Goal: Task Accomplishment & Management: Complete application form

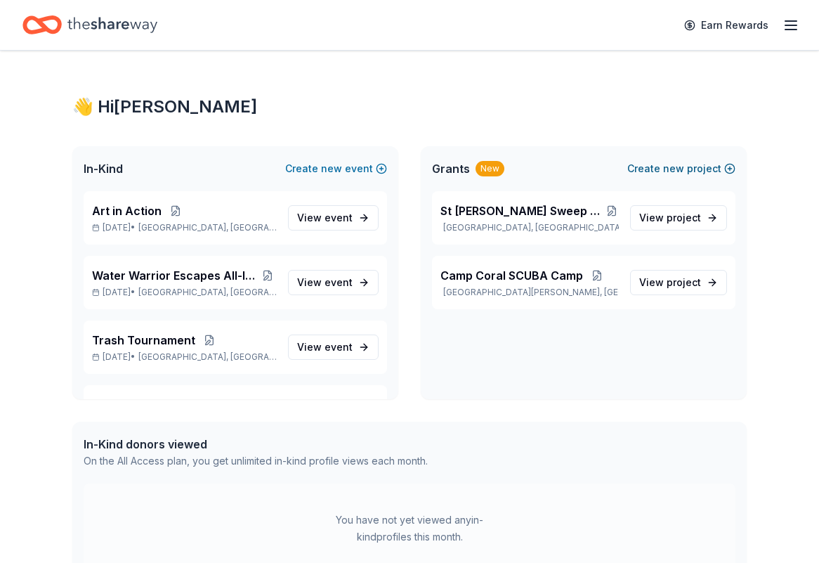
click at [715, 164] on button "Create new project" at bounding box center [681, 168] width 108 height 17
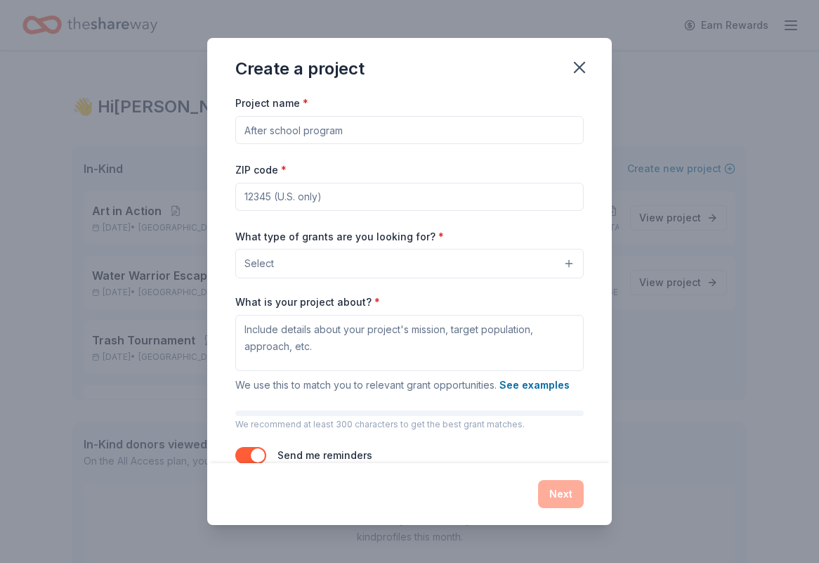
click at [475, 129] on input "Project name *" at bounding box center [409, 130] width 348 height 28
type input "Trash Collection Tournament"
click at [400, 196] on input "ZIP code *" at bounding box center [409, 197] width 348 height 28
type input "33706"
click at [397, 249] on button "Select" at bounding box center [409, 264] width 348 height 30
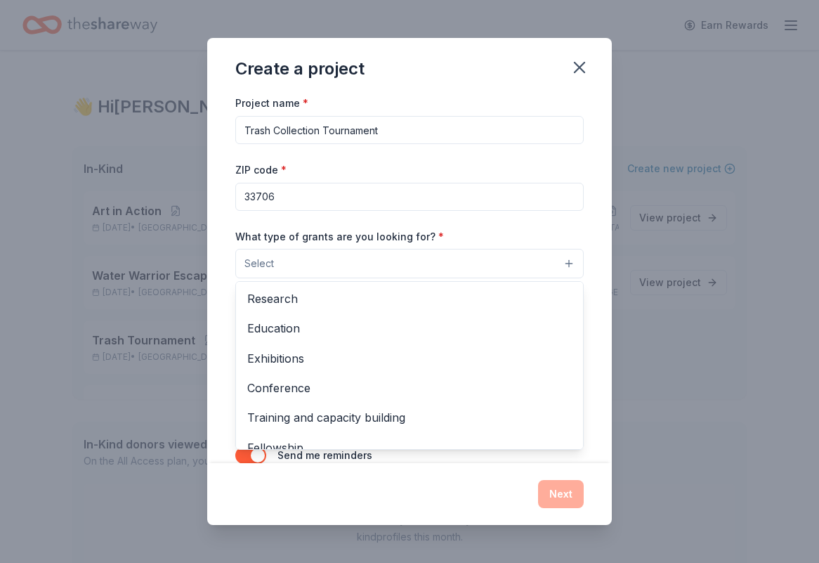
scroll to position [105, 0]
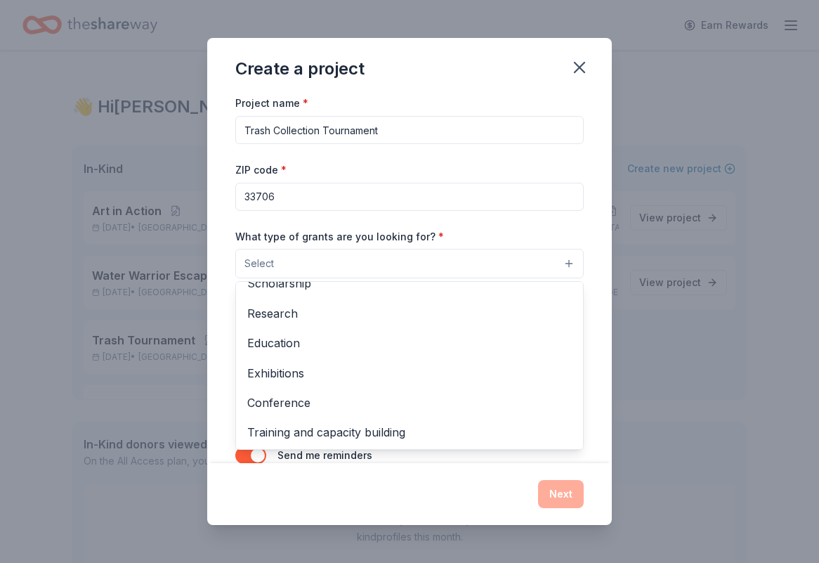
click at [581, 62] on div "Create a project Project name * Trash Collection Tournament ZIP code * 33706 Wh…" at bounding box center [409, 281] width 405 height 486
click at [581, 62] on icon "button" at bounding box center [580, 68] width 20 height 20
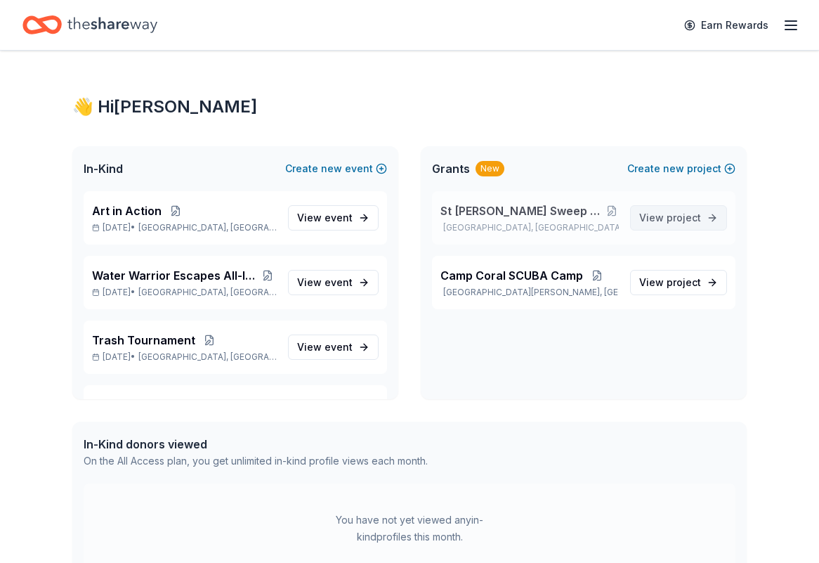
click at [686, 224] on span "View project" at bounding box center [670, 217] width 62 height 17
click at [609, 210] on button at bounding box center [611, 210] width 15 height 11
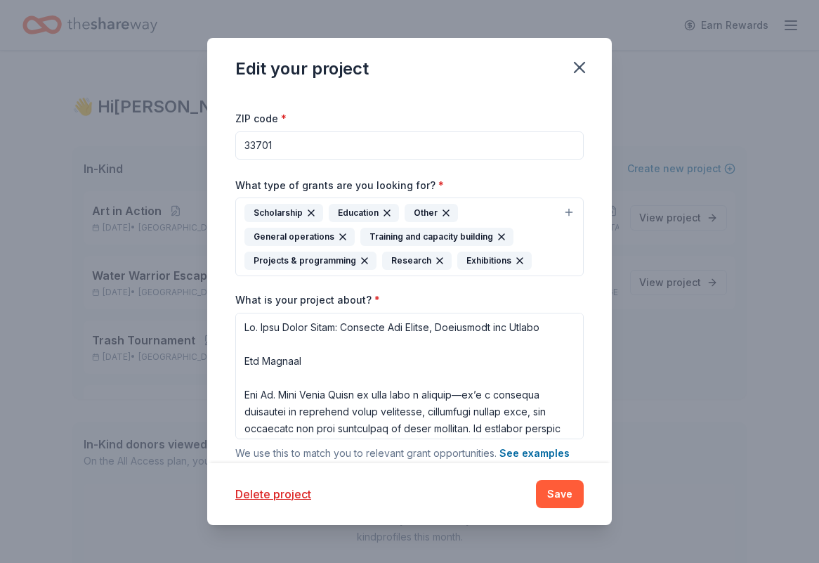
scroll to position [56, 0]
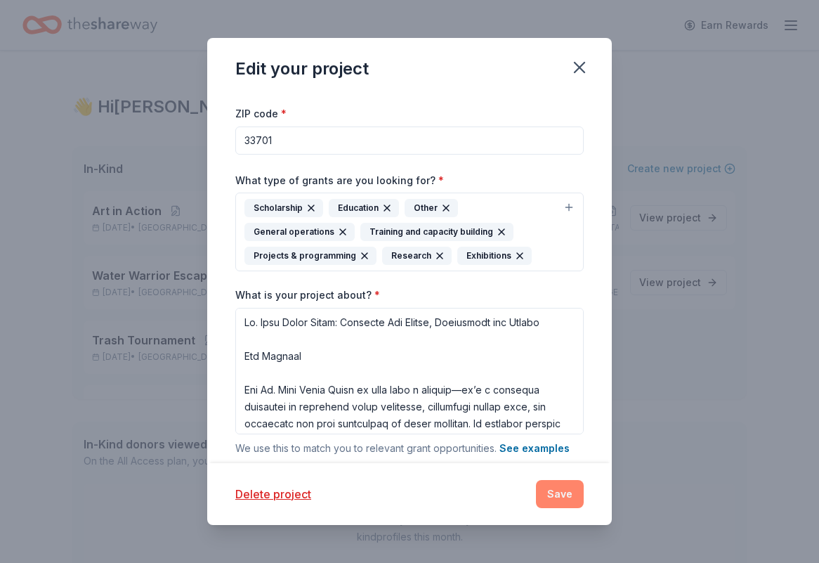
click at [563, 501] on button "Save" at bounding box center [560, 494] width 48 height 28
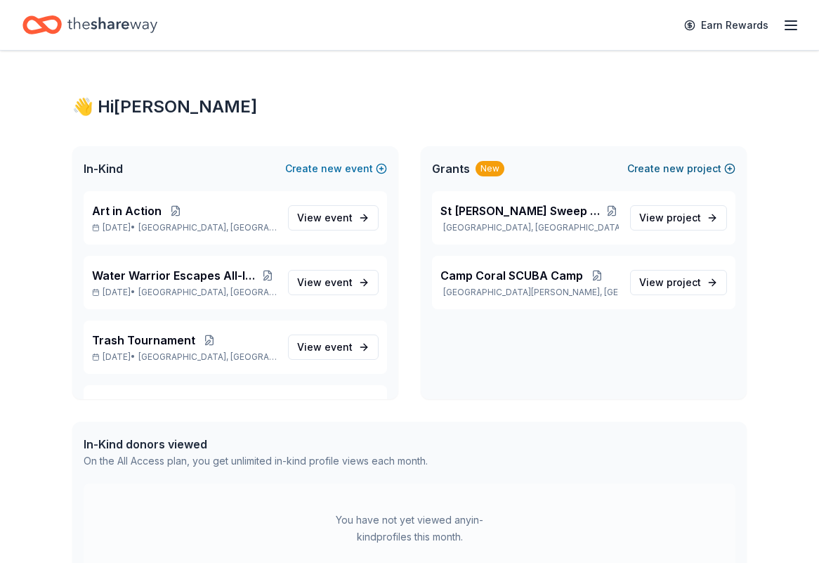
click at [708, 168] on button "Create new project" at bounding box center [681, 168] width 108 height 17
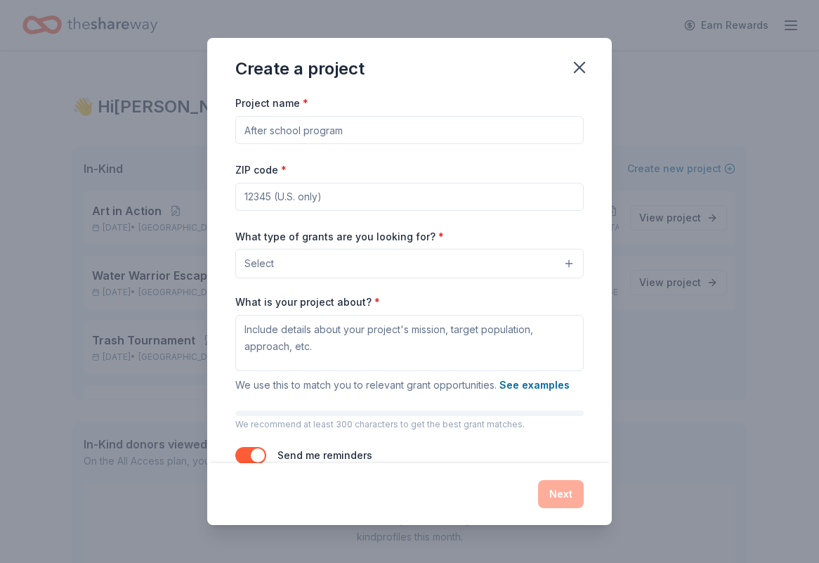
click at [486, 131] on input "Project name *" at bounding box center [409, 130] width 348 height 28
type input "Trash Collection Tournament"
click at [414, 181] on div "ZIP code *" at bounding box center [409, 186] width 348 height 50
click at [413, 188] on input "ZIP code *" at bounding box center [409, 197] width 348 height 28
type input "33706"
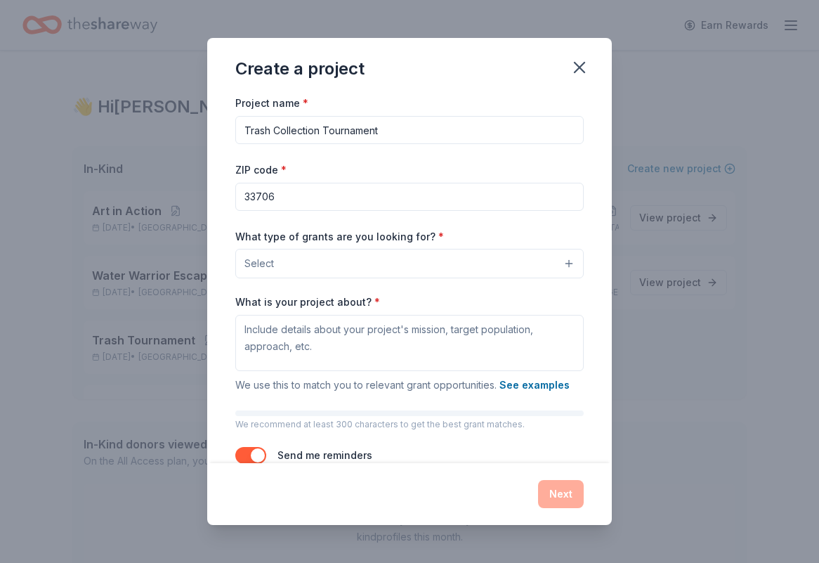
click at [409, 259] on button "Select" at bounding box center [409, 264] width 348 height 30
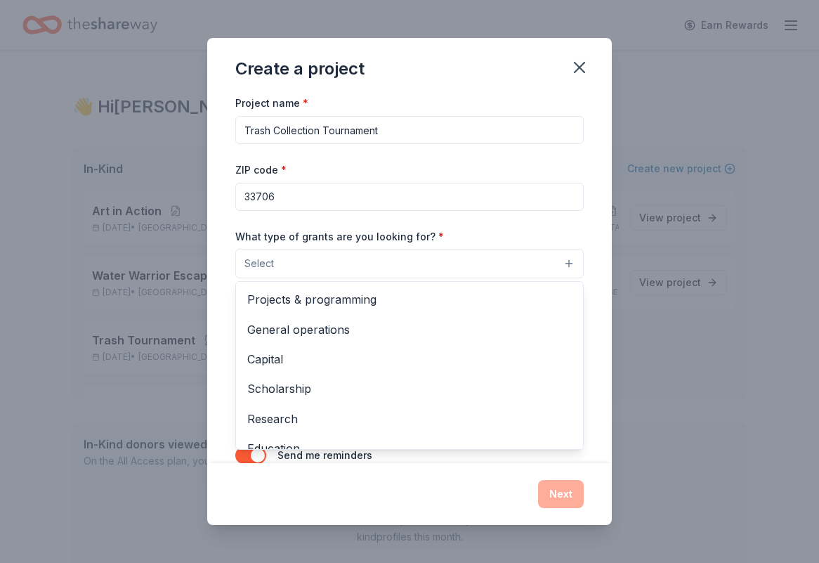
scroll to position [40, 0]
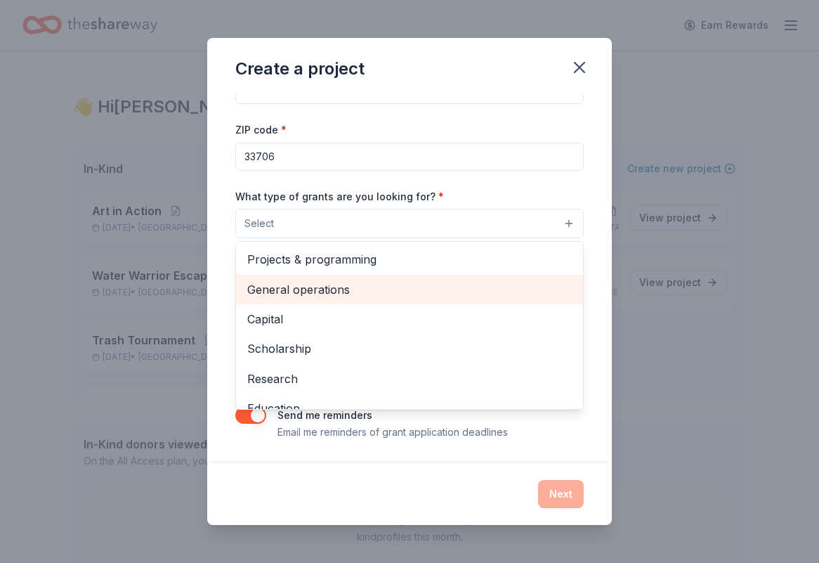
click at [395, 278] on div "General operations" at bounding box center [409, 290] width 347 height 30
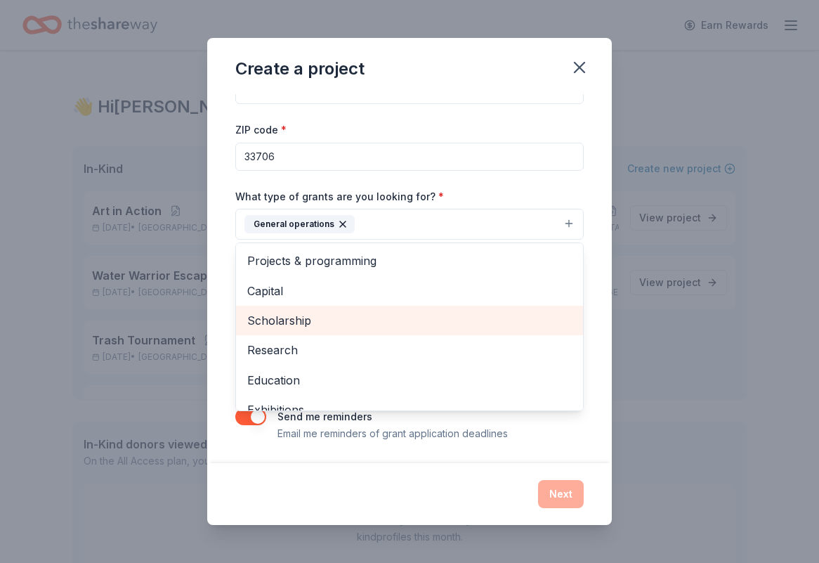
click at [384, 314] on span "Scholarship" at bounding box center [409, 320] width 325 height 18
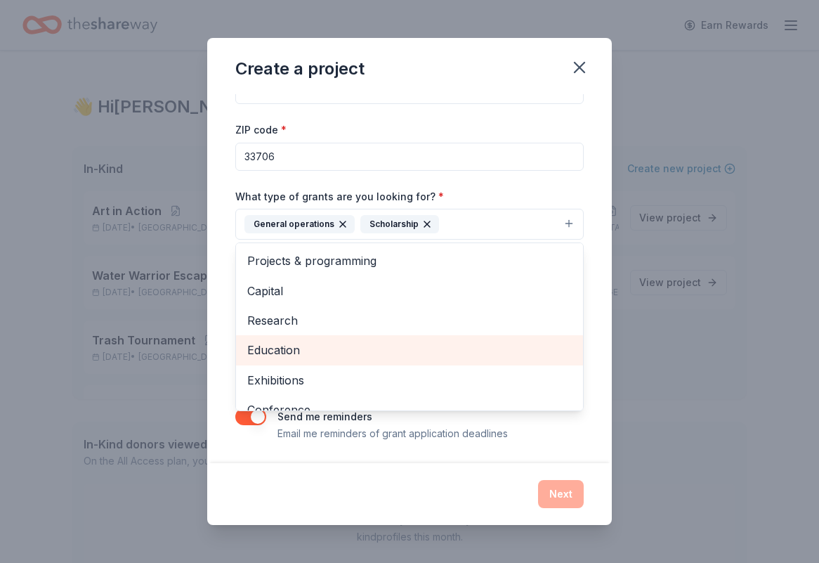
click at [380, 348] on span "Education" at bounding box center [409, 350] width 325 height 18
click at [378, 350] on span "Exhibitions" at bounding box center [409, 350] width 325 height 18
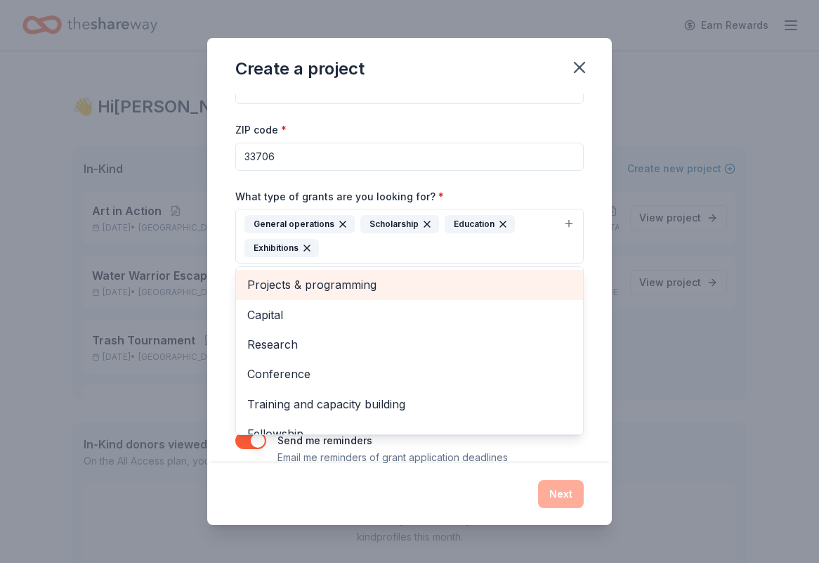
click at [377, 268] on div "Projects & programming Capital Research Conference Training and capacity buildi…" at bounding box center [409, 350] width 348 height 169
click at [374, 280] on span "Projects & programming" at bounding box center [409, 284] width 325 height 18
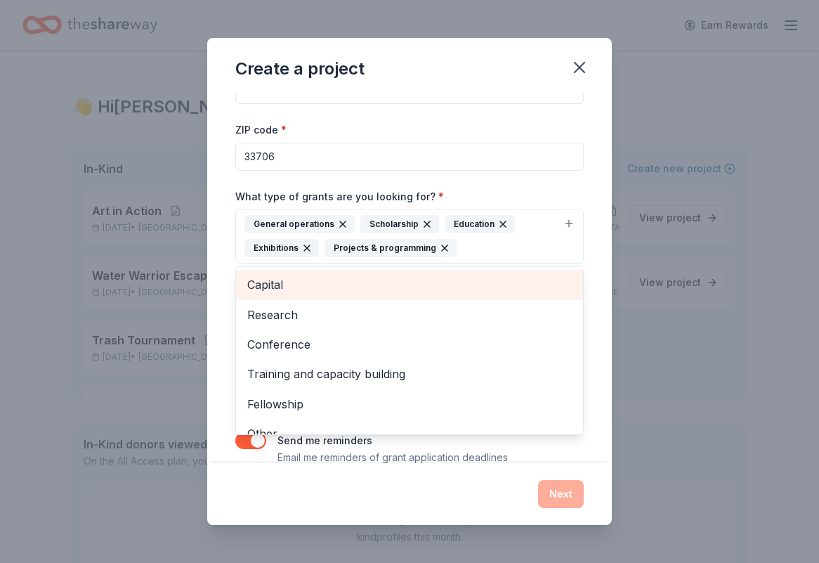
scroll to position [17, 0]
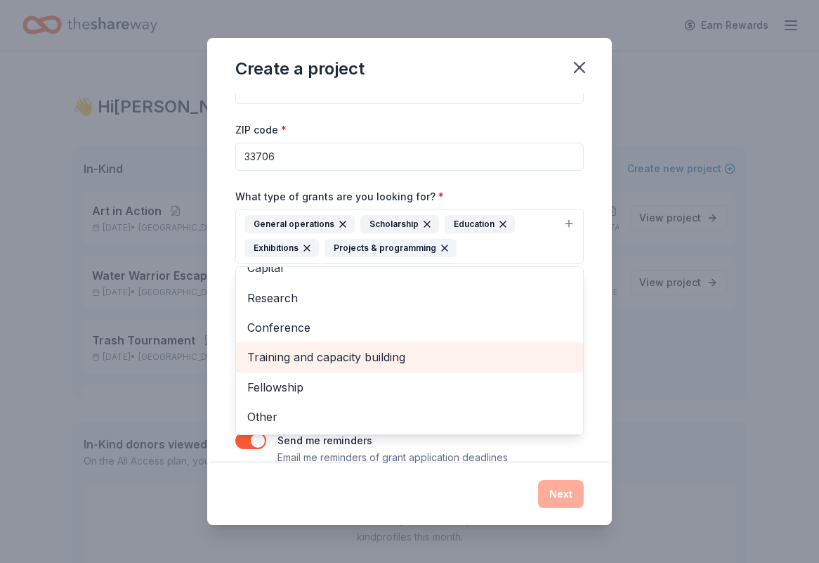
click at [373, 351] on span "Training and capacity building" at bounding box center [409, 357] width 325 height 18
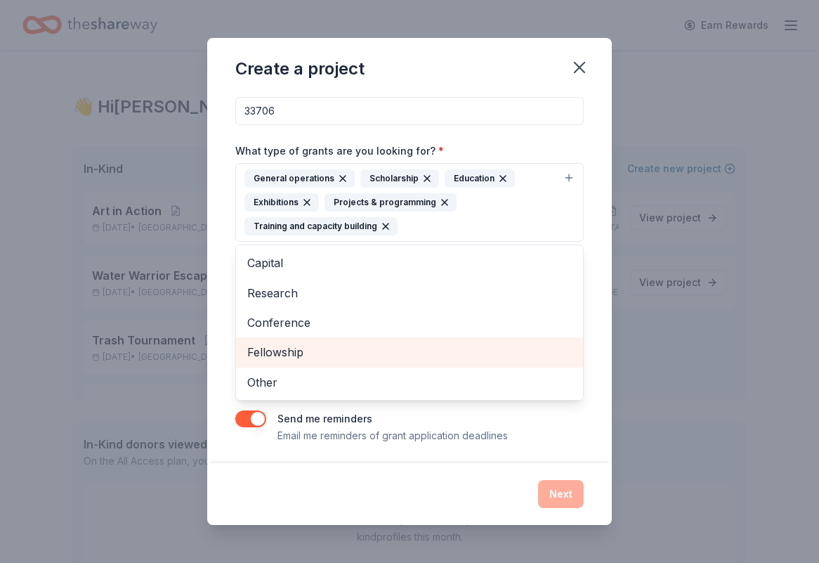
scroll to position [89, 0]
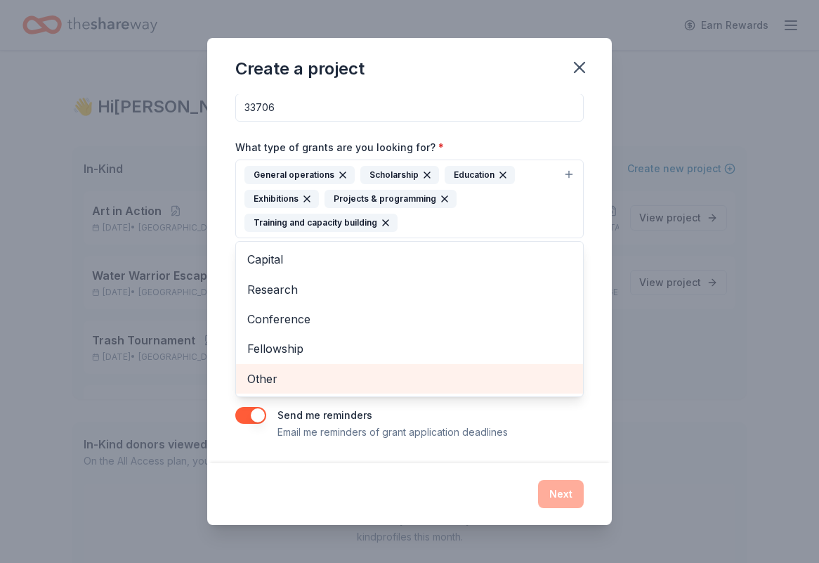
click at [373, 372] on span "Other" at bounding box center [409, 378] width 325 height 18
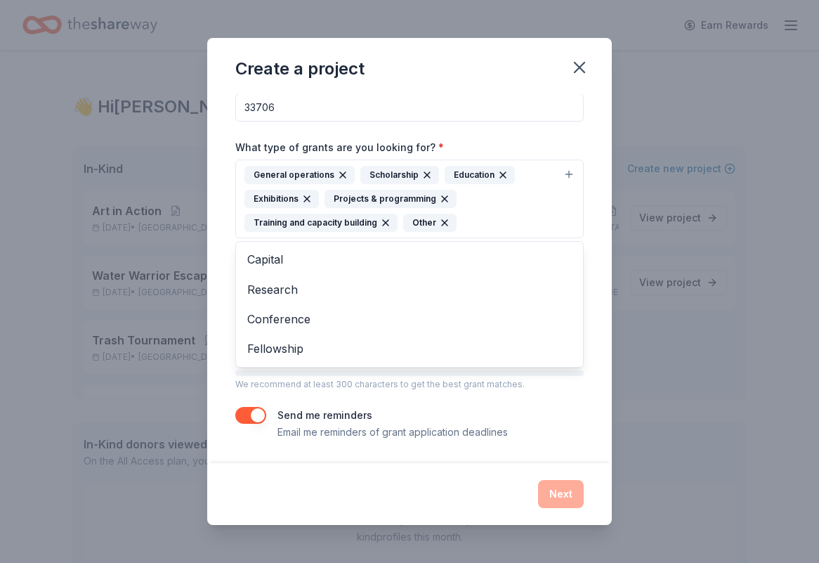
click at [227, 286] on div "Project name * Trash Collection Tournament ZIP code * 33706 What type of grants…" at bounding box center [409, 278] width 405 height 368
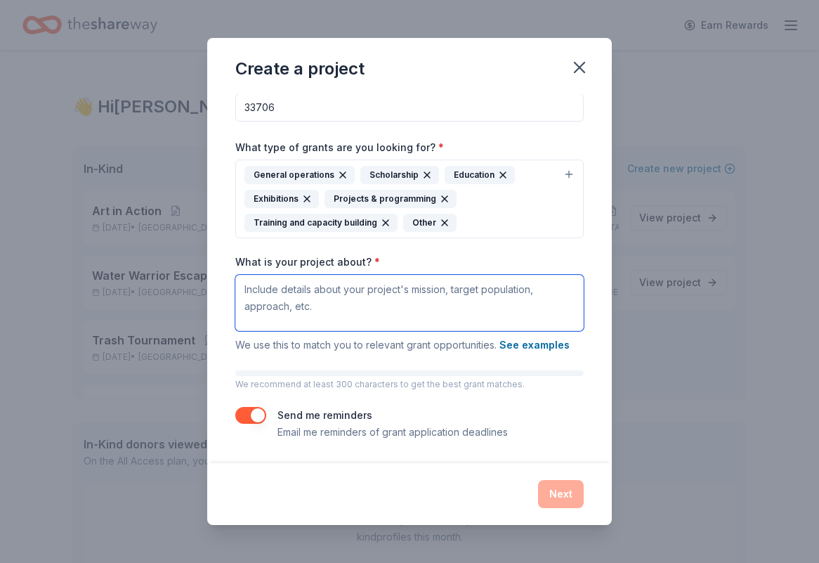
click at [299, 289] on textarea "What is your project about? *" at bounding box center [409, 303] width 348 height 56
type textarea "E"
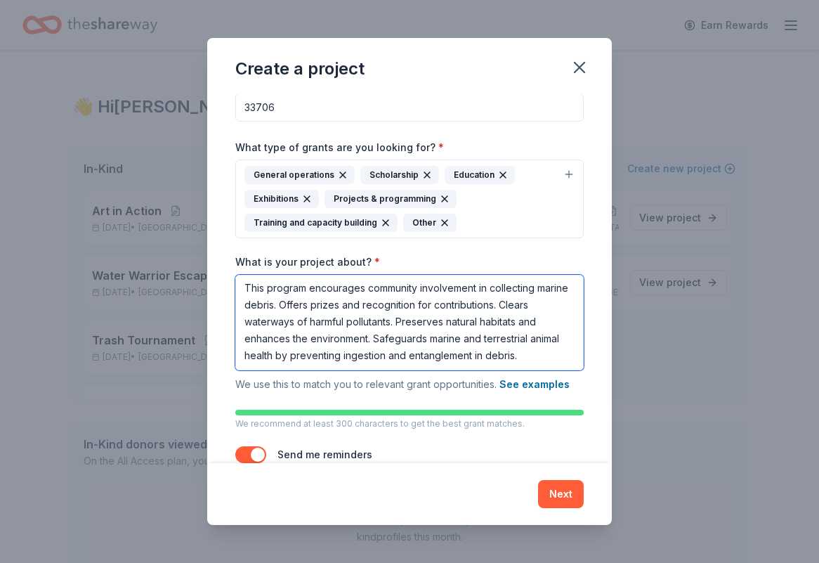
scroll to position [129, 0]
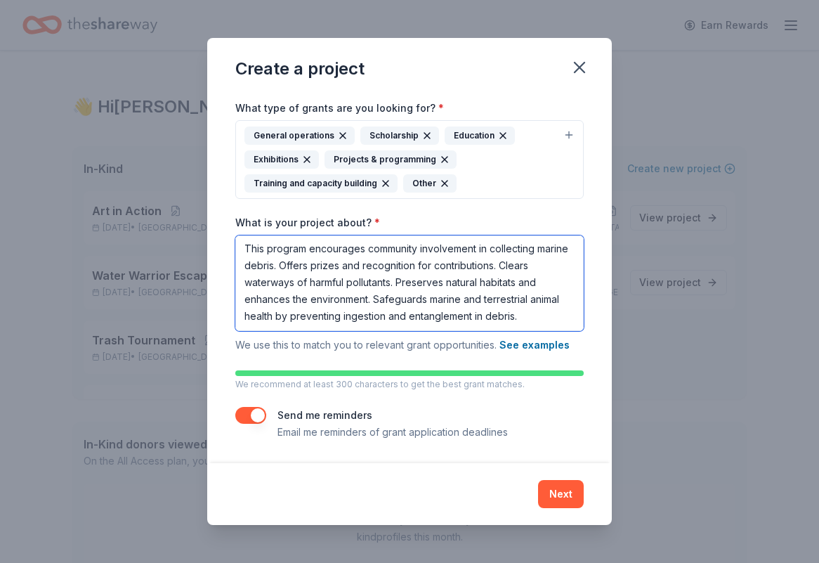
type textarea "This program encourages community involvement in collecting marine debris. Offe…"
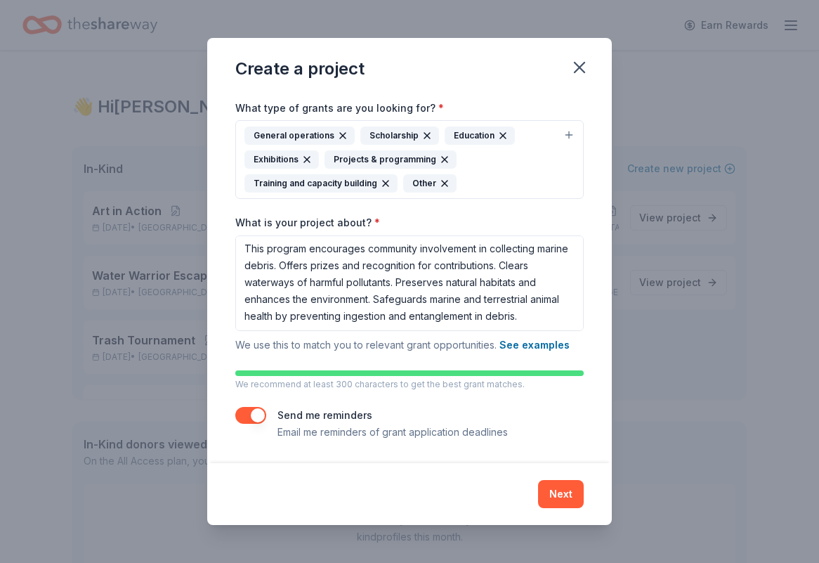
click at [271, 417] on div "Send me reminders Email me reminders of grant application deadlines" at bounding box center [409, 424] width 348 height 34
click at [558, 492] on button "Next" at bounding box center [561, 494] width 46 height 28
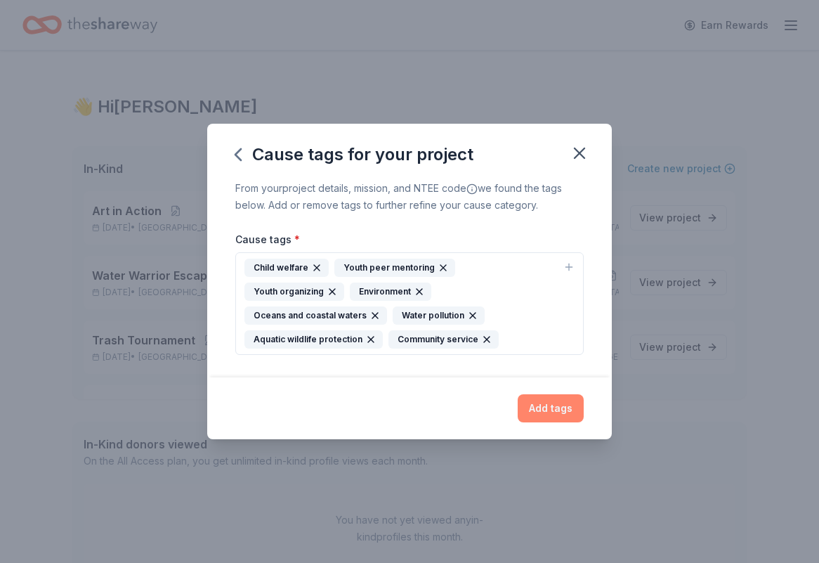
click at [546, 402] on button "Add tags" at bounding box center [551, 408] width 66 height 28
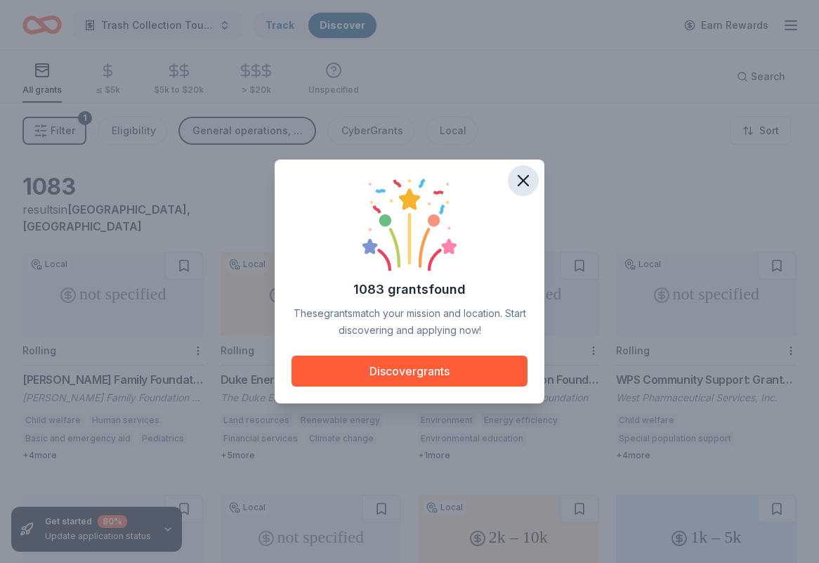
click at [523, 178] on icon "button" at bounding box center [523, 181] width 10 height 10
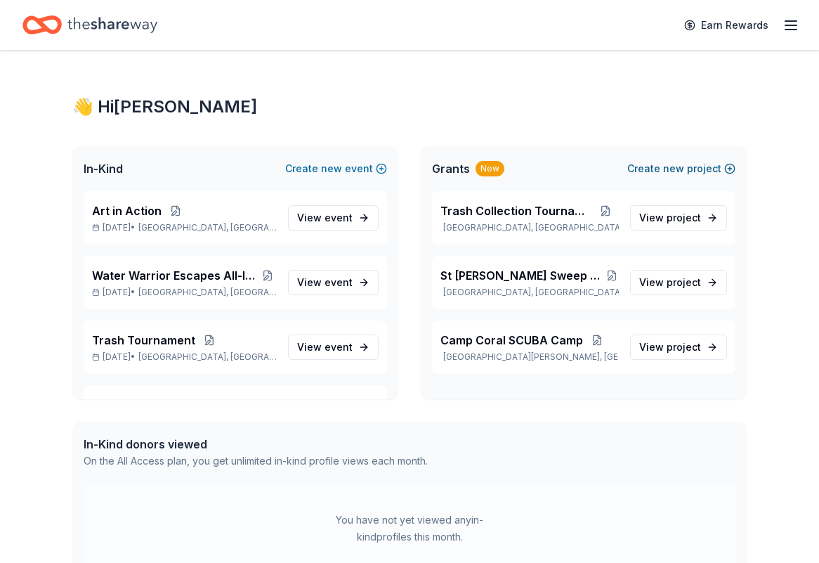
click at [695, 171] on button "Create new project" at bounding box center [681, 168] width 108 height 17
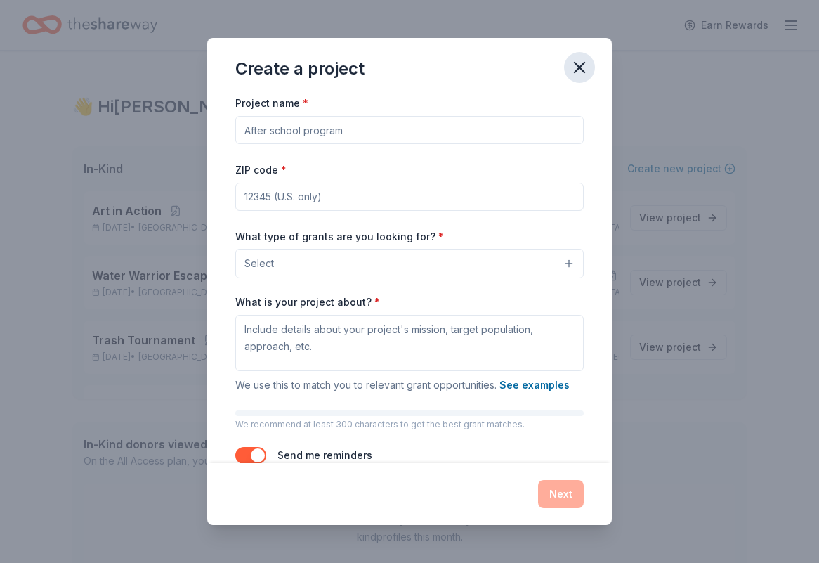
click at [582, 70] on icon "button" at bounding box center [580, 68] width 10 height 10
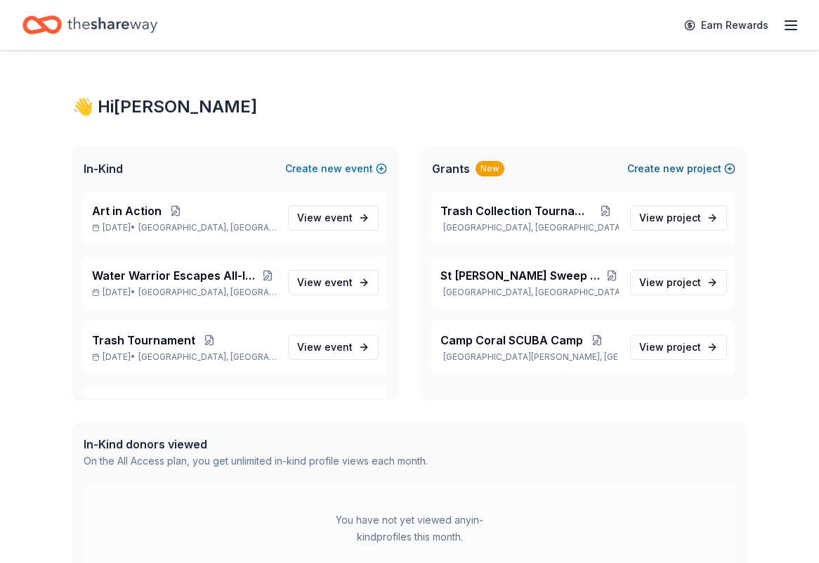
click at [678, 174] on span "new" at bounding box center [673, 168] width 21 height 17
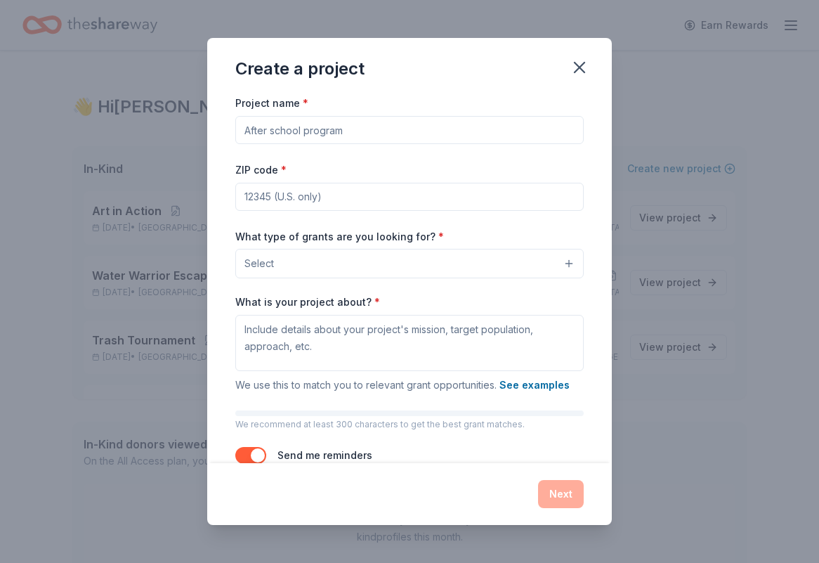
click at [445, 135] on input "Project name *" at bounding box center [409, 130] width 348 height 28
type input "Reel in & Recycle"
click at [424, 195] on input "ZIP code *" at bounding box center [409, 197] width 348 height 28
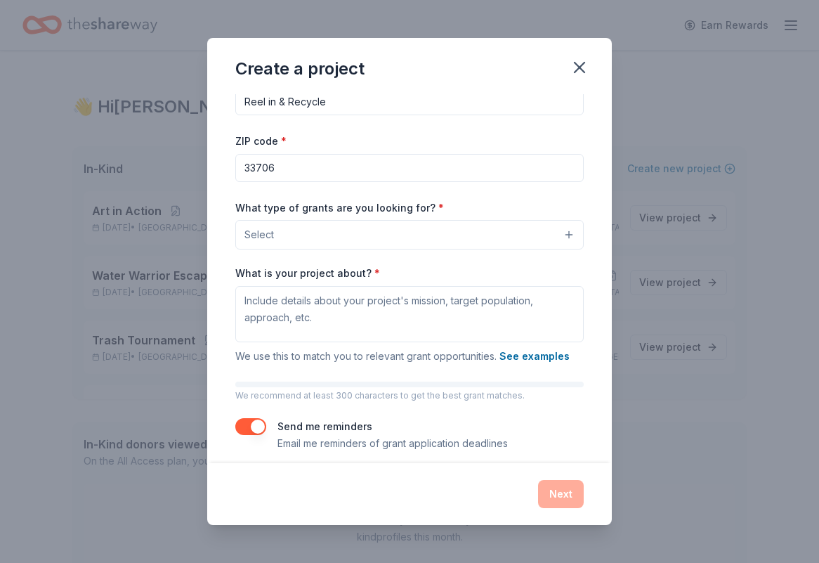
type input "33706"
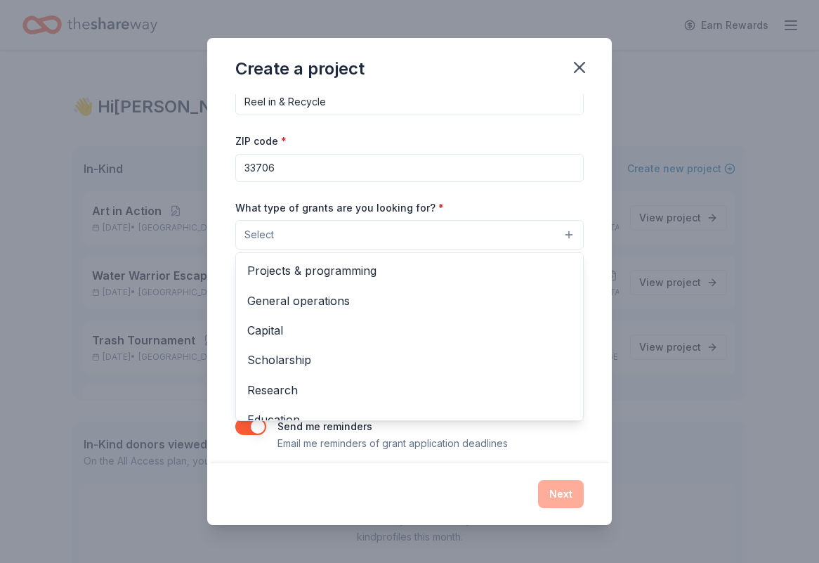
click at [459, 241] on button "Select" at bounding box center [409, 235] width 348 height 30
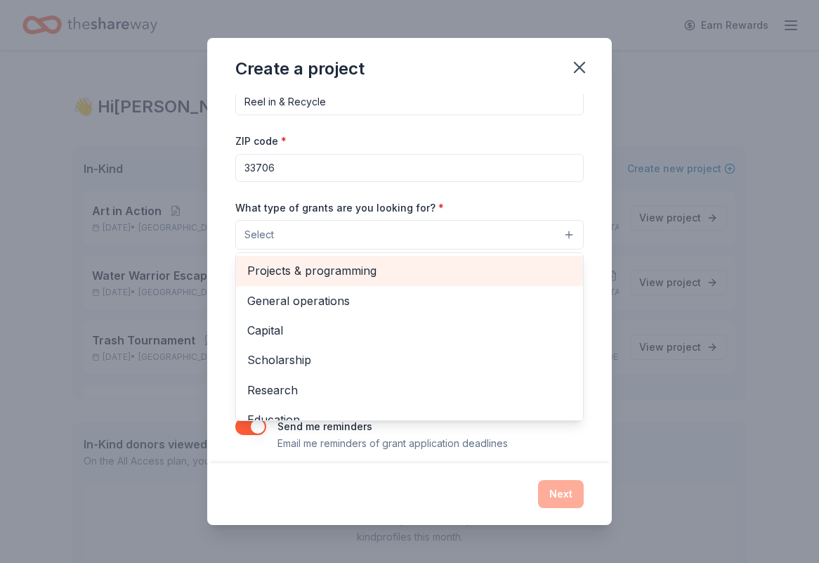
click at [351, 273] on span "Projects & programming" at bounding box center [409, 270] width 325 height 18
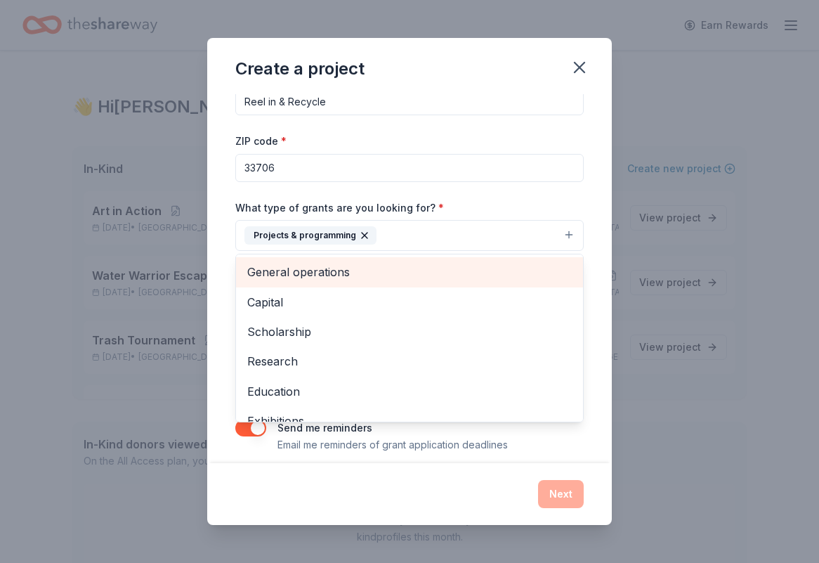
click at [351, 273] on span "General operations" at bounding box center [409, 272] width 325 height 18
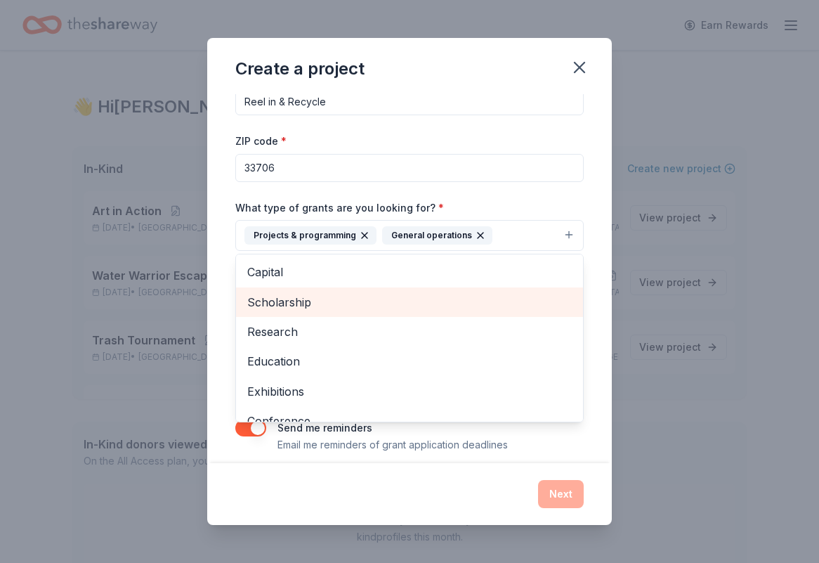
click at [348, 294] on span "Scholarship" at bounding box center [409, 302] width 325 height 18
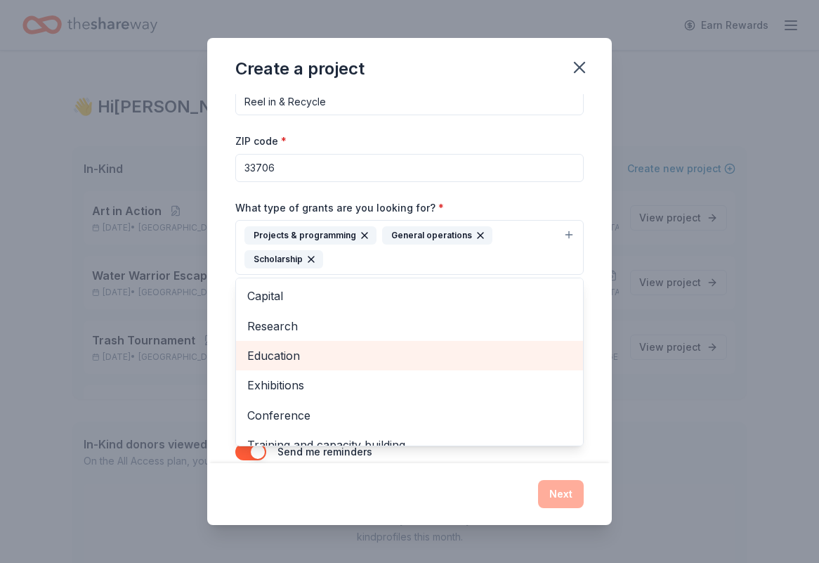
click at [335, 351] on span "Education" at bounding box center [409, 355] width 325 height 18
click at [335, 352] on span "Exhibitions" at bounding box center [409, 355] width 325 height 18
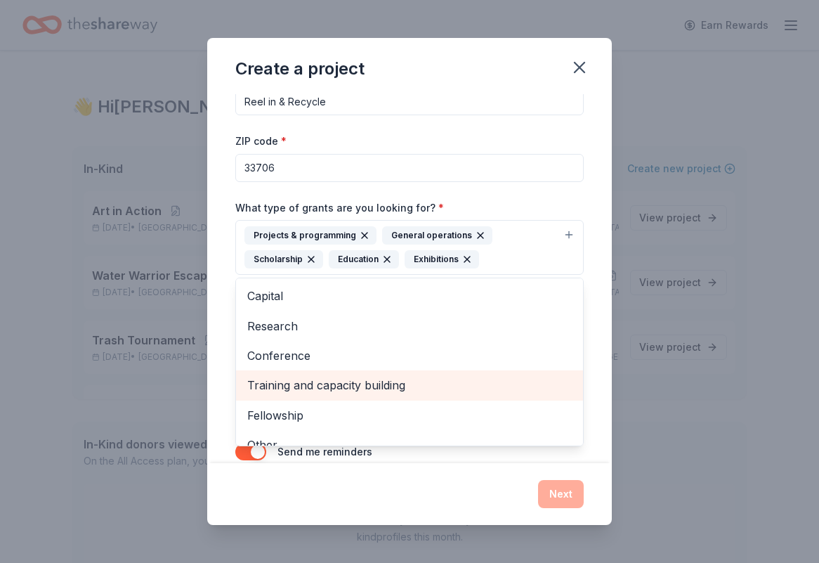
click at [341, 378] on span "Training and capacity building" at bounding box center [409, 385] width 325 height 18
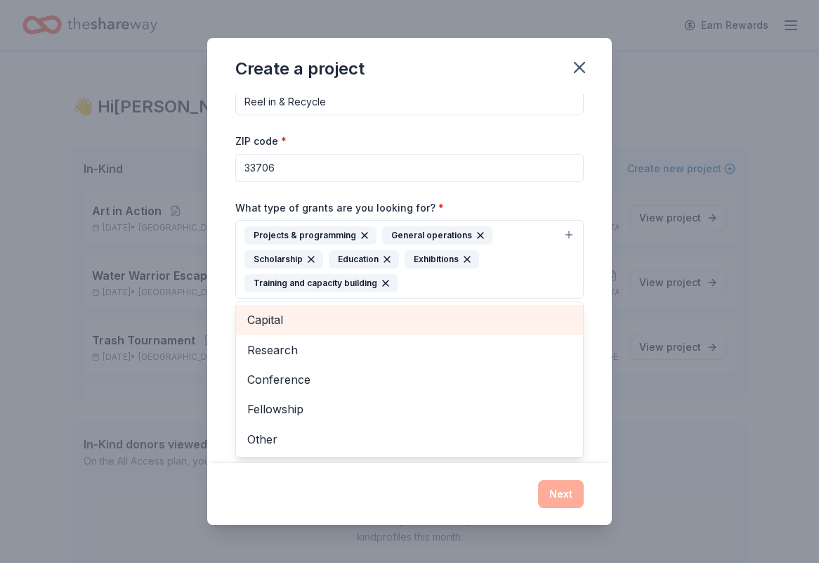
scroll to position [89, 0]
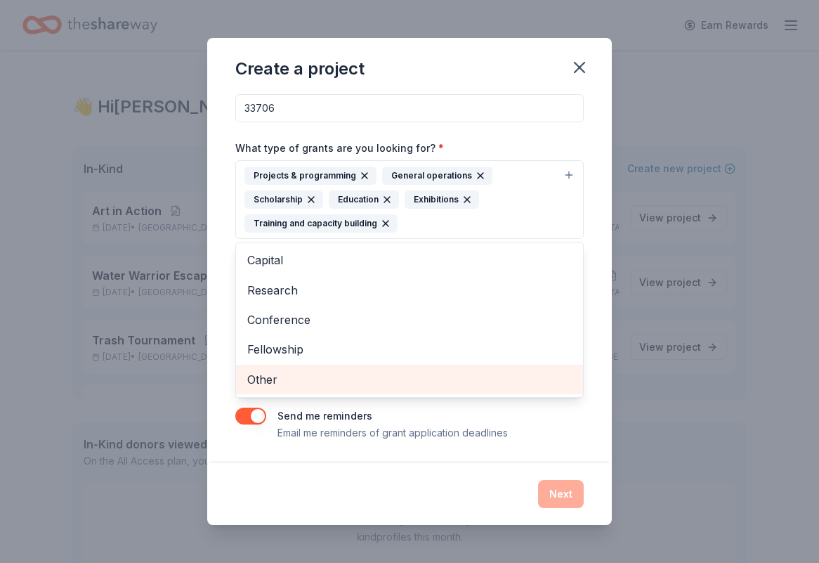
click at [323, 376] on span "Other" at bounding box center [409, 379] width 325 height 18
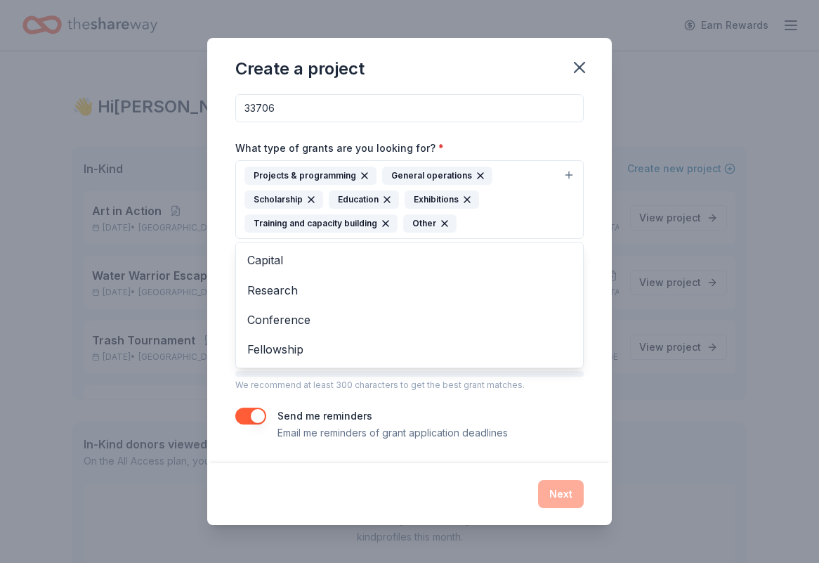
click at [563, 409] on div "Project name * Reel in & Recycle ZIP code * 33706 What type of grants are you l…" at bounding box center [409, 223] width 348 height 435
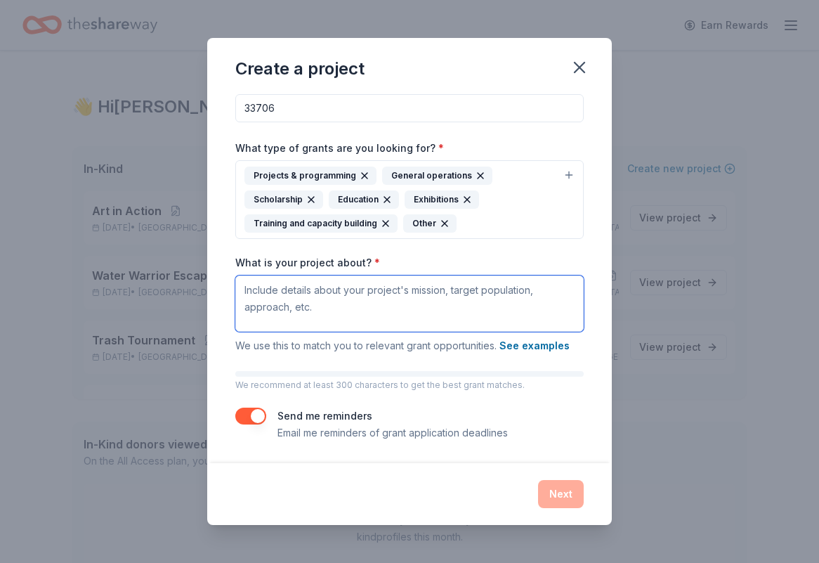
click at [377, 296] on textarea "What is your project about? *" at bounding box center [409, 303] width 348 height 56
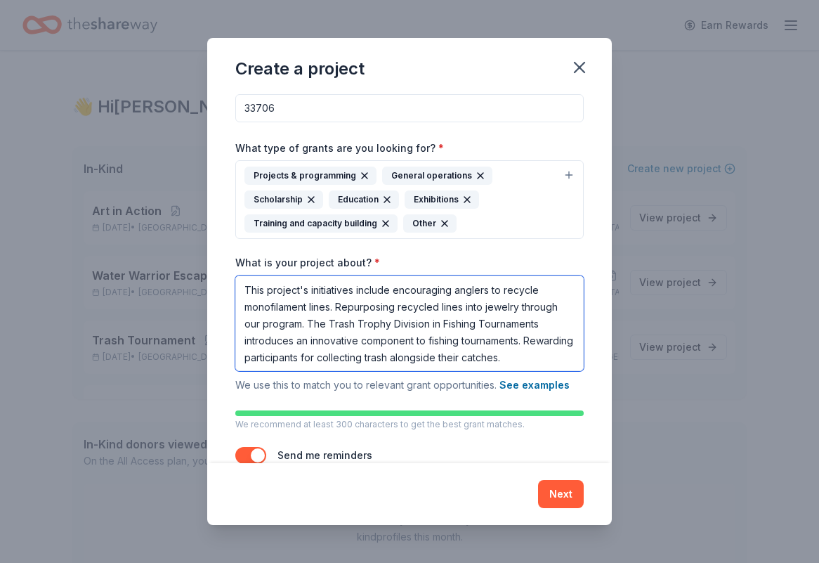
click at [562, 360] on textarea "This project's initiatives include encouraging anglers to recycle monofilament …" at bounding box center [409, 323] width 348 height 96
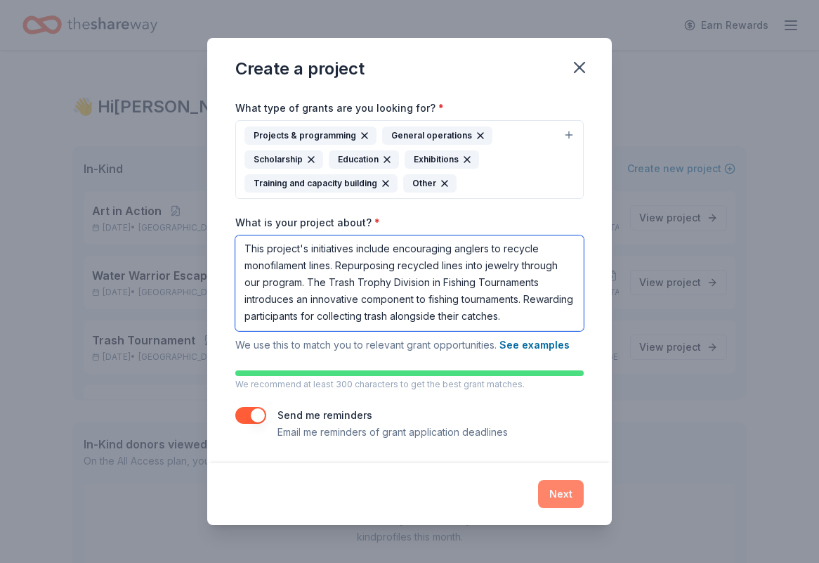
type textarea "This project's initiatives include encouraging anglers to recycle monofilament …"
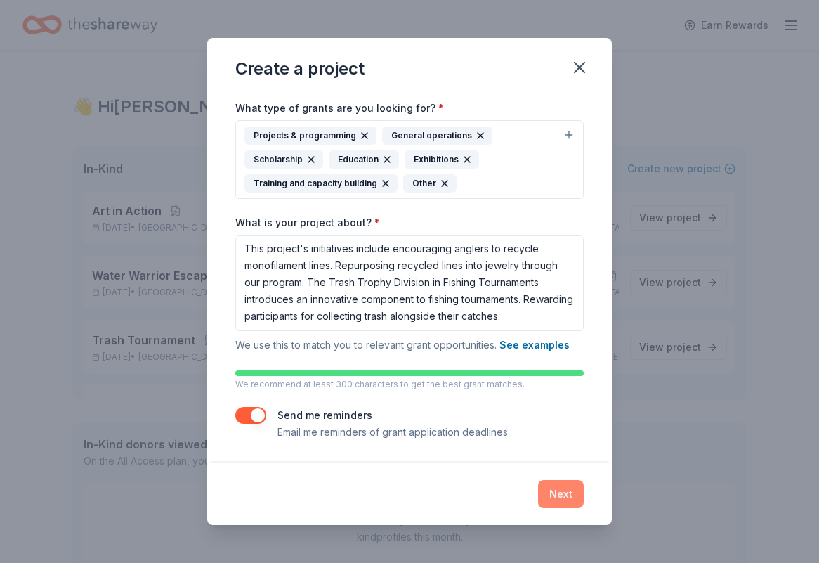
click at [561, 492] on button "Next" at bounding box center [561, 494] width 46 height 28
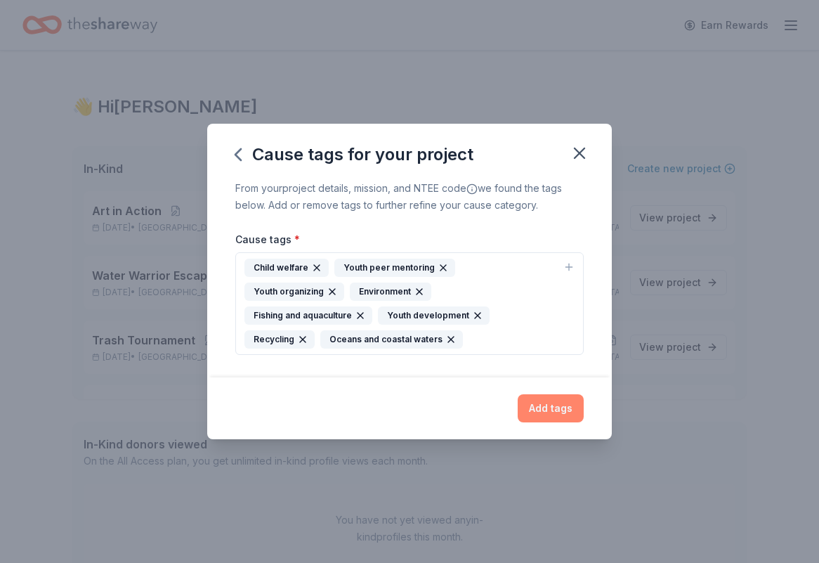
click at [566, 405] on button "Add tags" at bounding box center [551, 408] width 66 height 28
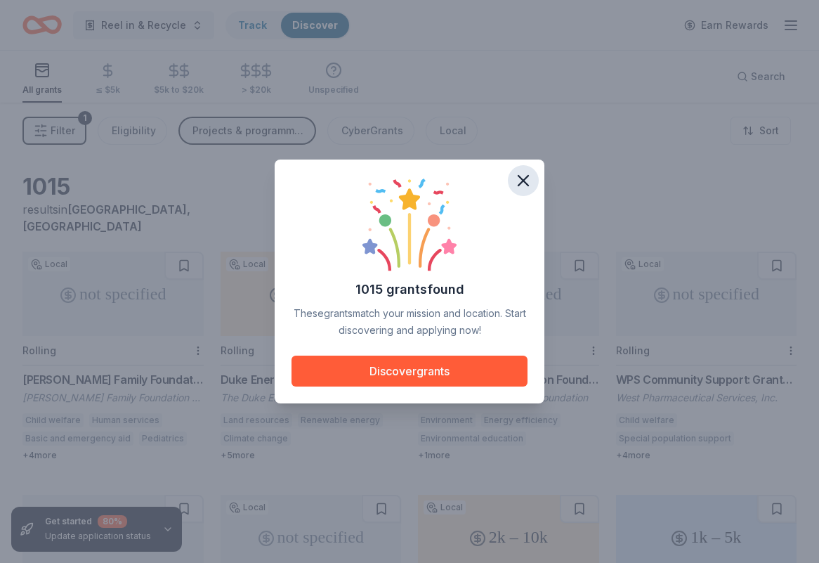
click at [525, 192] on button "button" at bounding box center [523, 180] width 31 height 31
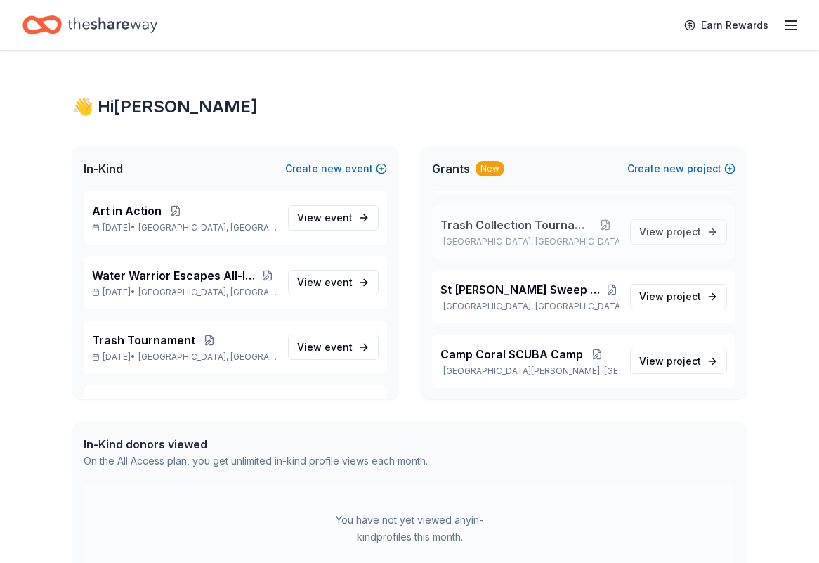
scroll to position [45, 0]
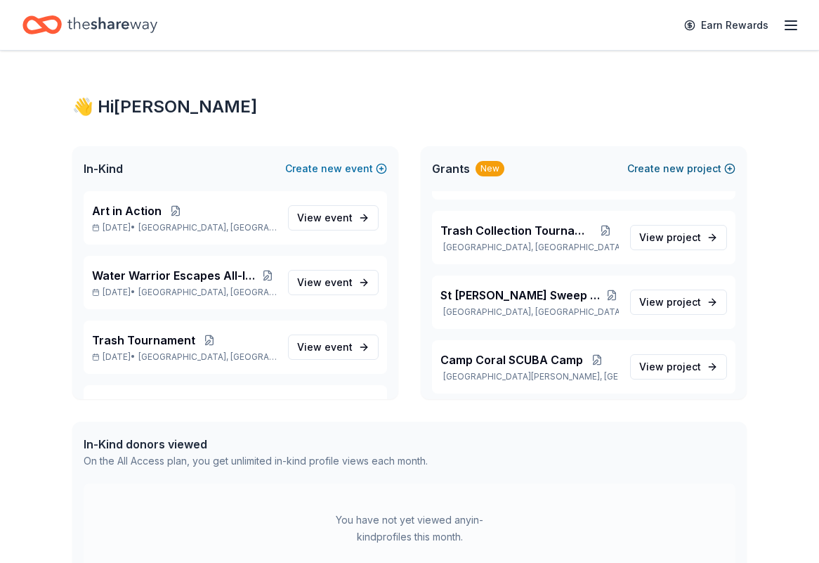
click at [662, 175] on button "Create new project" at bounding box center [681, 168] width 108 height 17
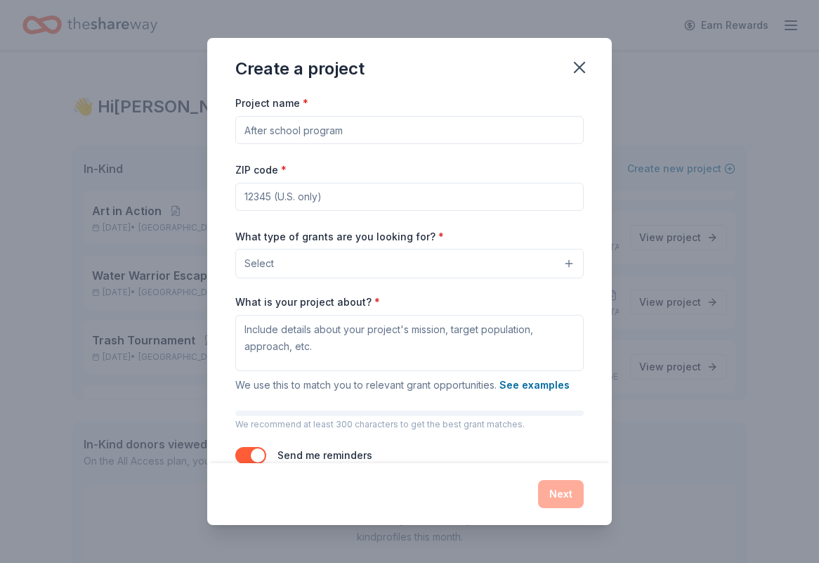
click at [510, 133] on input "Project name *" at bounding box center [409, 130] width 348 height 28
type input "Adopt-A-Watergoat"
click at [417, 187] on input "ZIP code *" at bounding box center [409, 197] width 348 height 28
type input "33706"
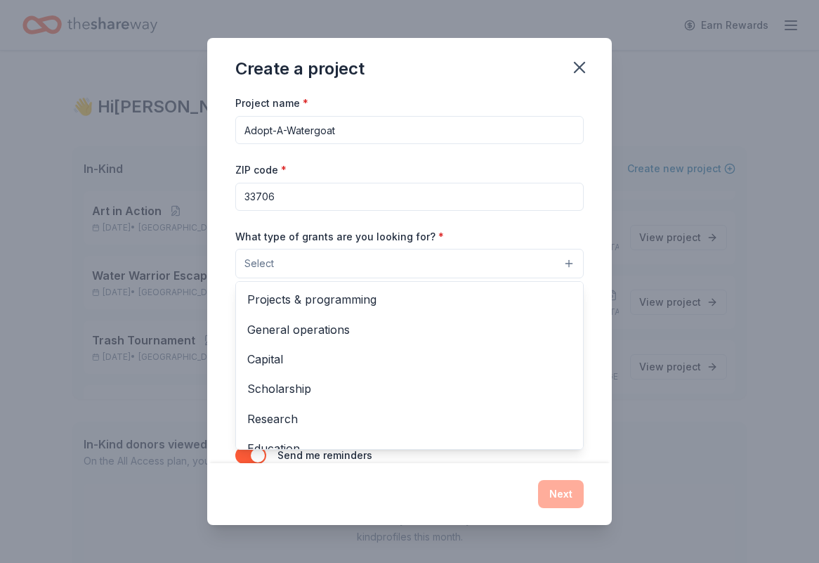
click at [410, 253] on button "Select" at bounding box center [409, 264] width 348 height 30
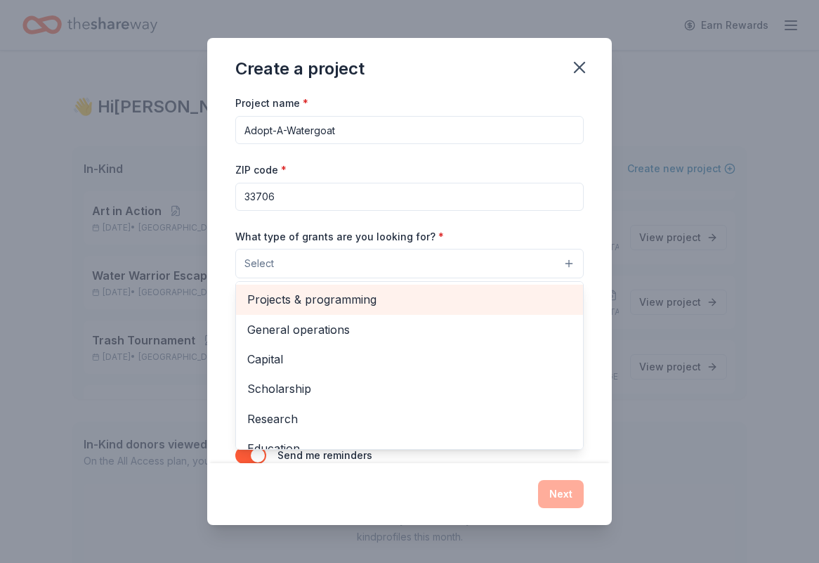
click at [377, 295] on span "Projects & programming" at bounding box center [409, 299] width 325 height 18
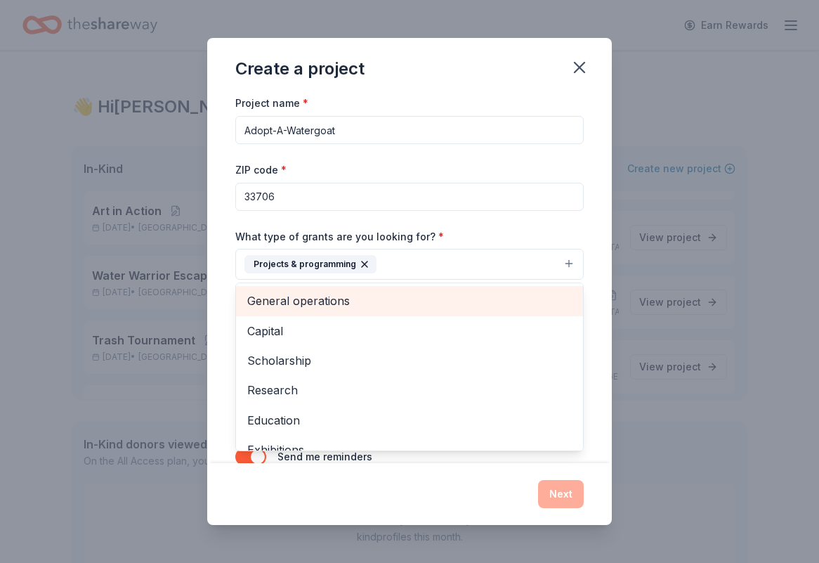
click at [377, 295] on span "General operations" at bounding box center [409, 301] width 325 height 18
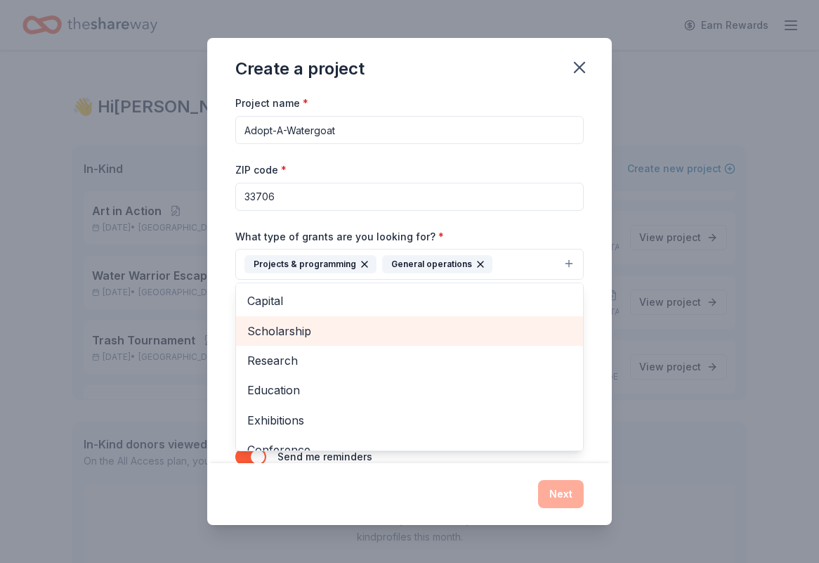
click at [367, 324] on span "Scholarship" at bounding box center [409, 331] width 325 height 18
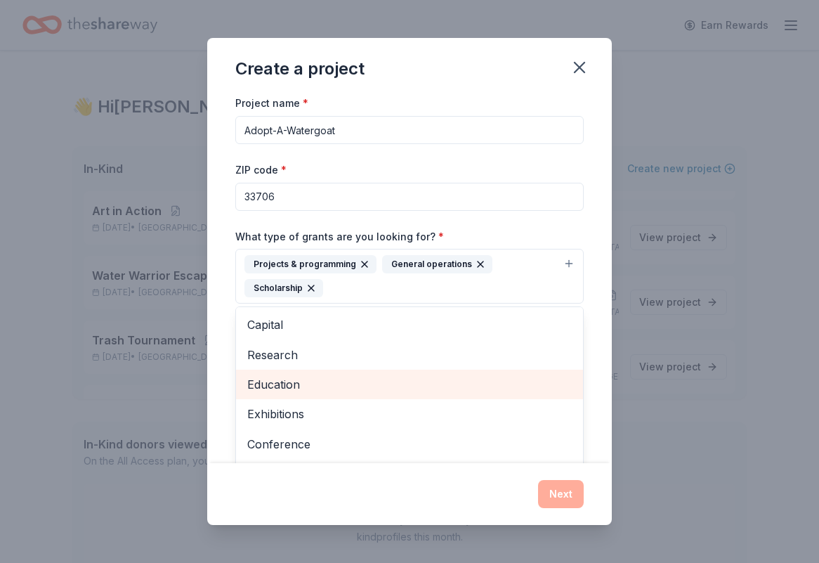
click at [355, 377] on span "Education" at bounding box center [409, 384] width 325 height 18
click at [355, 378] on span "Exhibitions" at bounding box center [409, 384] width 325 height 18
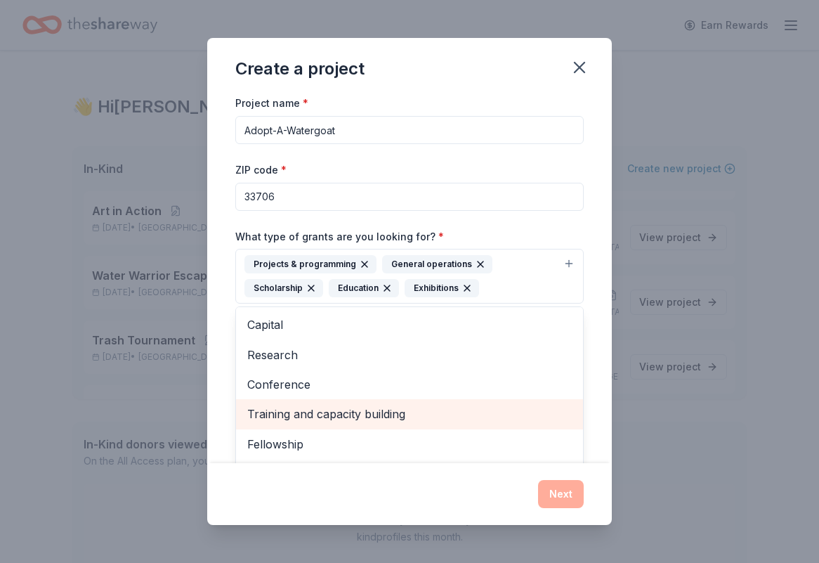
click at [356, 412] on span "Training and capacity building" at bounding box center [409, 414] width 325 height 18
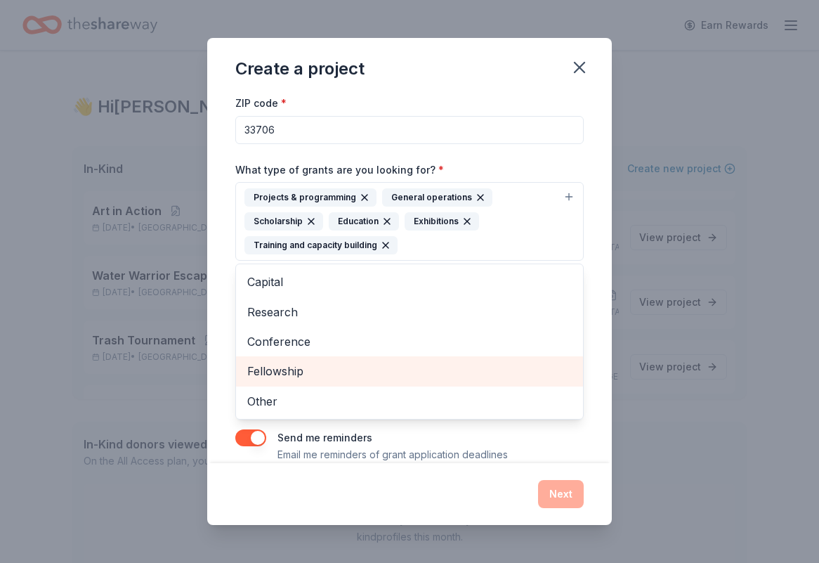
scroll to position [73, 0]
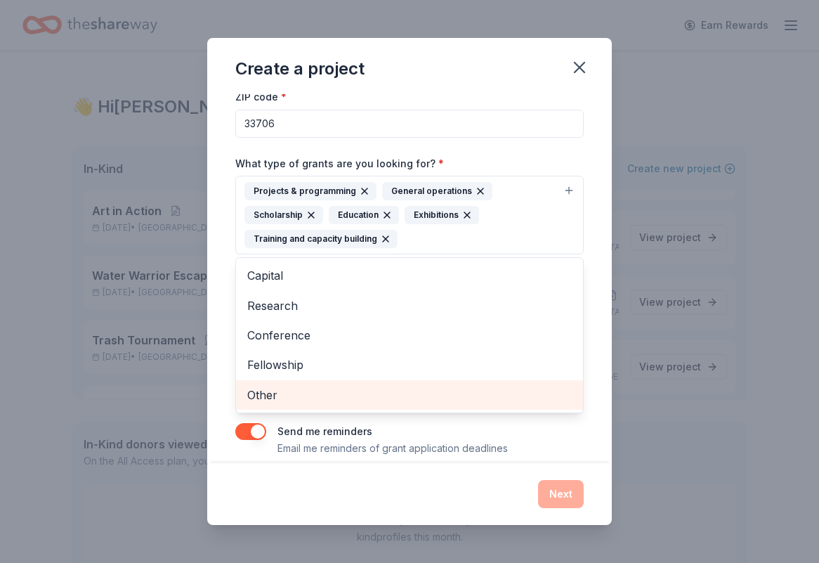
click at [351, 402] on span "Other" at bounding box center [409, 395] width 325 height 18
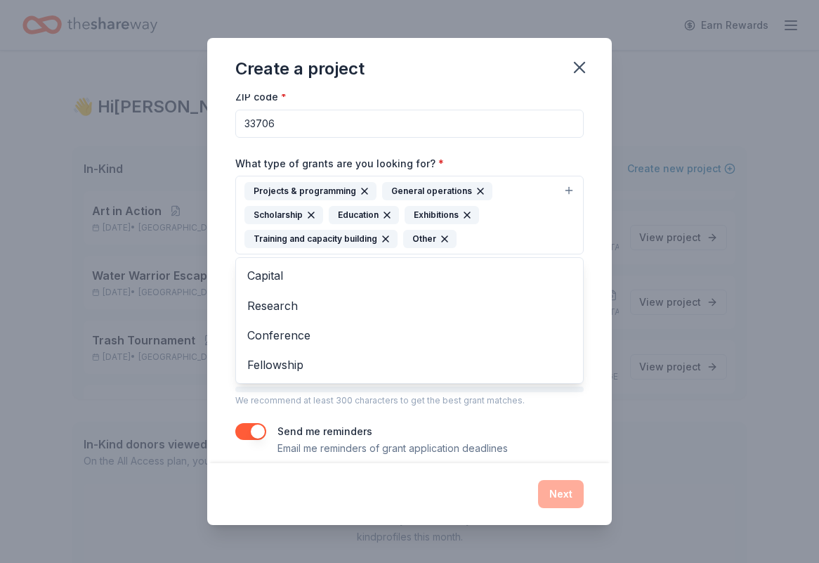
click at [471, 411] on div "Project name * Adopt-A-Watergoat ZIP code * 33706 What type of grants are you l…" at bounding box center [409, 238] width 348 height 435
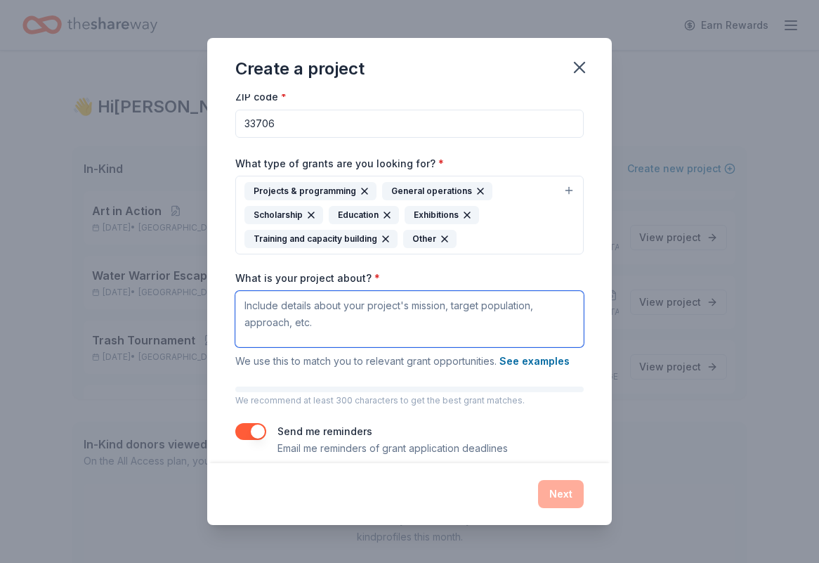
click at [408, 318] on textarea "What is your project about? *" at bounding box center [409, 319] width 348 height 56
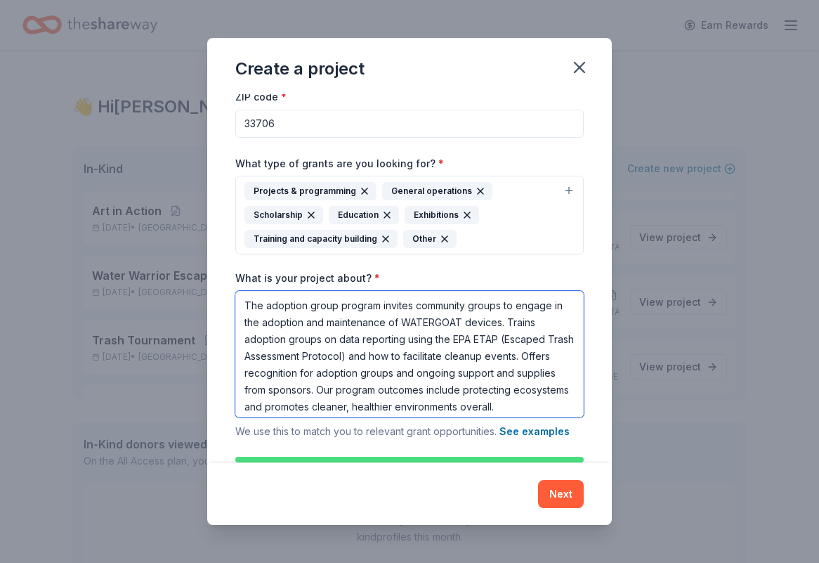
scroll to position [4, 0]
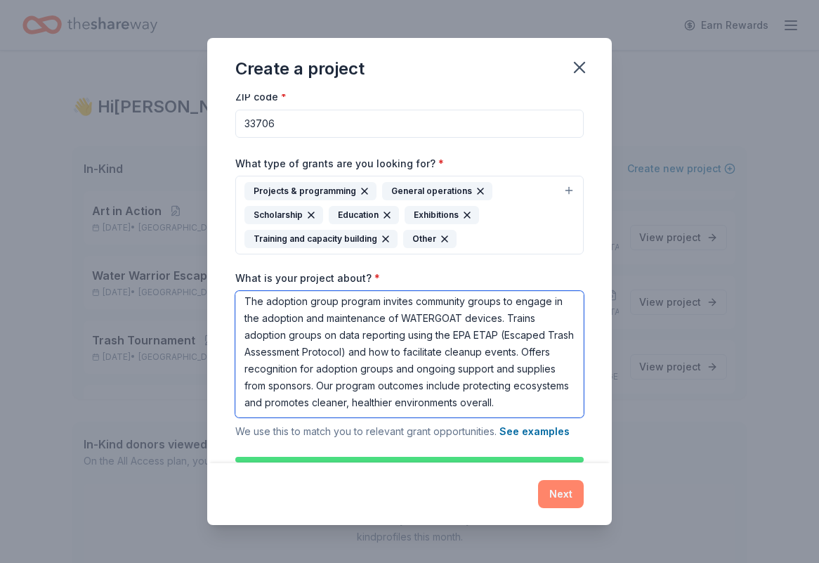
type textarea "The adoption group program invites community groups to engage in the adoption a…"
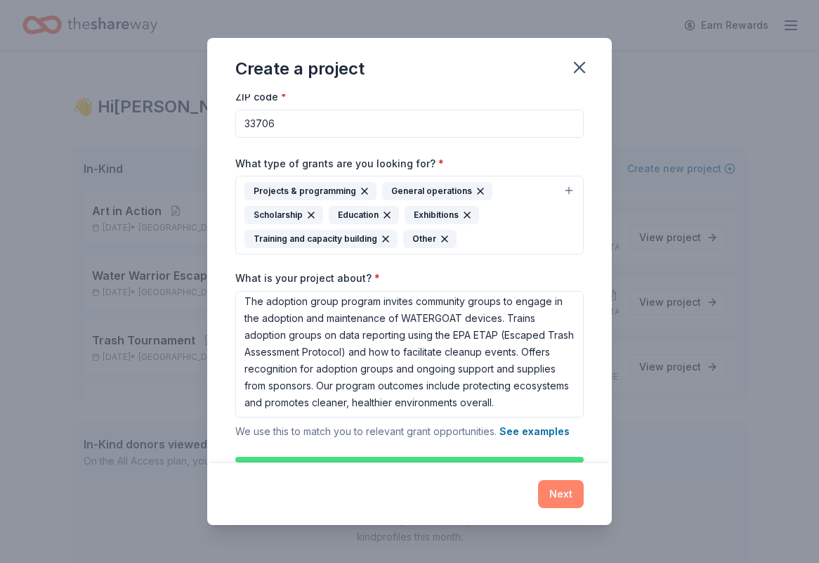
click at [563, 489] on button "Next" at bounding box center [561, 494] width 46 height 28
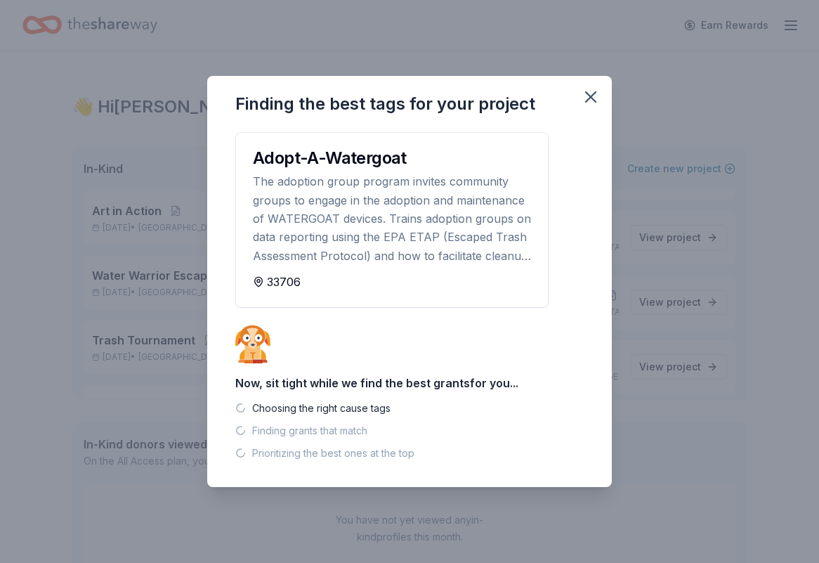
scroll to position [0, 0]
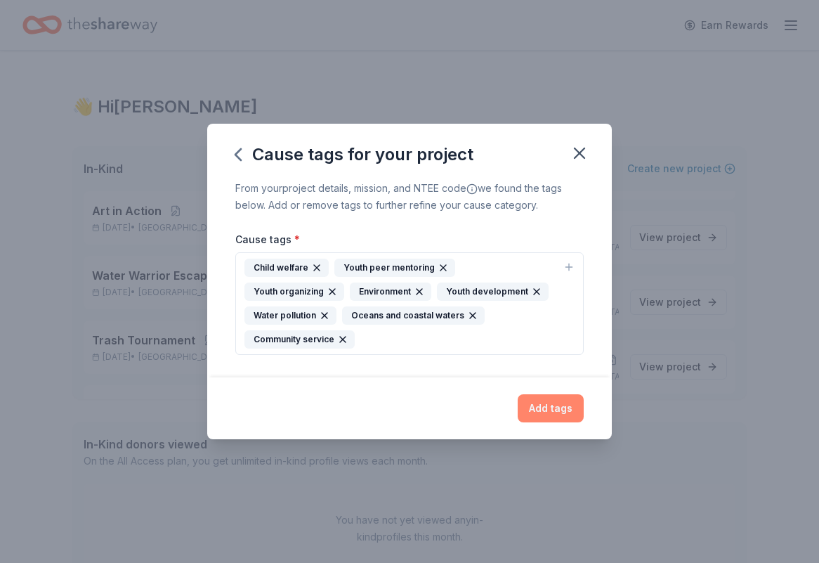
click at [549, 394] on button "Add tags" at bounding box center [551, 408] width 66 height 28
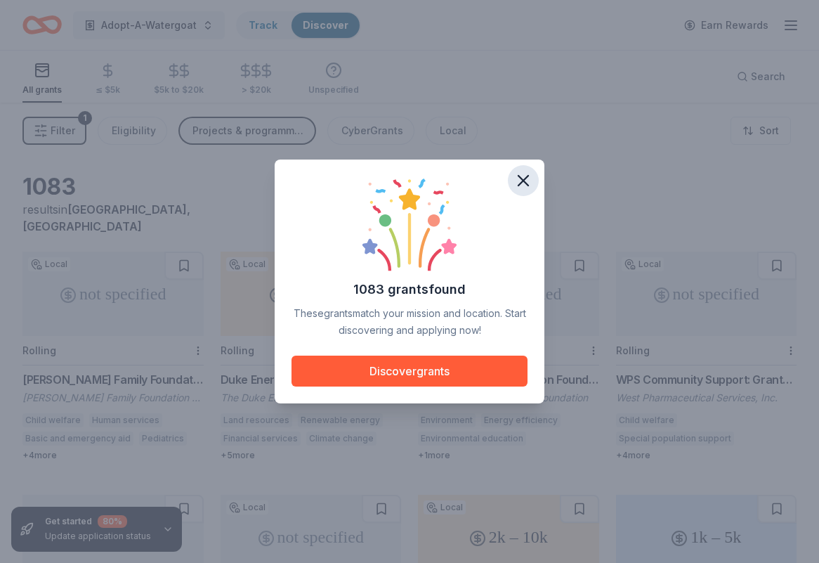
click at [518, 181] on icon "button" at bounding box center [523, 181] width 20 height 20
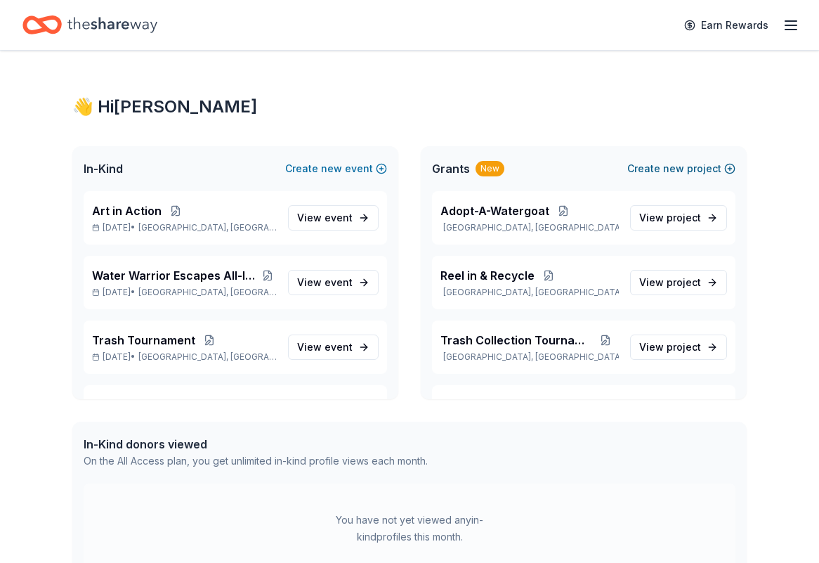
click at [675, 176] on span "new" at bounding box center [673, 168] width 21 height 17
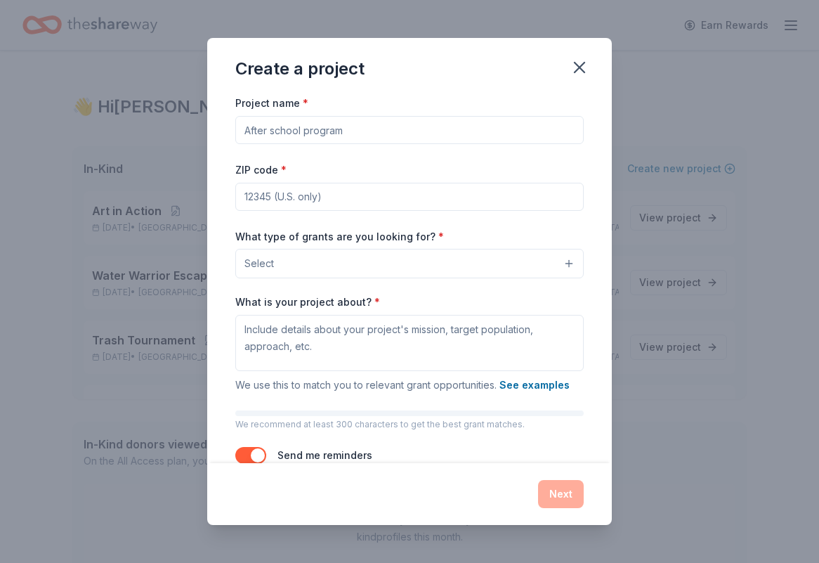
click at [436, 129] on input "Project name *" at bounding box center [409, 130] width 348 height 28
click at [571, 72] on icon "button" at bounding box center [580, 68] width 20 height 20
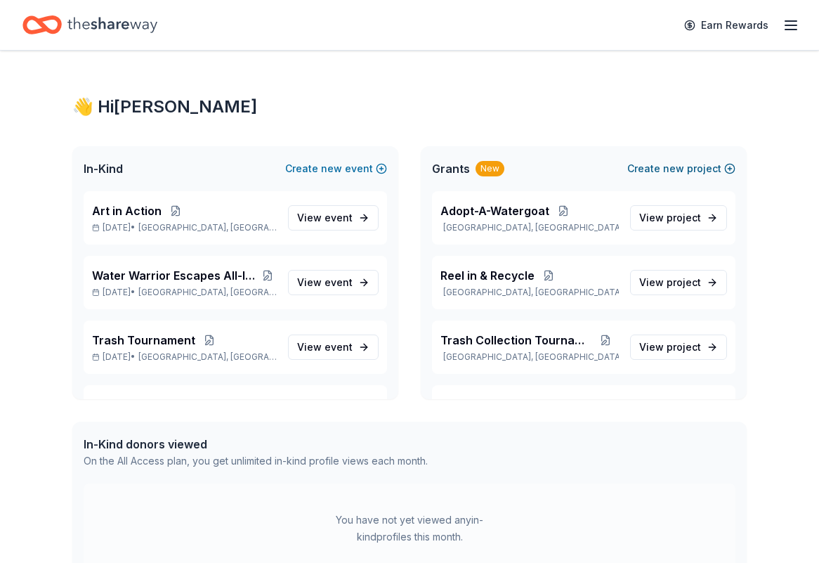
click at [696, 162] on button "Create new project" at bounding box center [681, 168] width 108 height 17
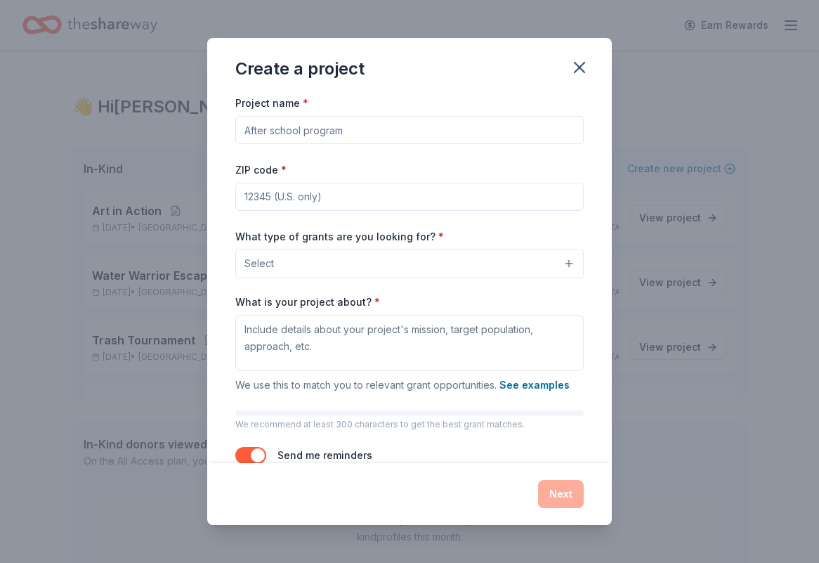
click at [291, 128] on input "Project name *" at bounding box center [409, 130] width 348 height 28
type input "Artivism"
click at [272, 192] on input "ZIP code *" at bounding box center [409, 197] width 348 height 28
type input "33706"
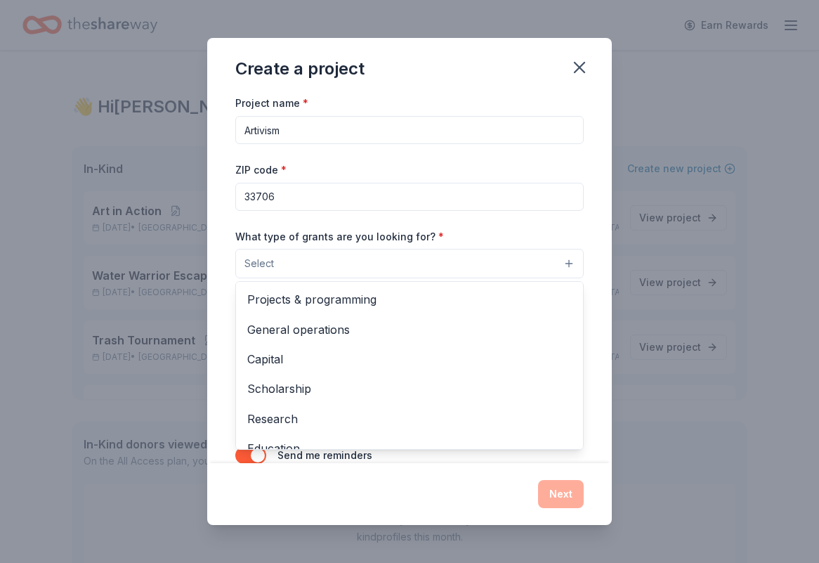
click at [306, 258] on button "Select" at bounding box center [409, 264] width 348 height 30
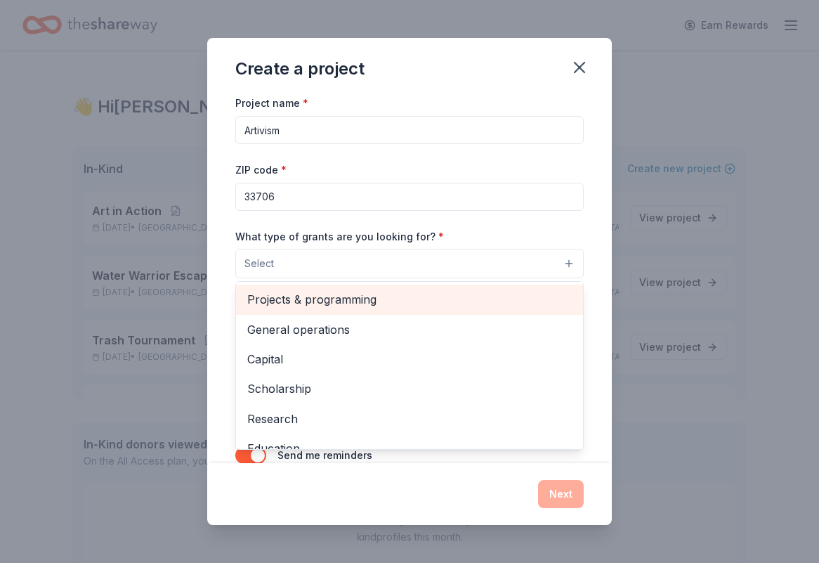
click at [329, 302] on span "Projects & programming" at bounding box center [409, 299] width 325 height 18
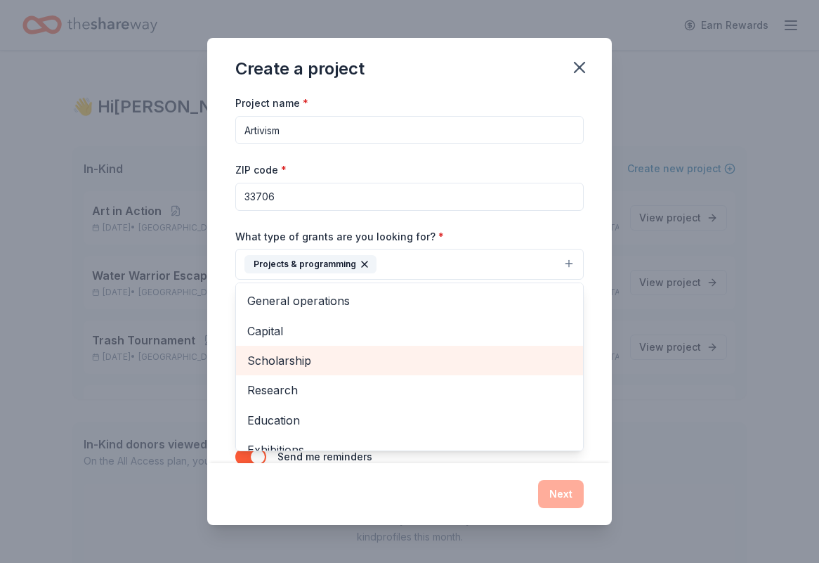
click at [318, 355] on span "Scholarship" at bounding box center [409, 360] width 325 height 18
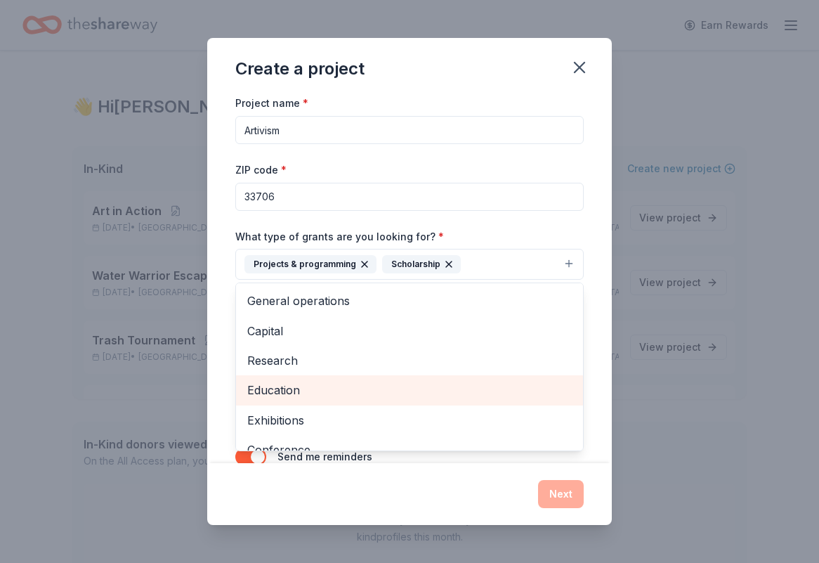
click at [313, 381] on span "Education" at bounding box center [409, 390] width 325 height 18
click at [313, 381] on span "Exhibitions" at bounding box center [409, 390] width 325 height 18
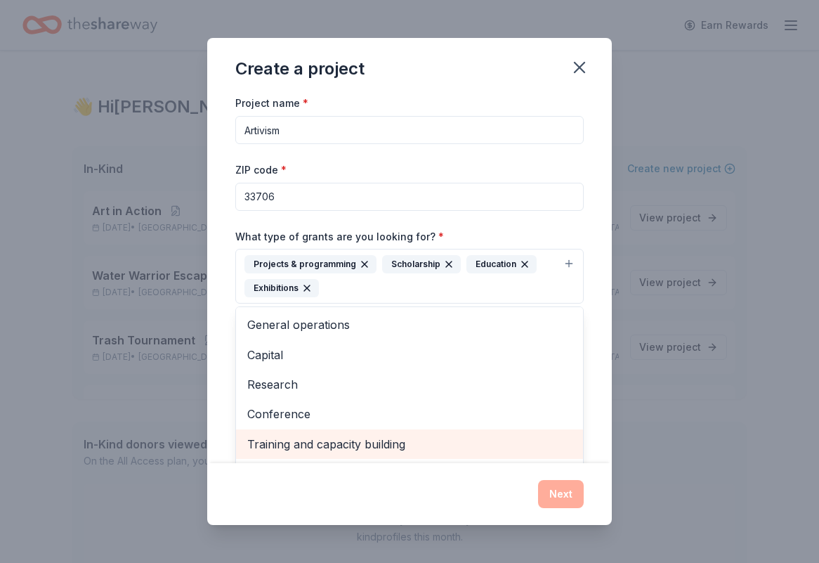
click at [322, 436] on span "Training and capacity building" at bounding box center [409, 444] width 325 height 18
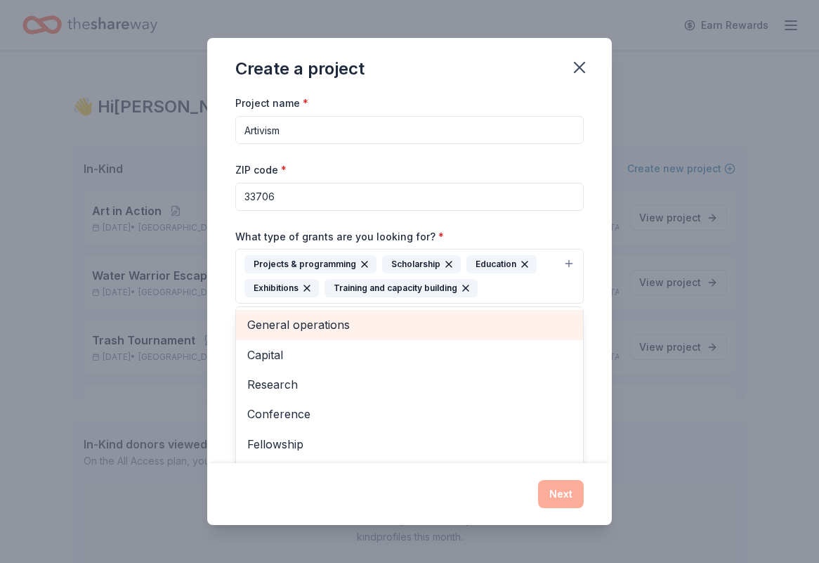
click at [326, 325] on span "General operations" at bounding box center [409, 324] width 325 height 18
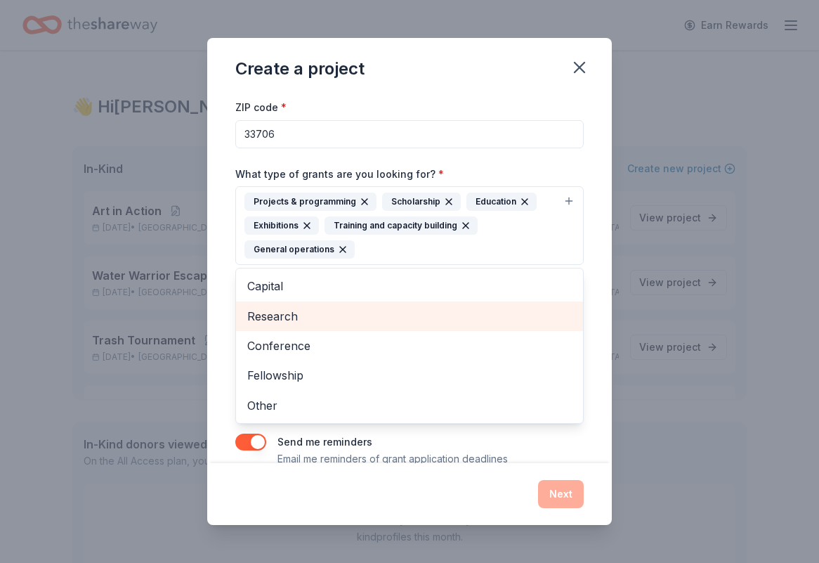
scroll to position [79, 0]
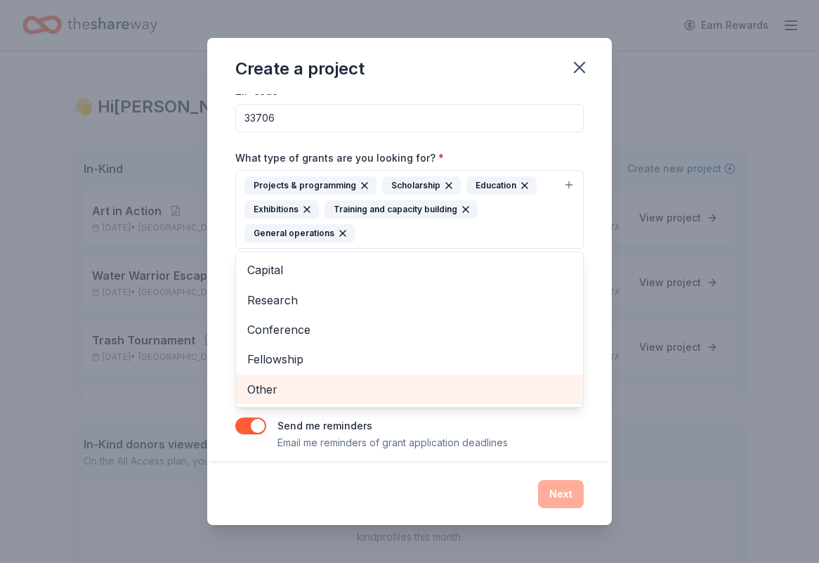
click at [316, 393] on span "Other" at bounding box center [409, 389] width 325 height 18
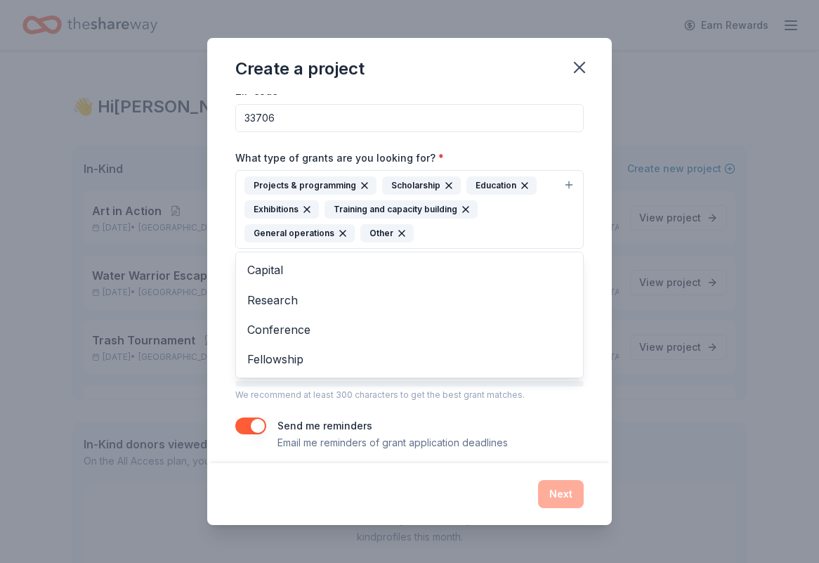
click at [220, 373] on div "Project name * Artivism ZIP code * 33706 What type of grants are you looking fo…" at bounding box center [409, 278] width 405 height 368
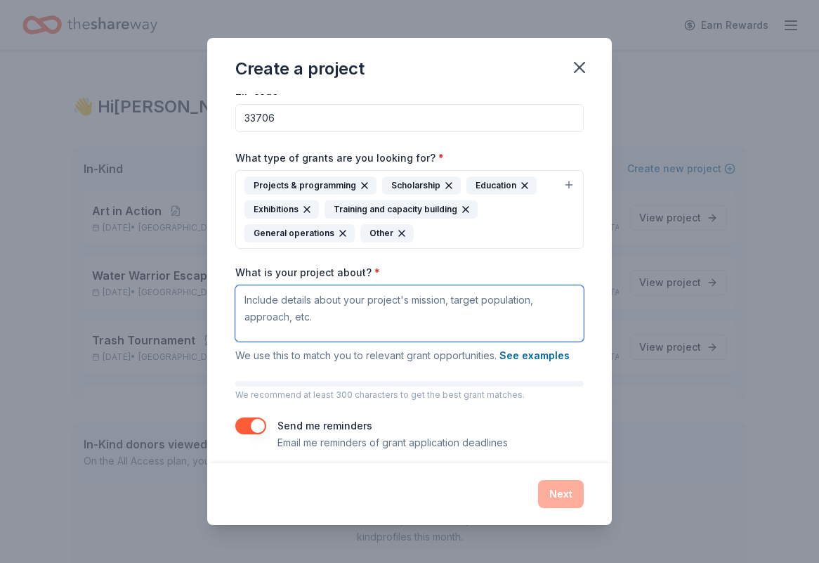
click at [296, 322] on textarea "What is your project about? *" at bounding box center [409, 313] width 348 height 56
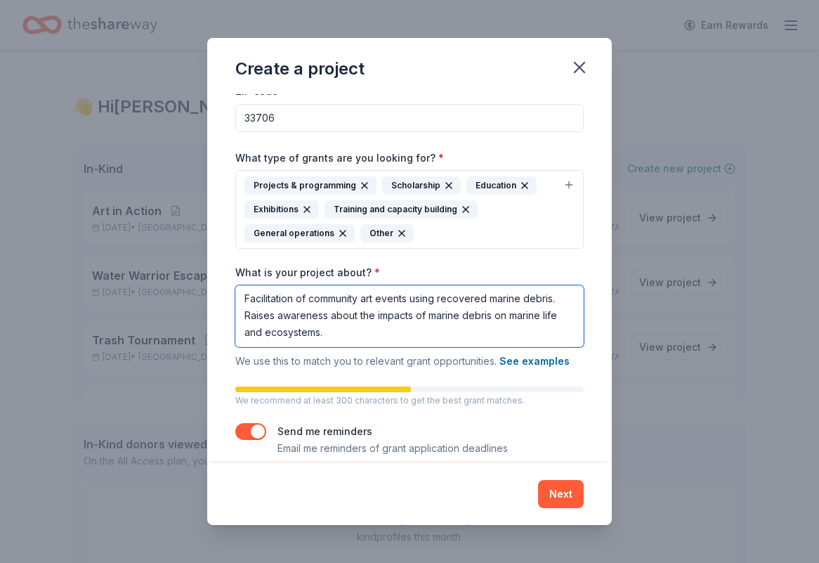
scroll to position [95, 0]
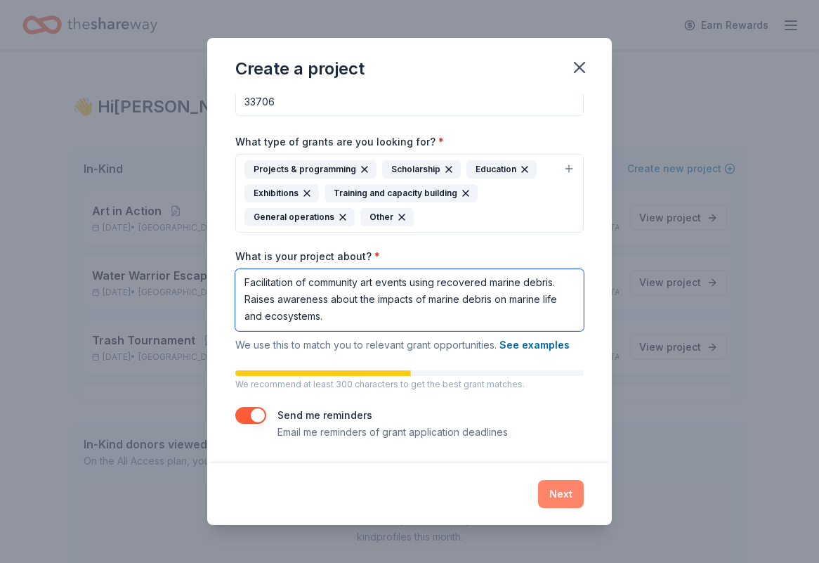
type textarea "Facilitation of community art events using recovered marine debris. Raises awar…"
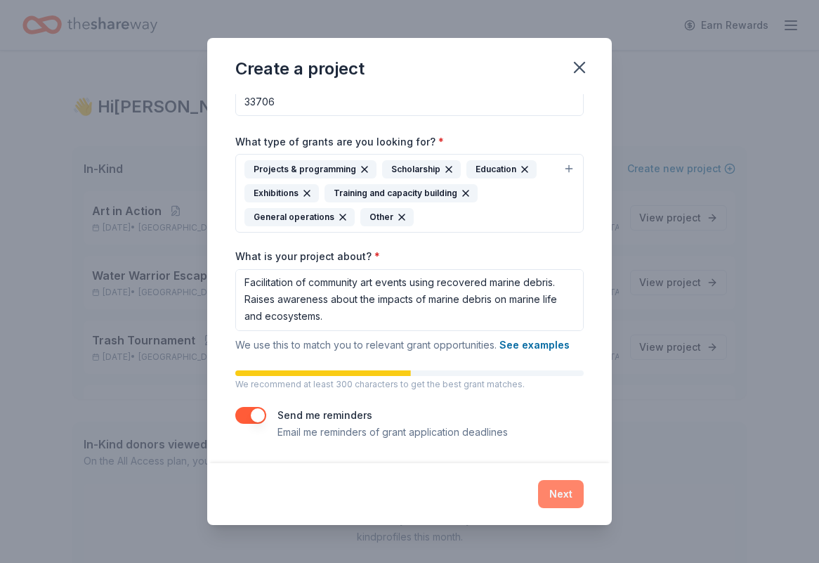
click at [563, 490] on button "Next" at bounding box center [561, 494] width 46 height 28
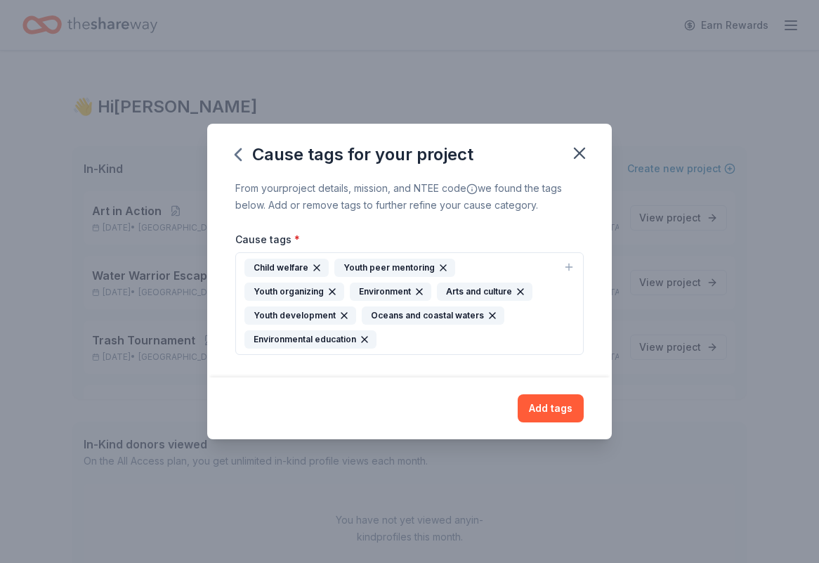
click at [537, 410] on div "Add tags" at bounding box center [409, 408] width 348 height 28
click at [544, 397] on button "Add tags" at bounding box center [551, 408] width 66 height 28
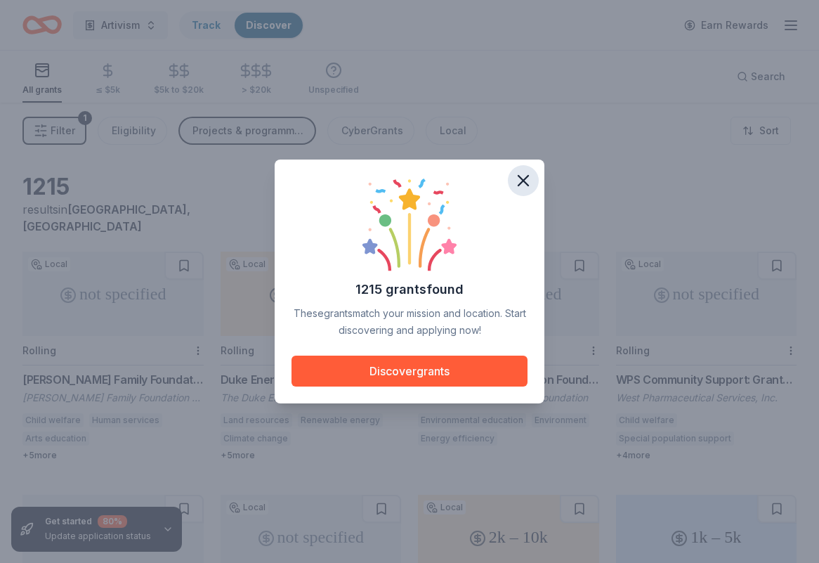
click at [520, 178] on icon "button" at bounding box center [523, 181] width 20 height 20
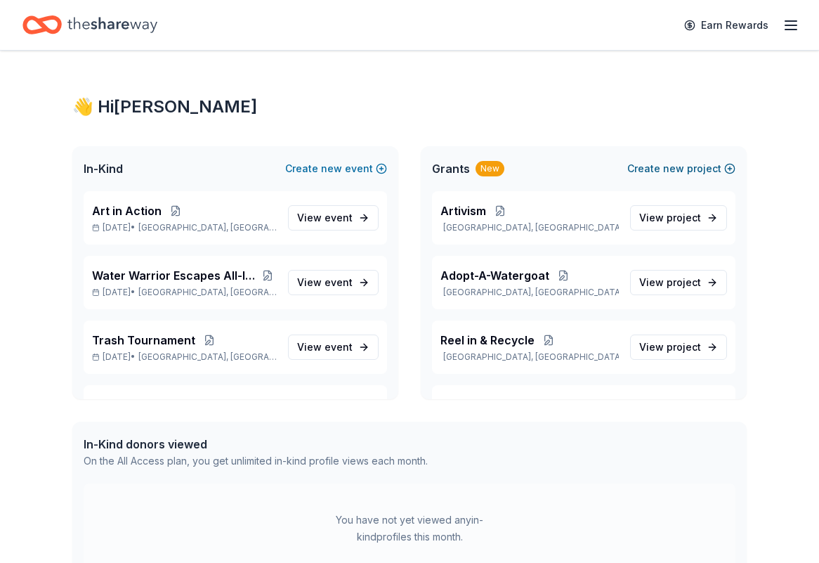
click at [701, 160] on button "Create new project" at bounding box center [681, 168] width 108 height 17
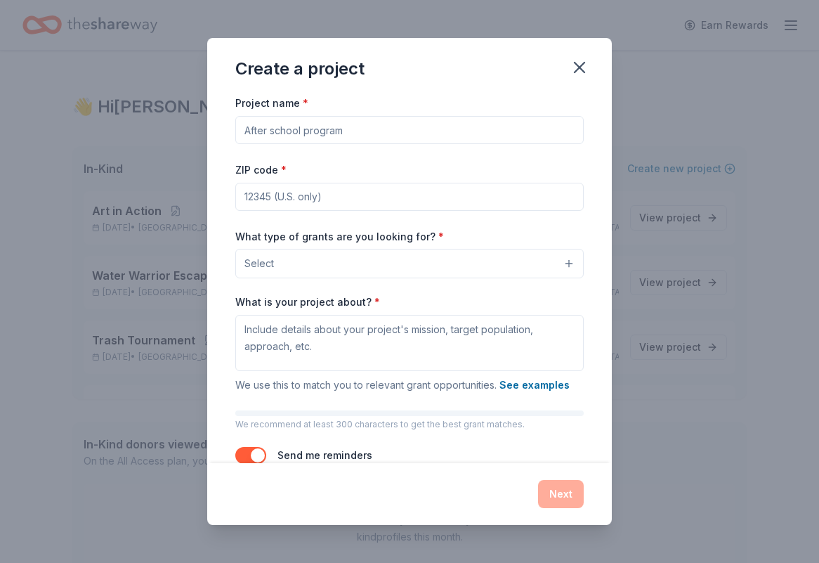
click at [440, 132] on input "Project name *" at bounding box center [409, 130] width 348 height 28
type input "Turtle Nesting Beach Cleanup"
click at [323, 198] on input "ZIP code *" at bounding box center [409, 197] width 348 height 28
type input "33706"
click at [351, 267] on button "Select" at bounding box center [409, 264] width 348 height 30
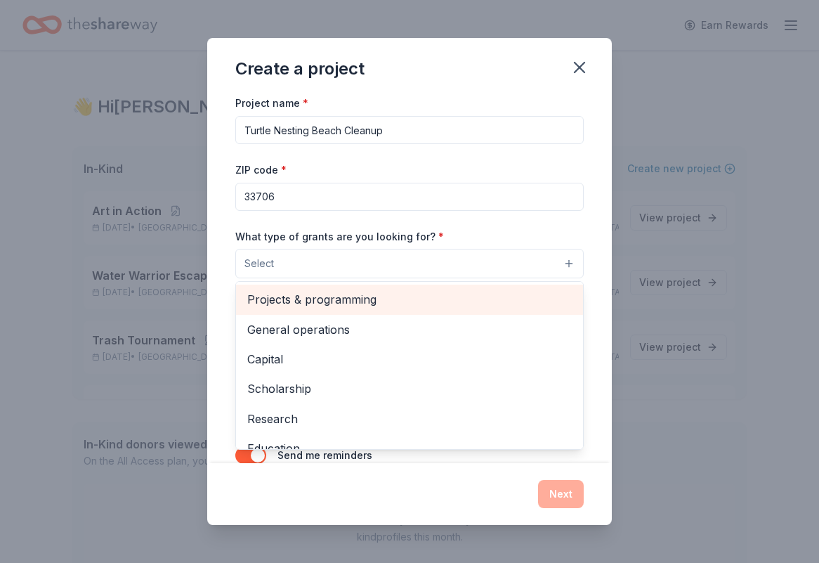
click at [360, 306] on span "Projects & programming" at bounding box center [409, 299] width 325 height 18
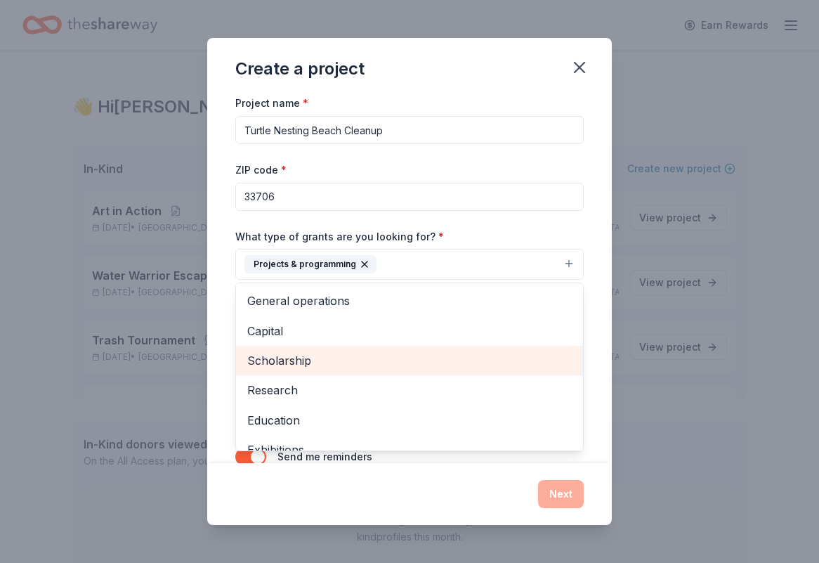
click at [353, 362] on span "Scholarship" at bounding box center [409, 360] width 325 height 18
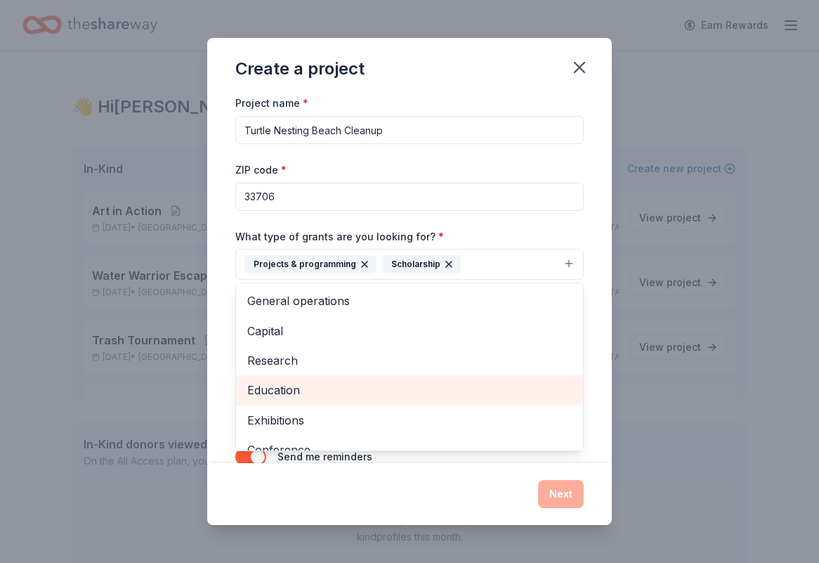
click at [354, 382] on span "Education" at bounding box center [409, 390] width 325 height 18
click at [354, 382] on span "Exhibitions" at bounding box center [409, 390] width 325 height 18
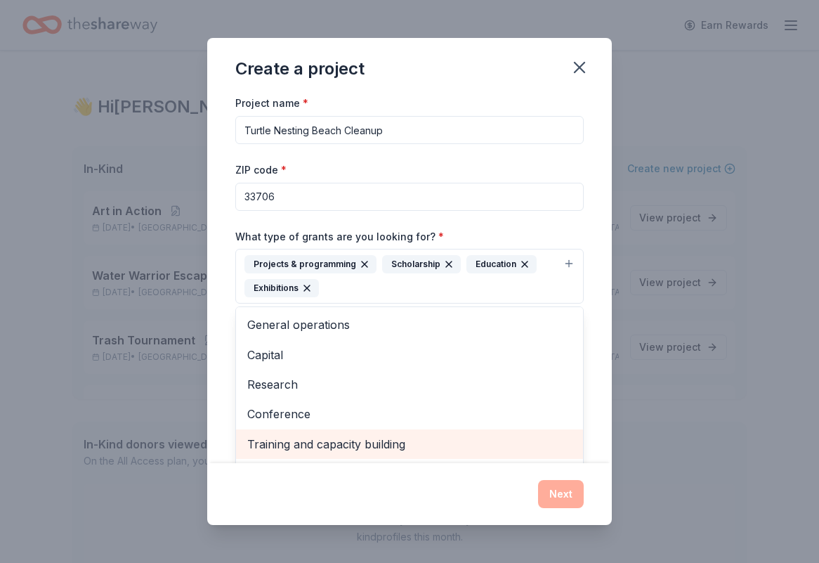
click at [359, 434] on div "Training and capacity building" at bounding box center [409, 444] width 347 height 30
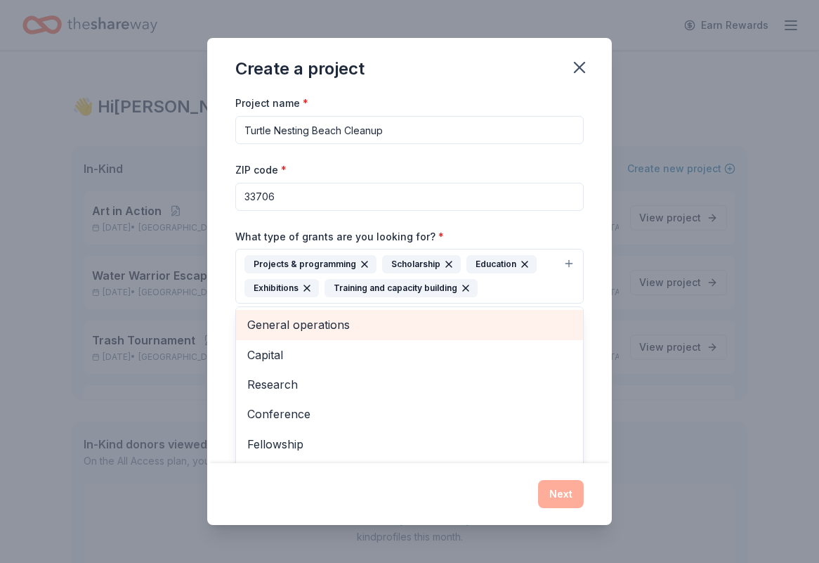
click at [349, 320] on span "General operations" at bounding box center [409, 324] width 325 height 18
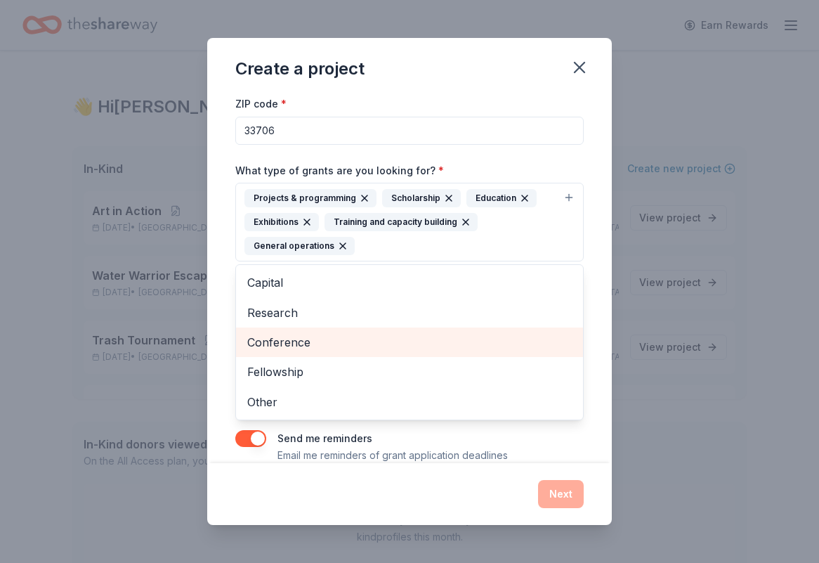
scroll to position [67, 0]
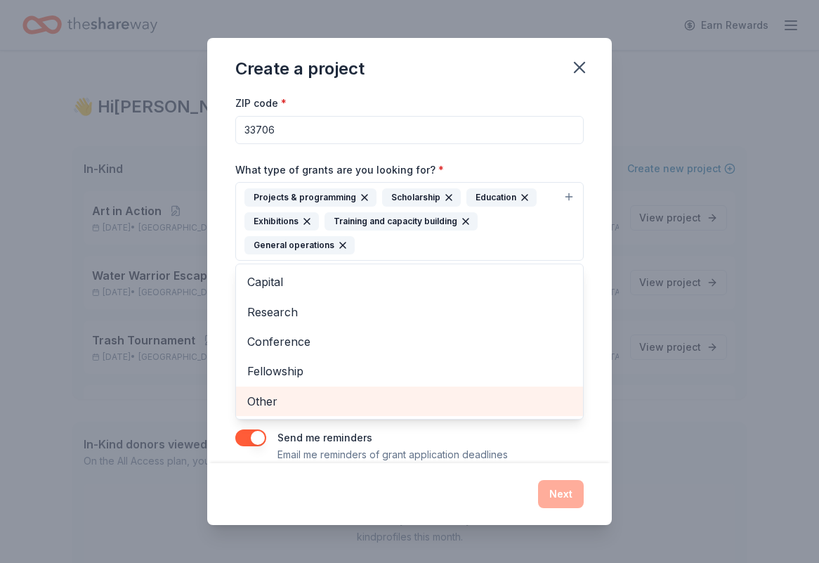
click at [332, 399] on span "Other" at bounding box center [409, 401] width 325 height 18
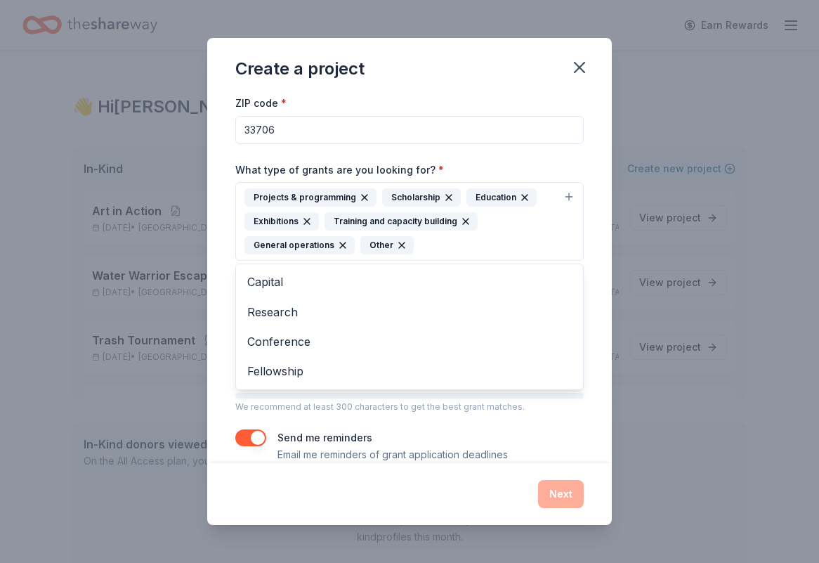
click at [342, 400] on div "Project name * Turtle Nesting Beach Cleanup ZIP code * 33706 What type of grant…" at bounding box center [409, 244] width 348 height 435
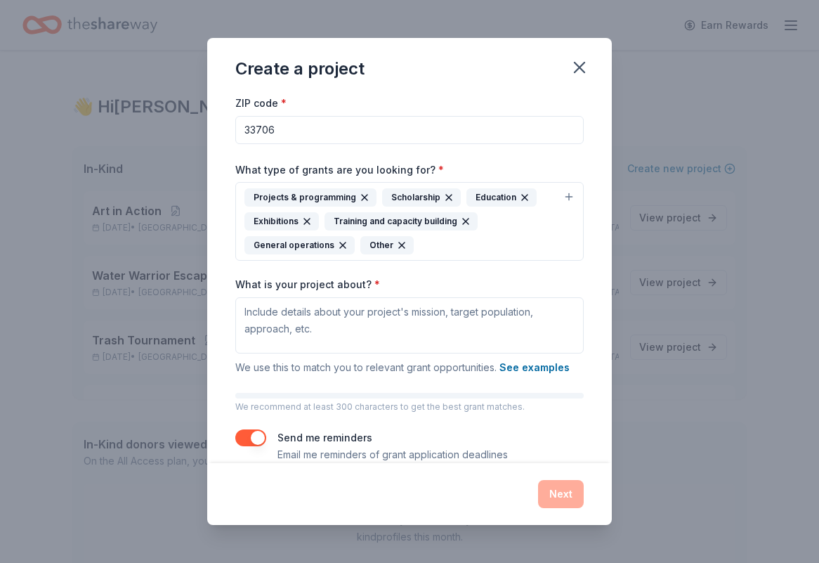
scroll to position [89, 0]
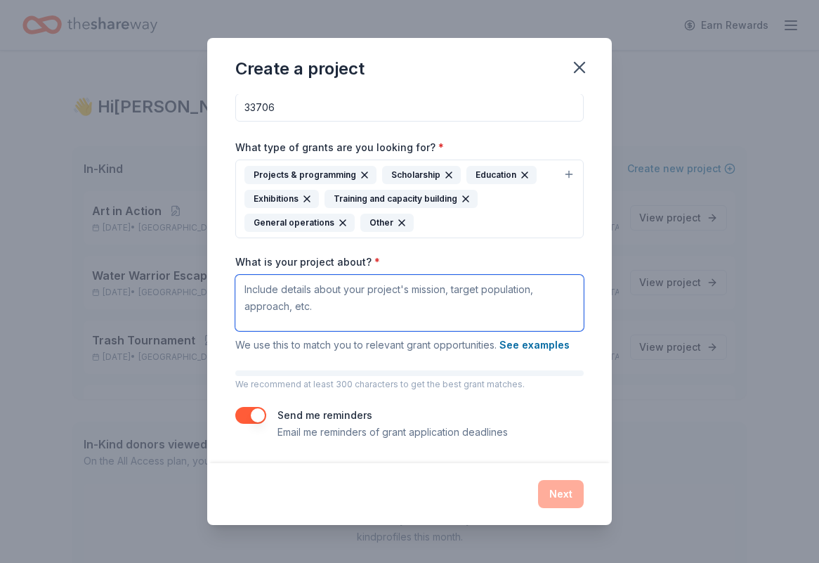
click at [453, 304] on textarea "What is your project about? *" at bounding box center [409, 303] width 348 height 56
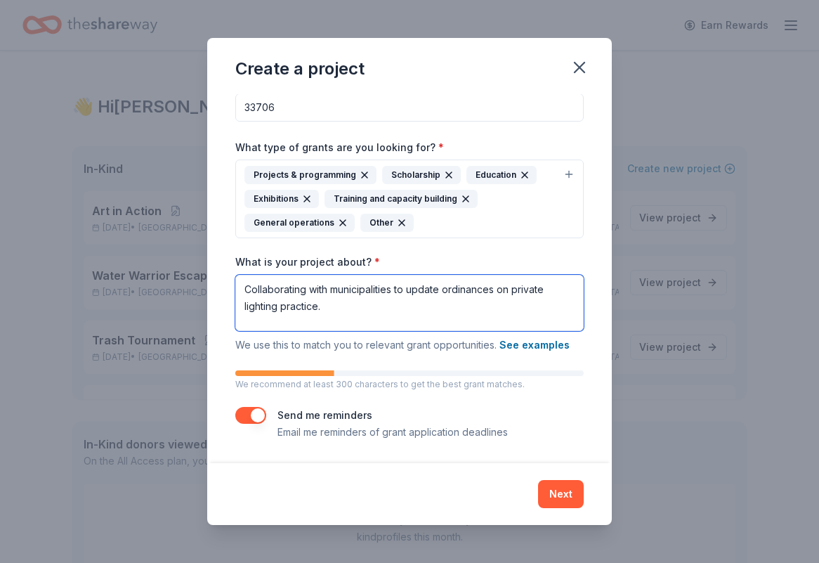
click at [364, 306] on textarea "Collaborating with municipalities to update ordinances on private lighting prac…" at bounding box center [409, 303] width 348 height 56
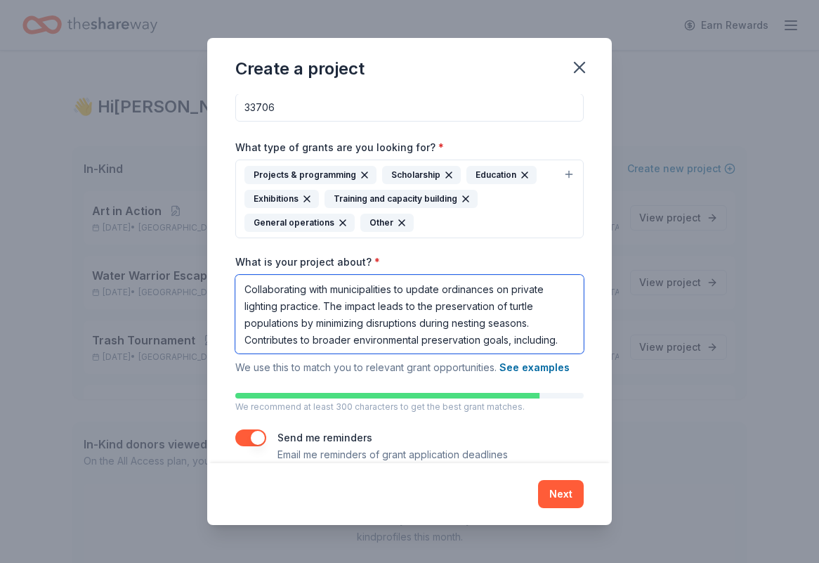
click at [563, 344] on textarea "Collaborating with municipalities to update ordinances on private lighting prac…" at bounding box center [409, 314] width 348 height 79
drag, startPoint x: 563, startPoint y: 342, endPoint x: 506, endPoint y: 339, distance: 56.3
click at [506, 339] on textarea "Collaborating with municipalities to update ordinances on private lighting prac…" at bounding box center [409, 314] width 348 height 79
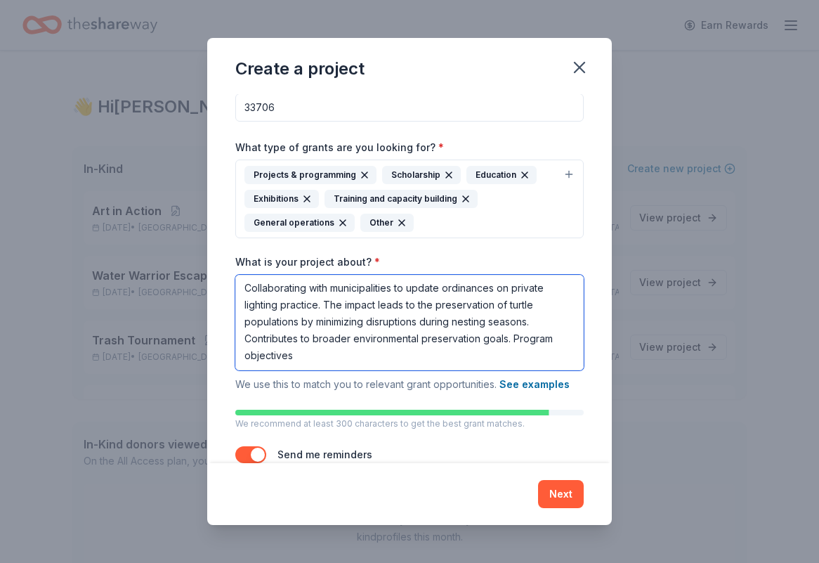
click at [499, 355] on textarea "Collaborating with municipalities to update ordinances on private lighting prac…" at bounding box center [409, 323] width 348 height 96
click at [576, 361] on textarea "Collaborating with municipalities to update ordinances on private lighting prac…" at bounding box center [409, 323] width 348 height 96
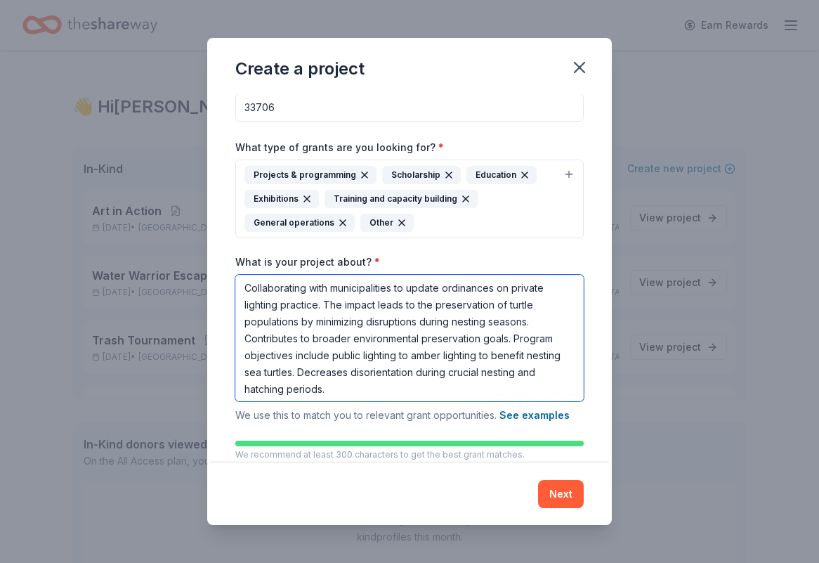
click at [428, 386] on textarea "Collaborating with municipalities to update ordinances on private lighting prac…" at bounding box center [409, 338] width 348 height 126
click at [383, 398] on textarea "Collaborating with municipalities to update ordinances on private lighting prac…" at bounding box center [409, 338] width 348 height 126
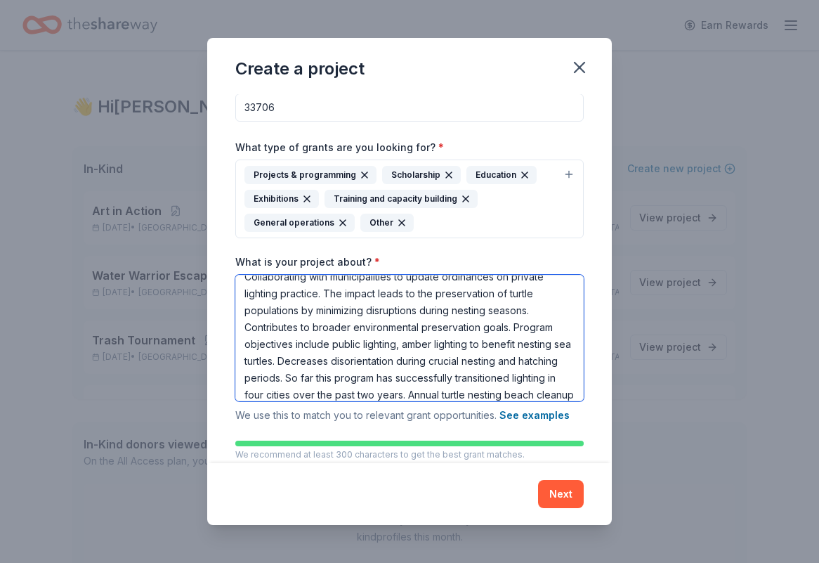
scroll to position [30, 0]
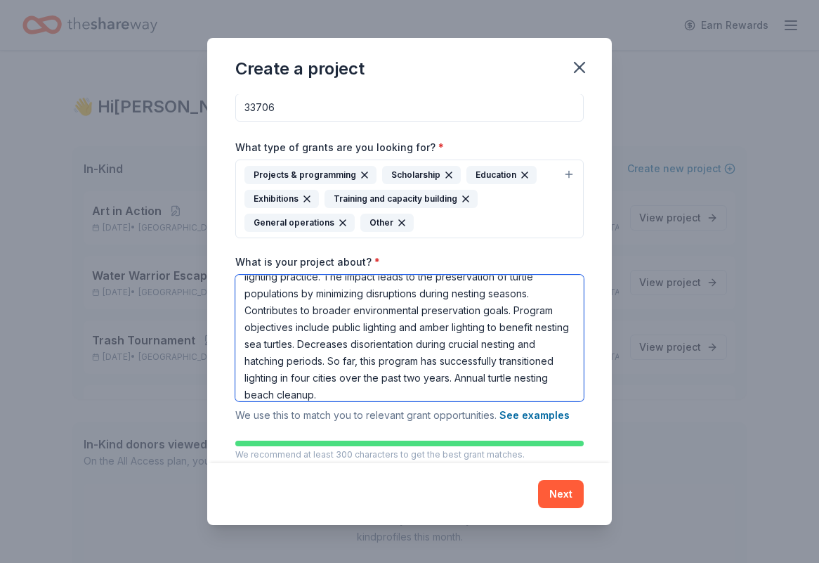
click at [358, 388] on textarea "Collaborating with municipalities to update ordinances on private lighting prac…" at bounding box center [409, 338] width 348 height 126
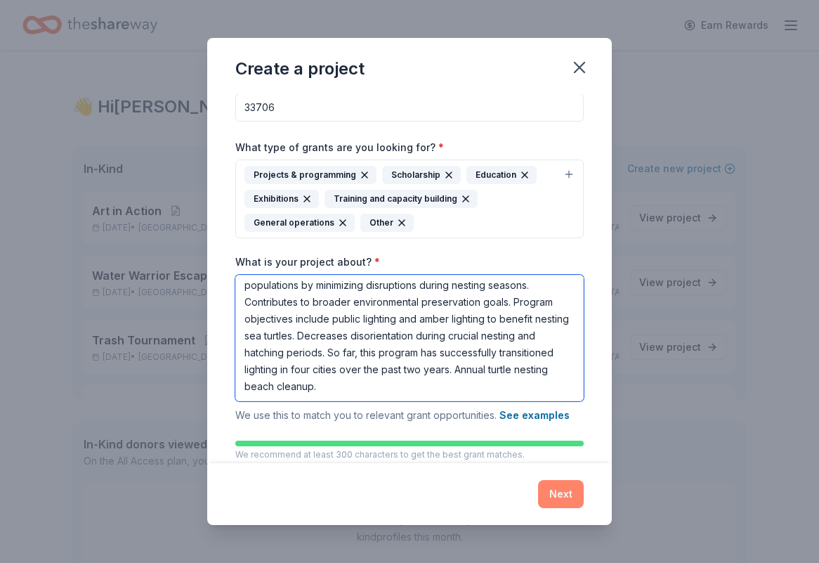
type textarea "Collaborating with municipalities to update ordinances on private lighting prac…"
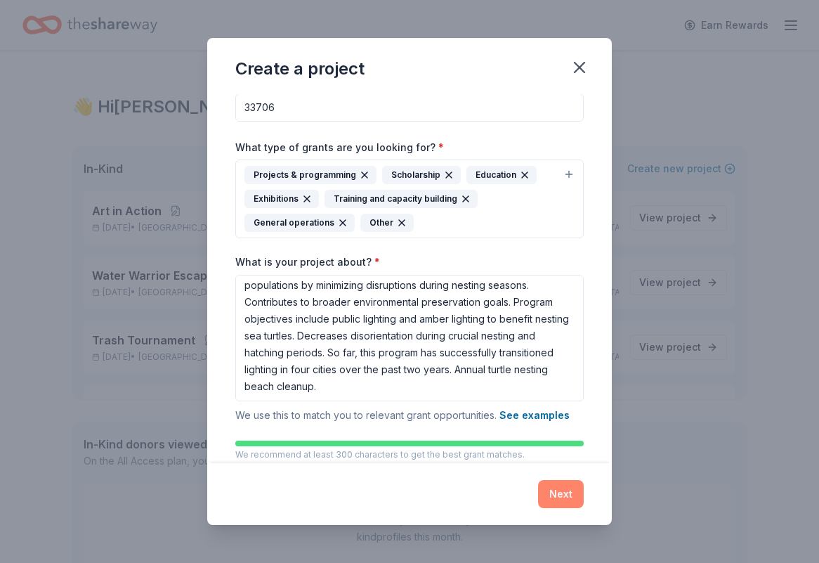
click at [574, 489] on button "Next" at bounding box center [561, 494] width 46 height 28
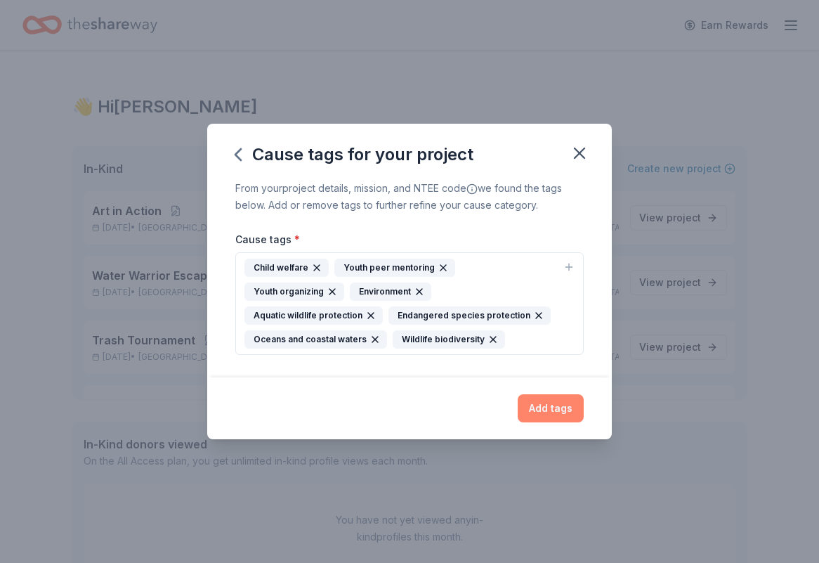
click at [551, 414] on button "Add tags" at bounding box center [551, 408] width 66 height 28
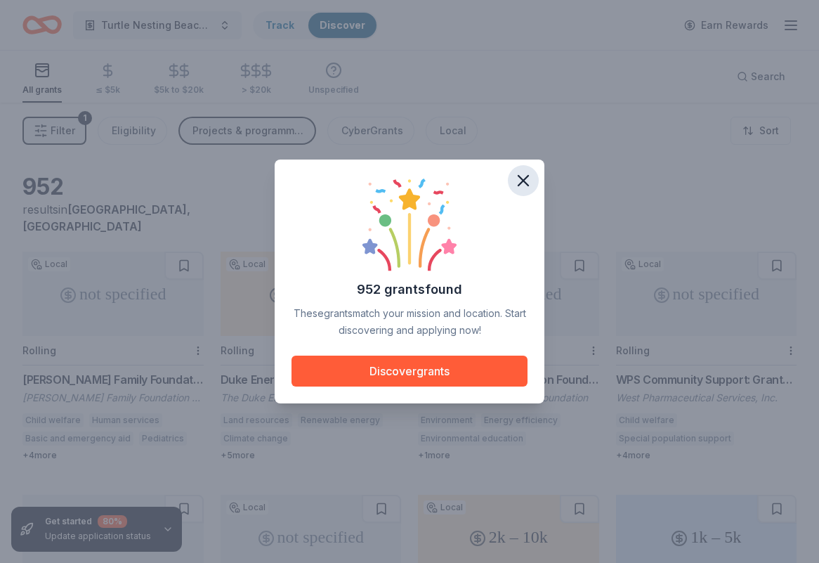
click at [523, 185] on icon "button" at bounding box center [523, 181] width 20 height 20
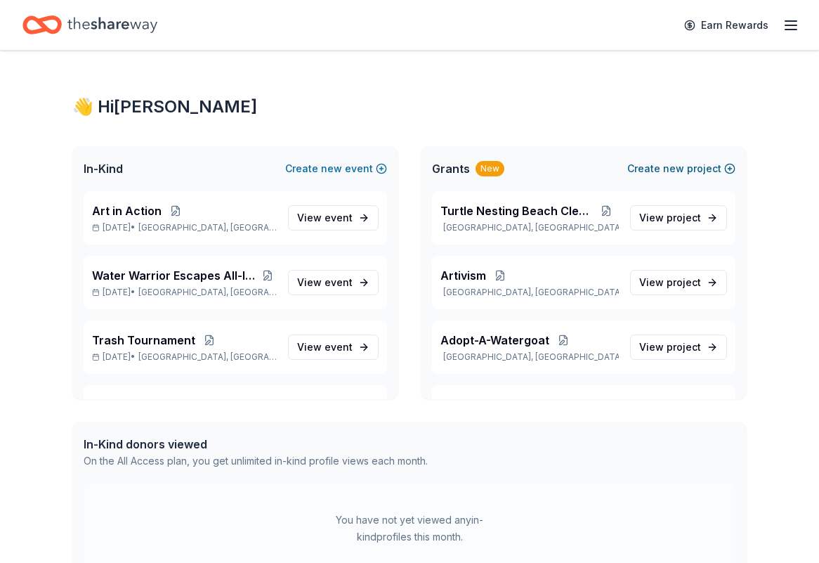
click at [676, 166] on span "new" at bounding box center [673, 168] width 21 height 17
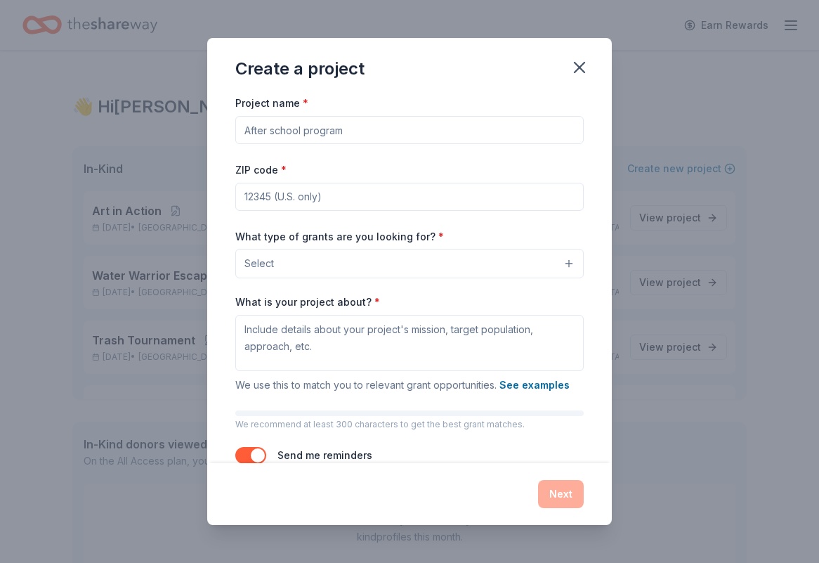
click at [544, 136] on input "Project name *" at bounding box center [409, 130] width 348 height 28
type input "[GEOGRAPHIC_DATA][PERSON_NAME] ([GEOGRAPHIC_DATA])"
click at [533, 186] on input "ZIP code *" at bounding box center [409, 197] width 348 height 28
type input "33706"
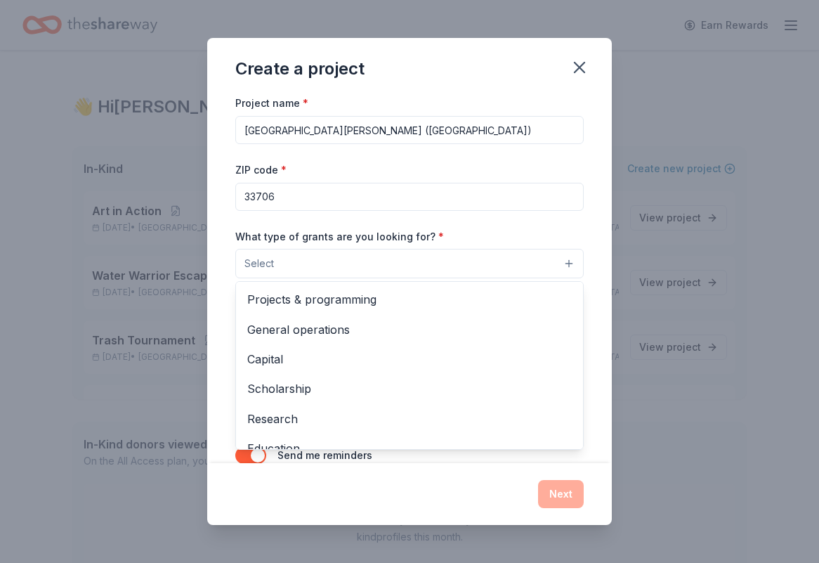
click at [451, 253] on button "Select" at bounding box center [409, 264] width 348 height 30
click at [365, 298] on span "Projects & programming" at bounding box center [409, 299] width 325 height 18
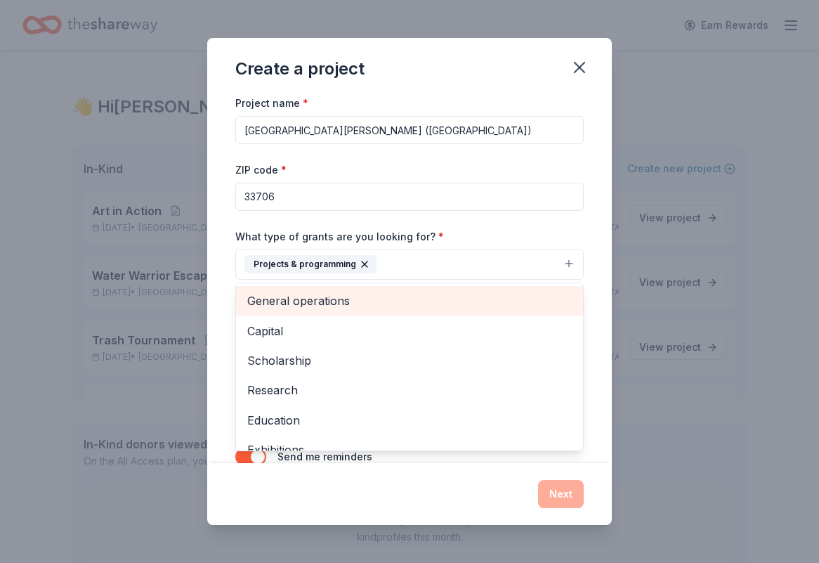
click at [365, 298] on span "General operations" at bounding box center [409, 301] width 325 height 18
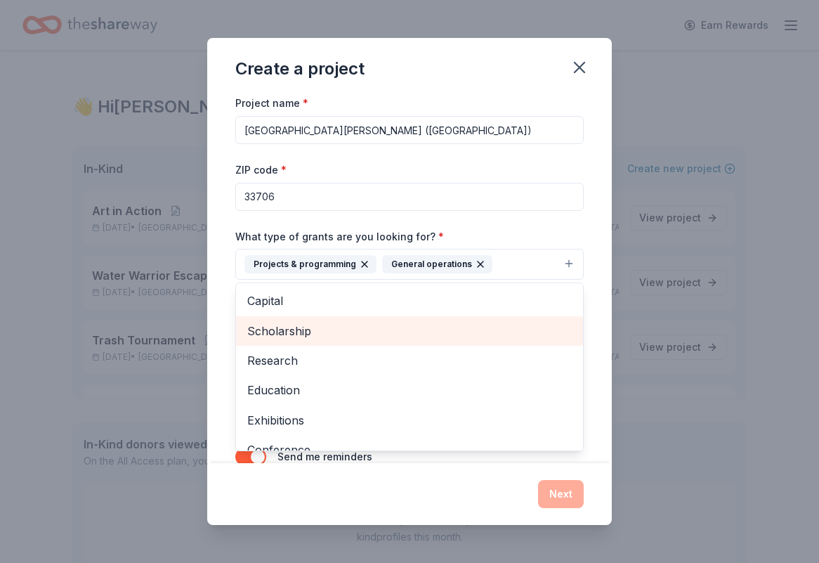
click at [339, 333] on span "Scholarship" at bounding box center [409, 331] width 325 height 18
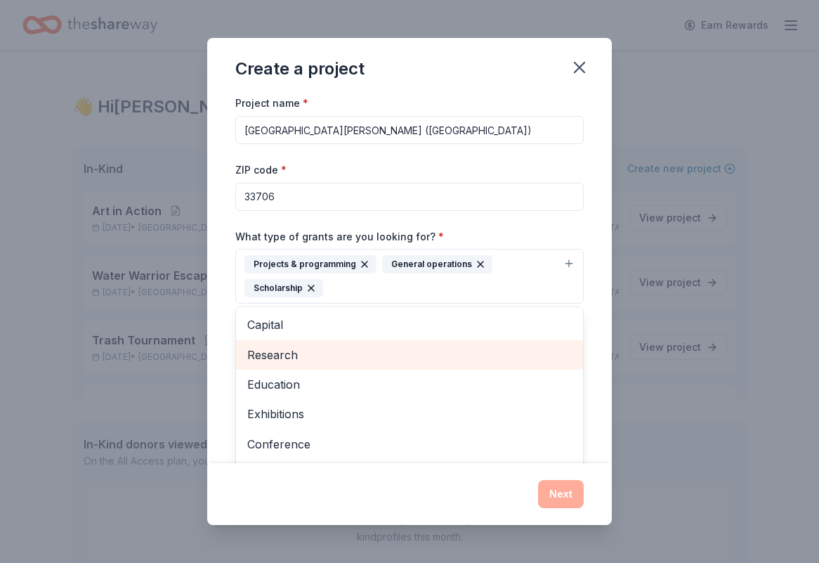
click at [339, 347] on span "Research" at bounding box center [409, 355] width 325 height 18
click at [340, 352] on span "Education" at bounding box center [409, 355] width 325 height 18
click at [340, 352] on span "Exhibitions" at bounding box center [409, 355] width 325 height 18
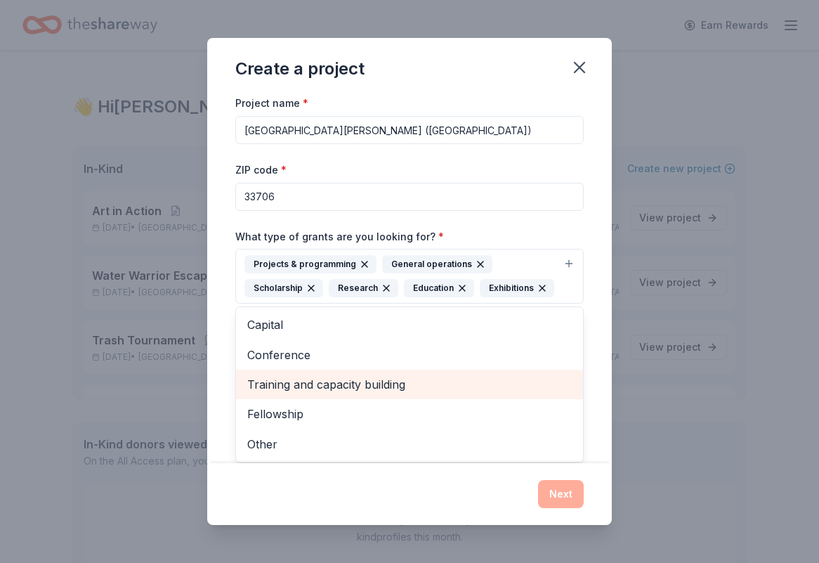
click at [350, 385] on span "Training and capacity building" at bounding box center [409, 384] width 325 height 18
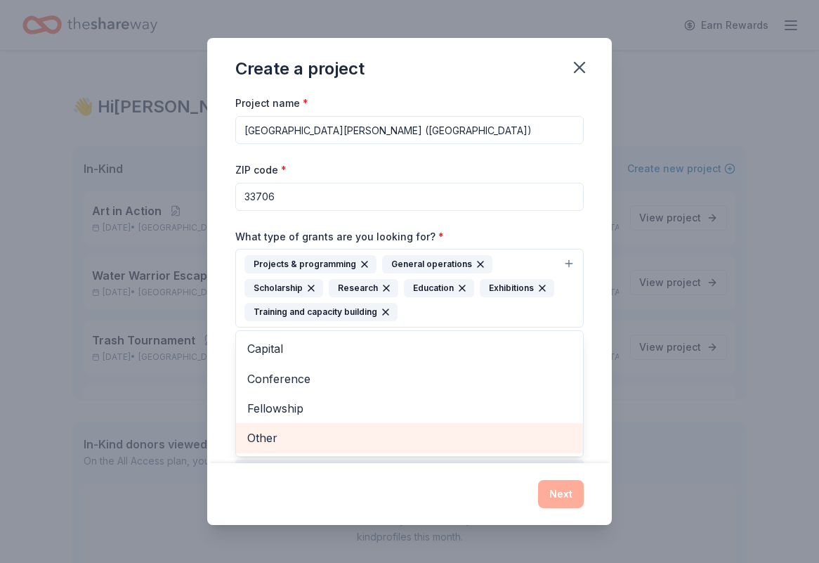
click at [336, 436] on span "Other" at bounding box center [409, 437] width 325 height 18
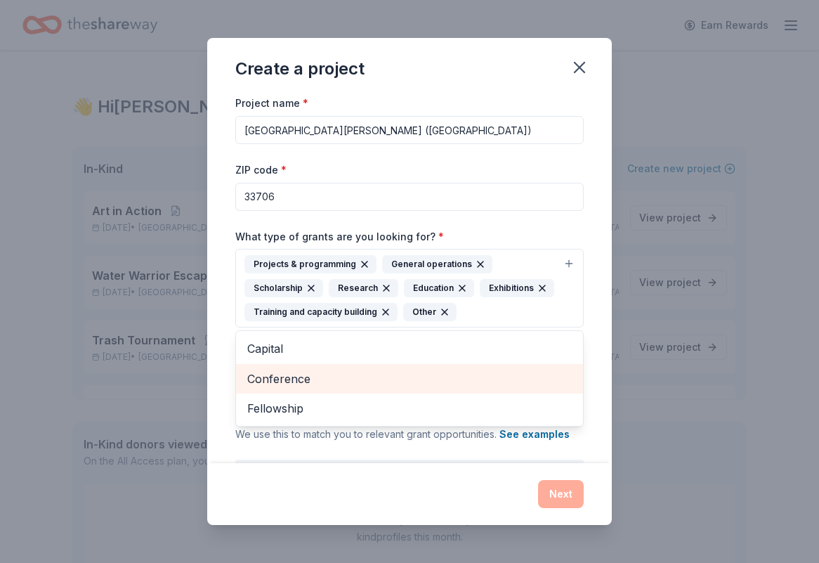
scroll to position [89, 0]
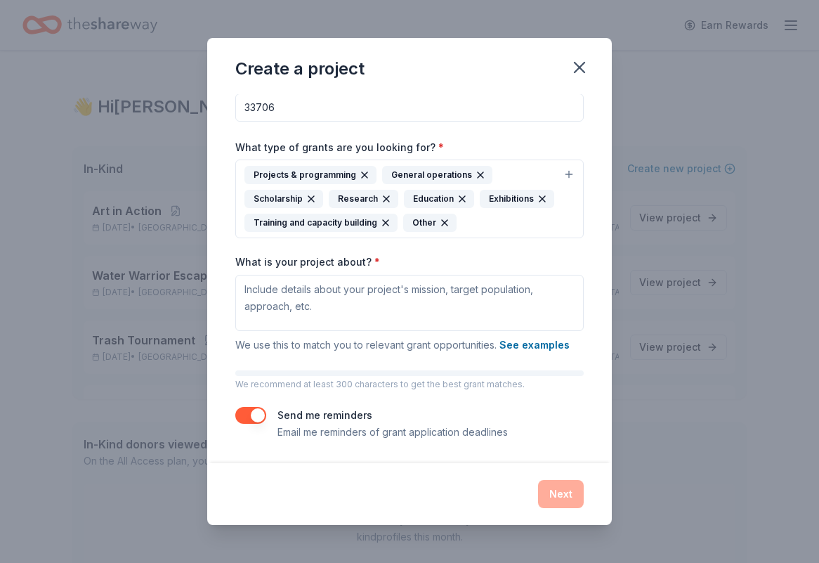
click at [387, 201] on icon "button" at bounding box center [386, 198] width 11 height 11
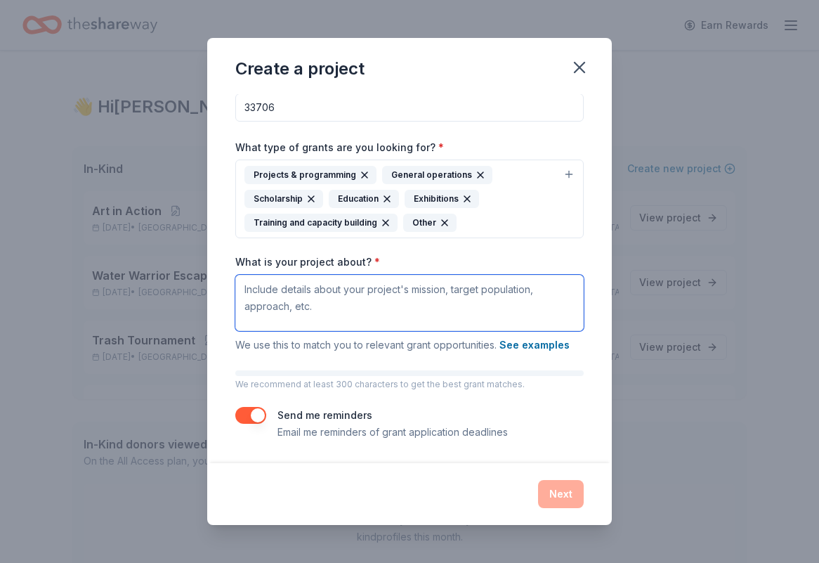
click at [333, 289] on textarea "What is your project about? *" at bounding box center [409, 303] width 348 height 56
type textarea "E"
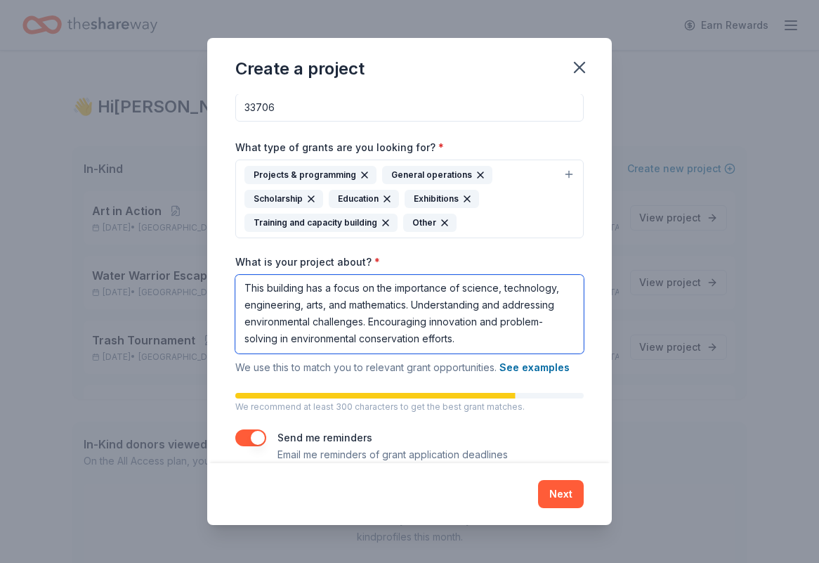
scroll to position [112, 0]
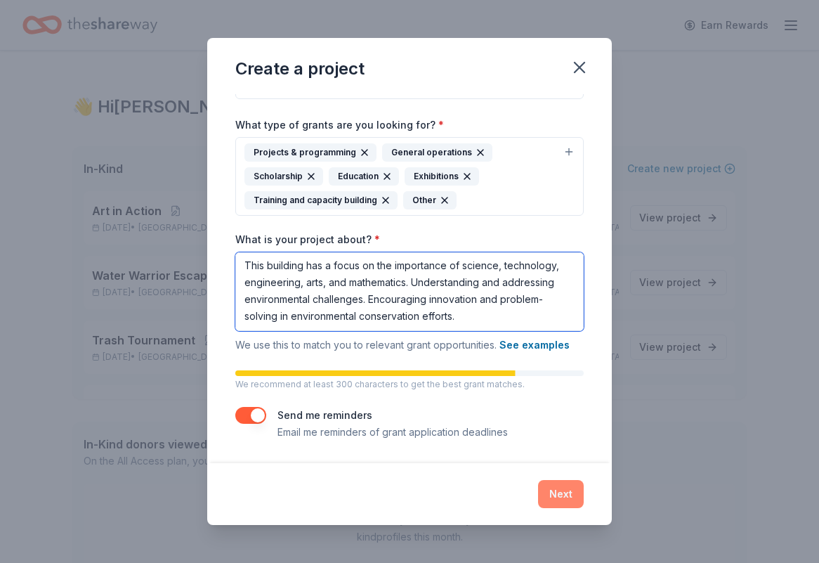
type textarea "This building has a focus on the importance of science, technology, engineering…"
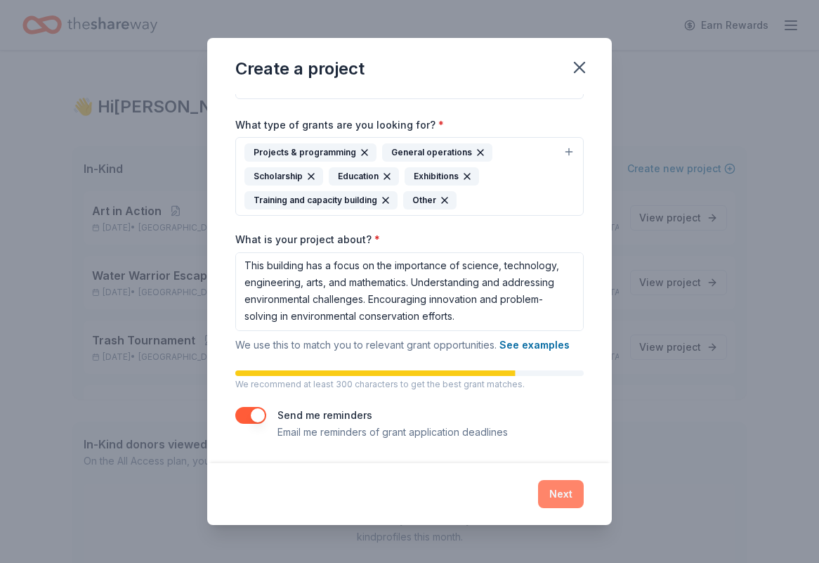
click at [558, 493] on button "Next" at bounding box center [561, 494] width 46 height 28
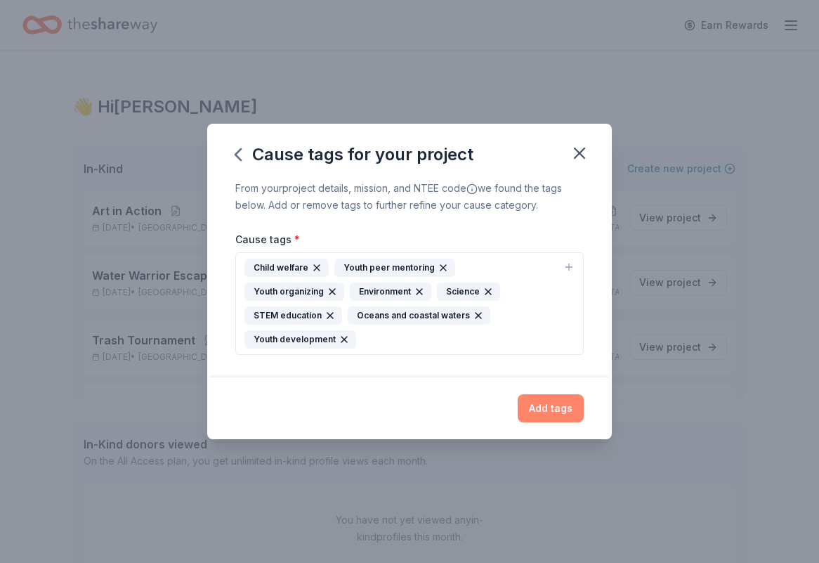
click at [551, 398] on button "Add tags" at bounding box center [551, 408] width 66 height 28
click at [551, 398] on div "Add tags" at bounding box center [409, 408] width 348 height 28
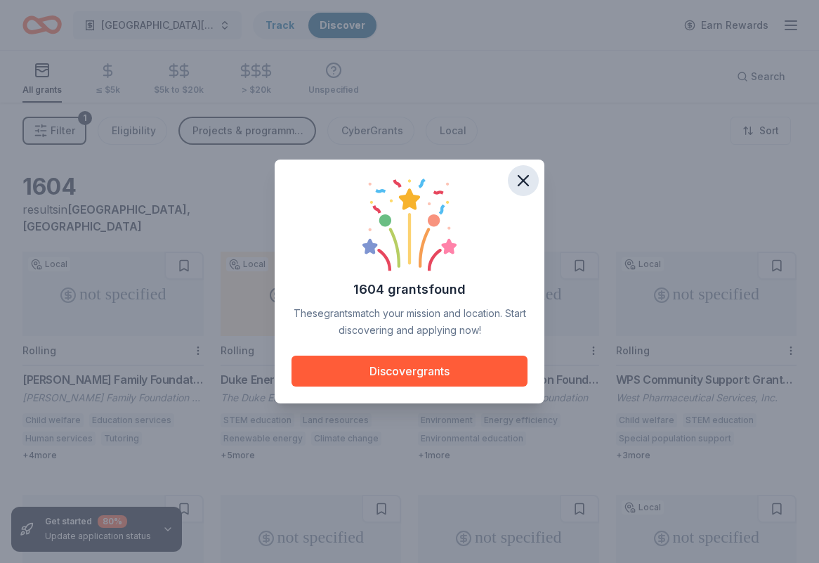
click at [521, 175] on icon "button" at bounding box center [523, 181] width 20 height 20
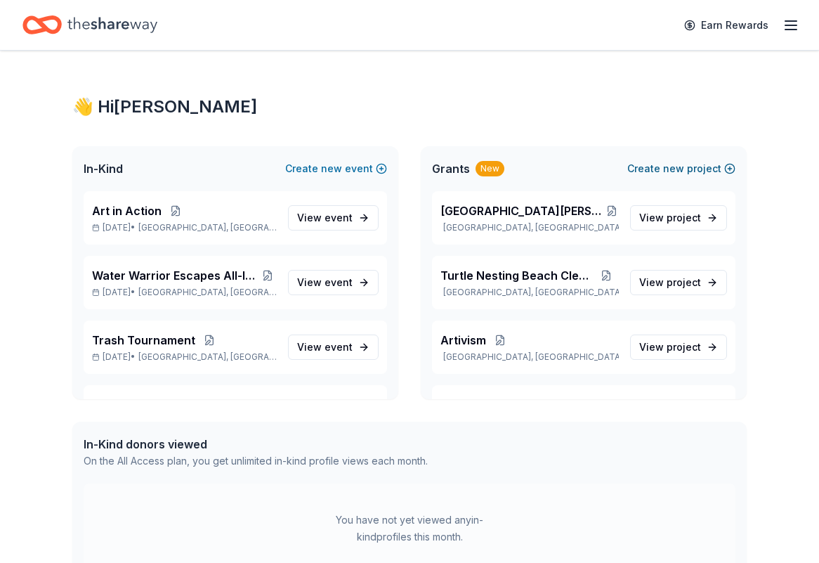
click at [678, 163] on span "new" at bounding box center [673, 168] width 21 height 17
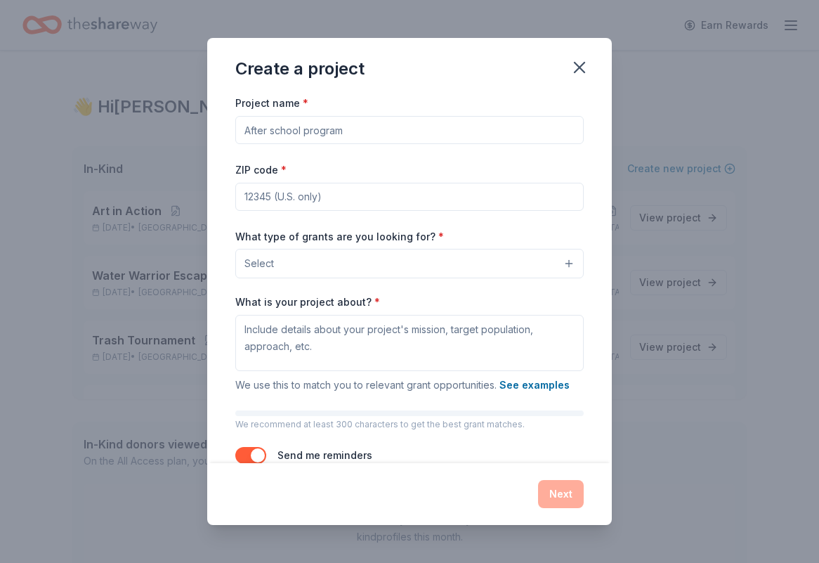
click at [348, 140] on input "Project name *" at bounding box center [409, 130] width 348 height 28
type input "[DATE] Beach Cleanup"
click at [353, 195] on input "ZIP code *" at bounding box center [409, 197] width 348 height 28
type input "33706"
click at [349, 263] on button "Select" at bounding box center [409, 264] width 348 height 30
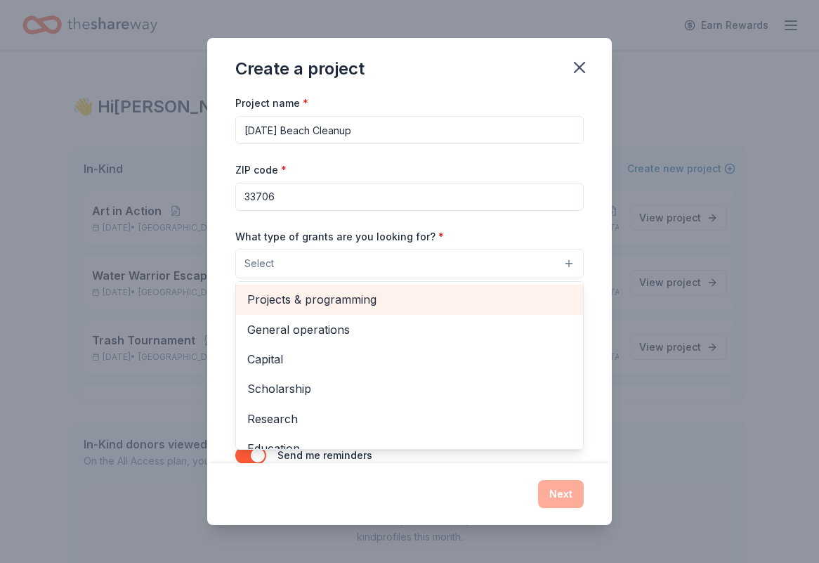
click at [354, 300] on span "Projects & programming" at bounding box center [409, 299] width 325 height 18
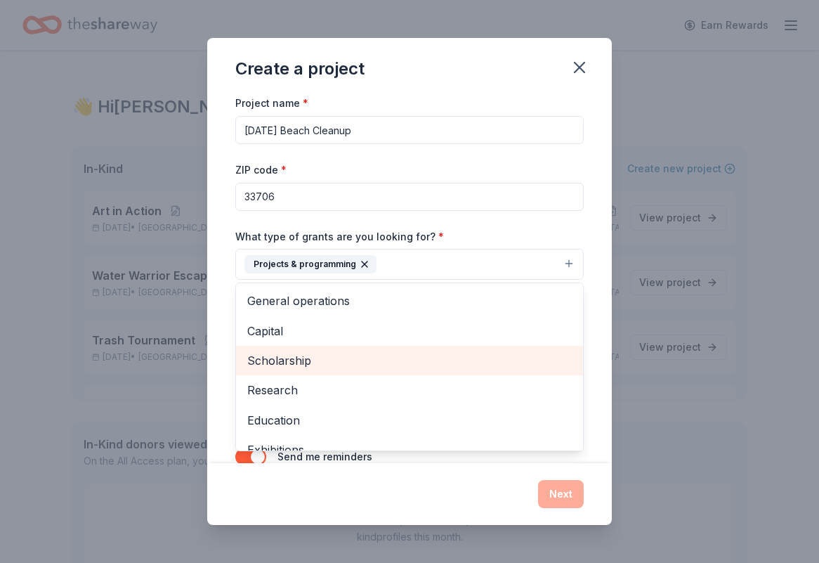
click at [345, 355] on span "Scholarship" at bounding box center [409, 360] width 325 height 18
click at [345, 365] on span "Research" at bounding box center [409, 360] width 325 height 18
click at [345, 370] on div "Education" at bounding box center [409, 361] width 347 height 30
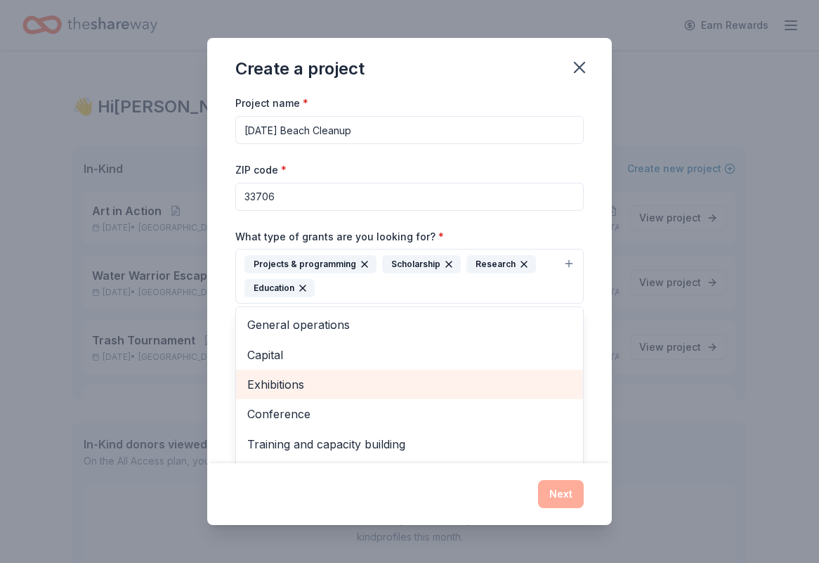
click at [345, 377] on span "Exhibitions" at bounding box center [409, 384] width 325 height 18
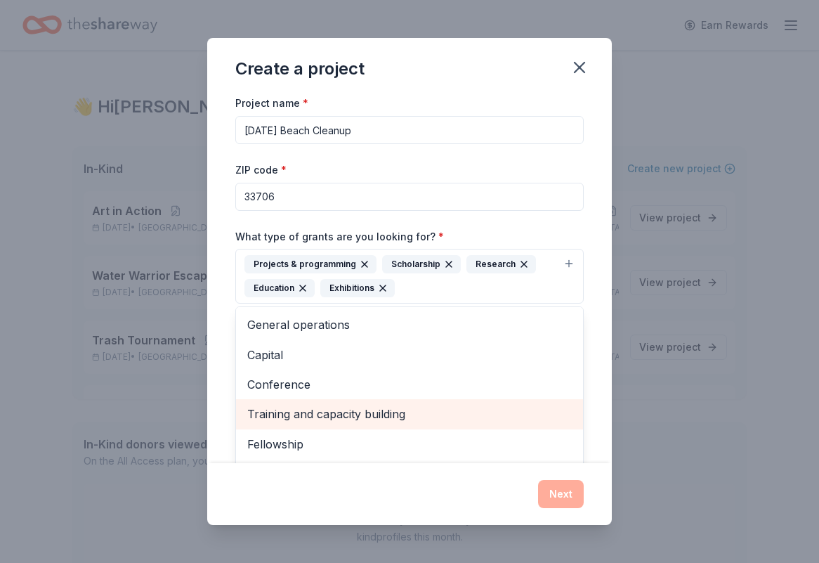
click at [352, 410] on span "Training and capacity building" at bounding box center [409, 414] width 325 height 18
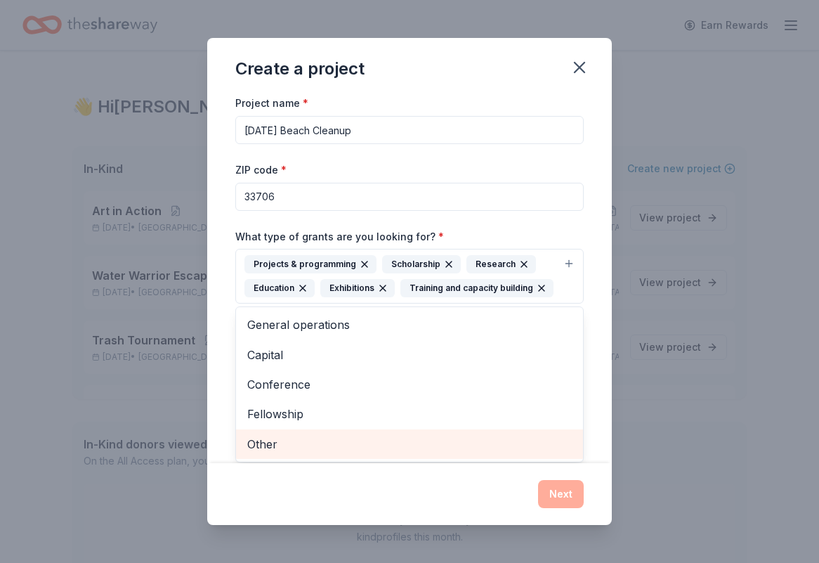
click at [341, 443] on span "Other" at bounding box center [409, 444] width 325 height 18
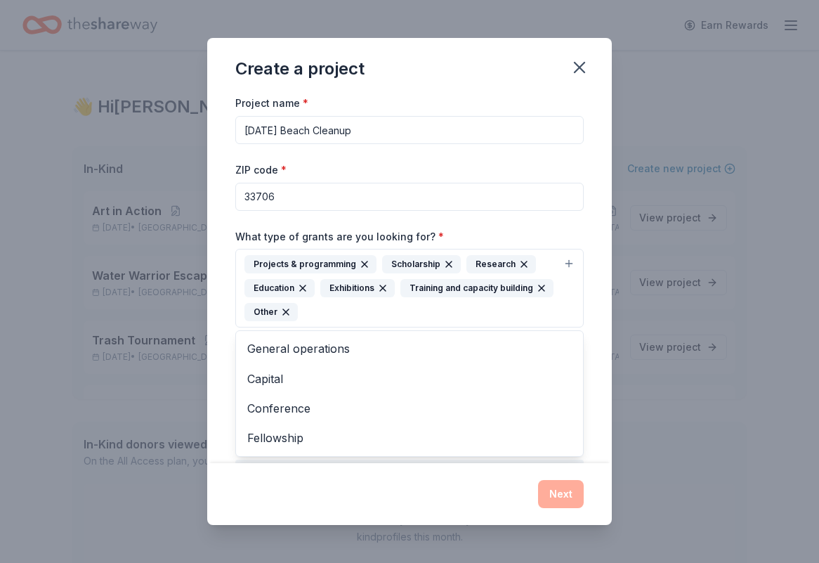
click at [398, 513] on div "Create a project Project name * [DATE] Beach Cleanup ZIP code * 33706 What type…" at bounding box center [409, 281] width 405 height 486
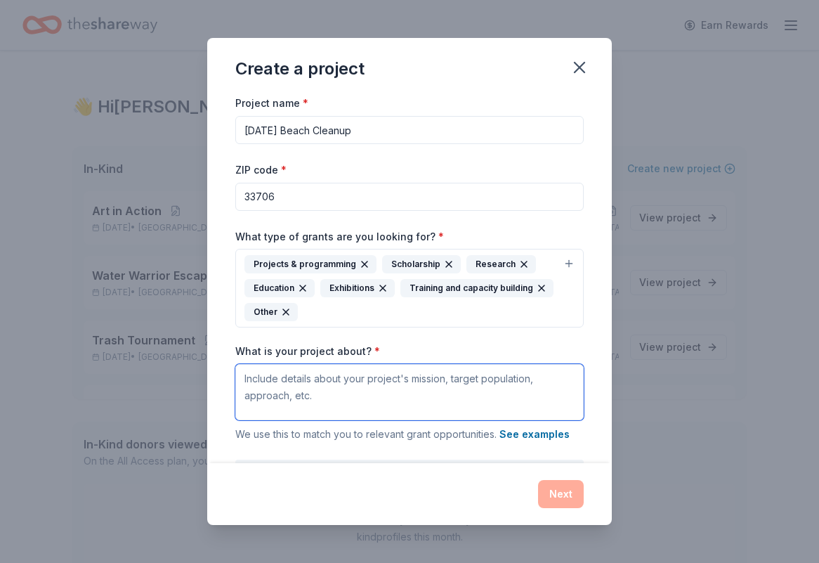
click at [391, 393] on textarea "What is your project about? *" at bounding box center [409, 392] width 348 height 56
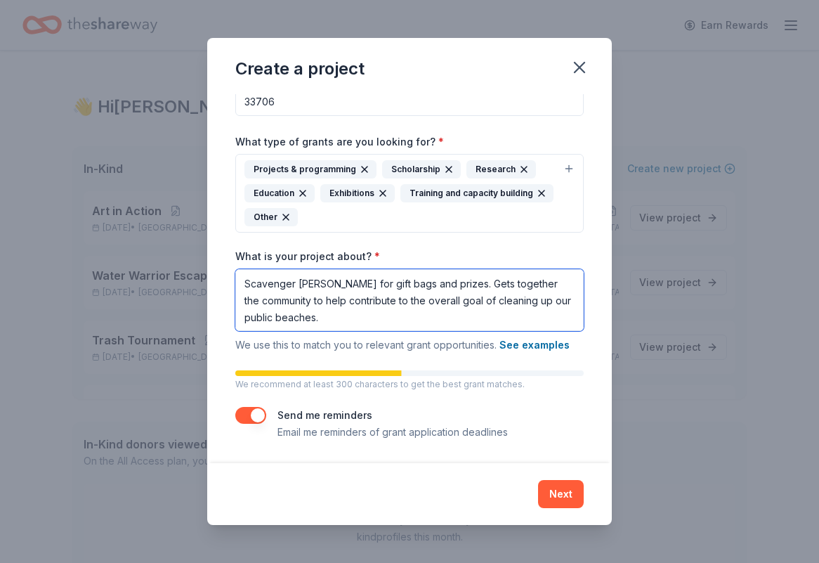
scroll to position [95, 0]
type textarea "Scavenger [PERSON_NAME] for gift bags and prizes. Gets together the community t…"
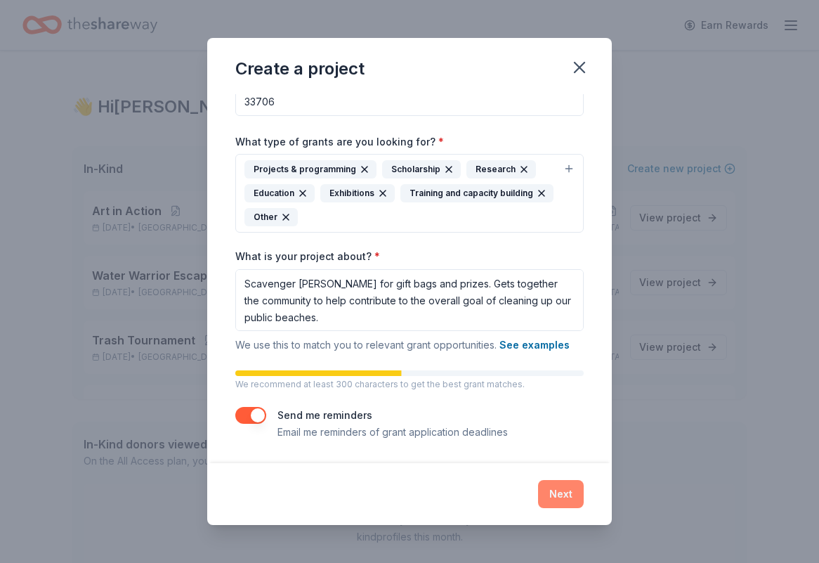
click at [553, 485] on button "Next" at bounding box center [561, 494] width 46 height 28
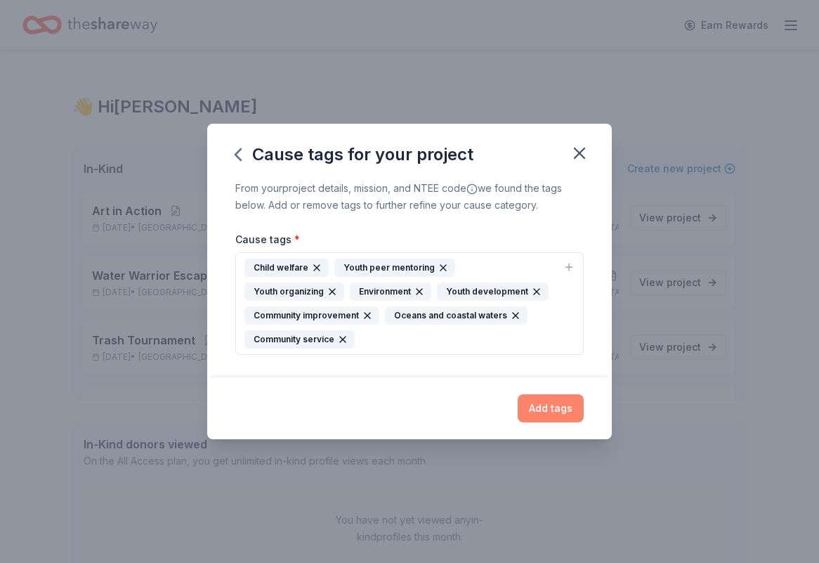
click at [554, 418] on button "Add tags" at bounding box center [551, 408] width 66 height 28
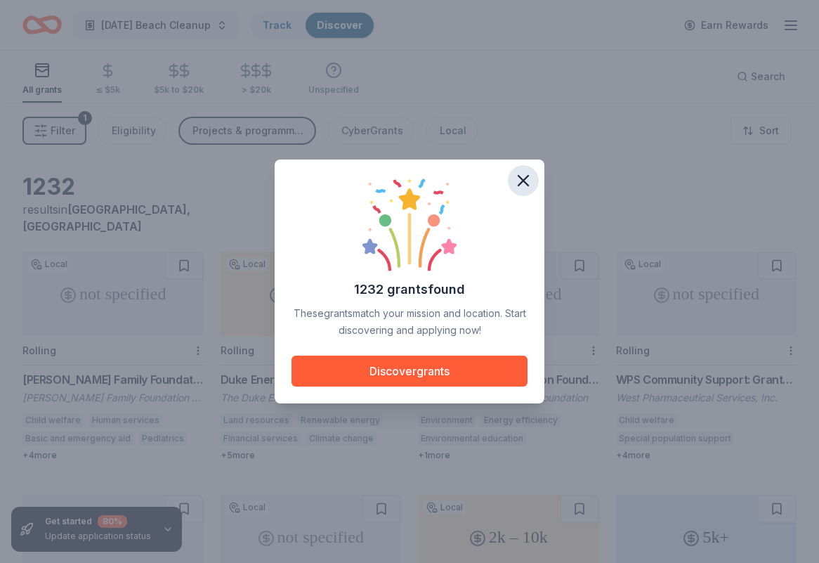
click at [522, 185] on icon "button" at bounding box center [523, 181] width 20 height 20
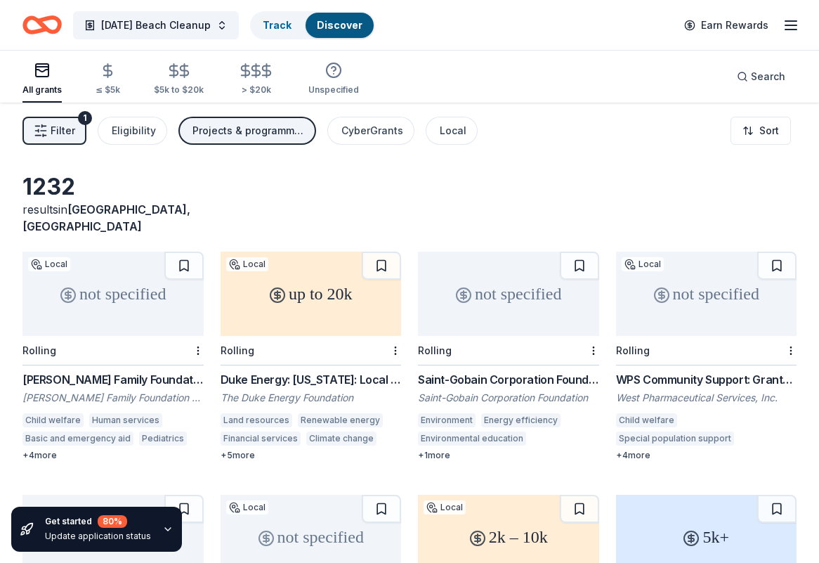
scroll to position [480, 0]
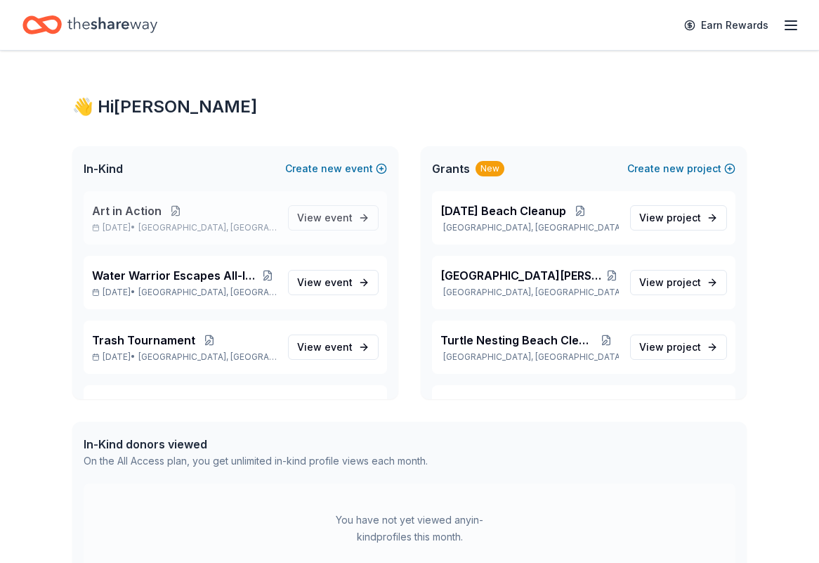
click at [169, 210] on button at bounding box center [176, 210] width 28 height 11
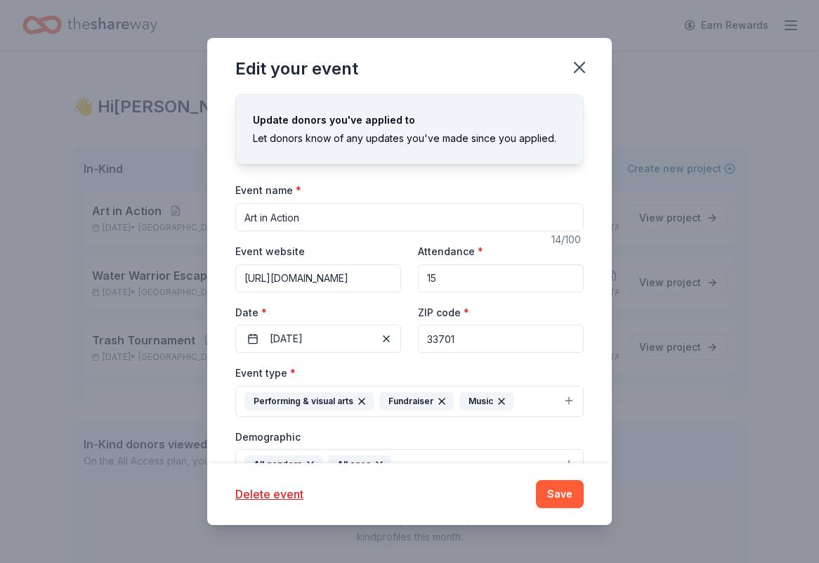
click at [696, 429] on div "Edit your event Update donors you've applied to Let donors know of any updates …" at bounding box center [409, 281] width 819 height 563
click at [577, 55] on button "button" at bounding box center [579, 67] width 31 height 31
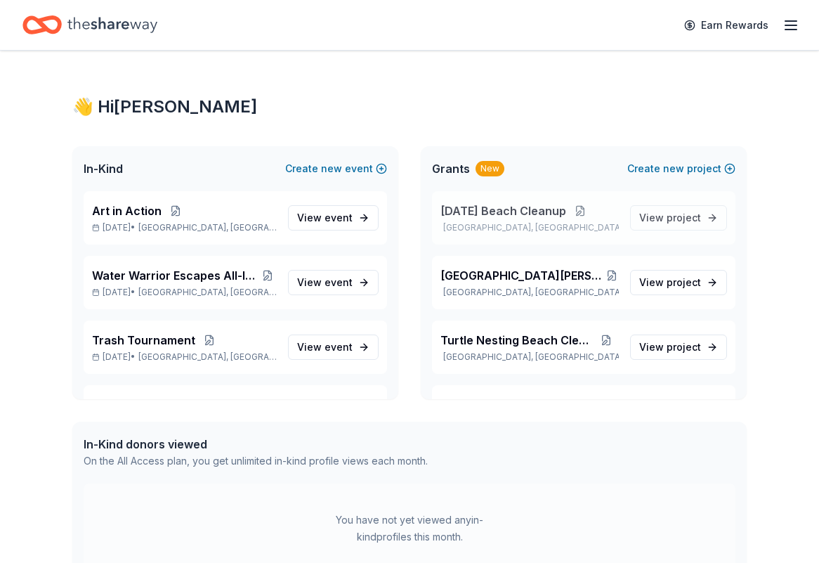
click at [593, 209] on button at bounding box center [580, 210] width 28 height 11
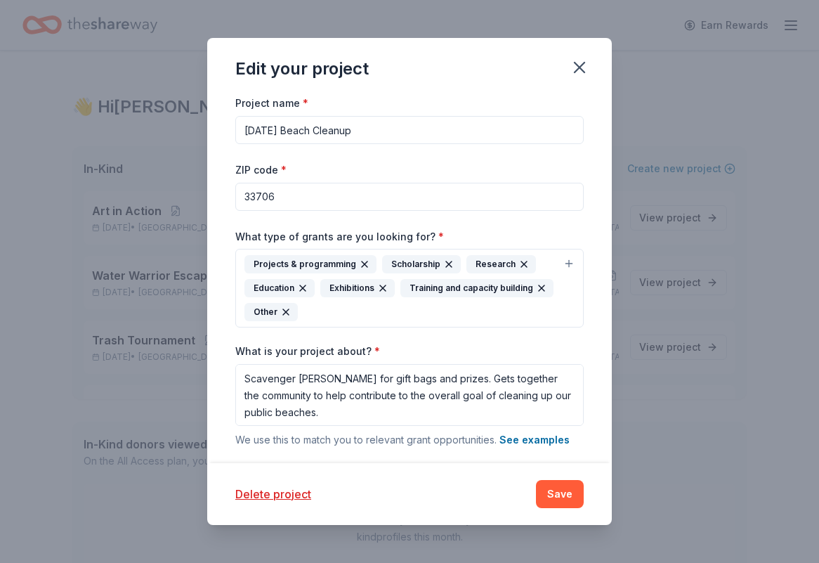
click at [284, 198] on input "33706" at bounding box center [409, 197] width 348 height 28
type input "33701"
click at [571, 502] on button "Save" at bounding box center [560, 494] width 48 height 28
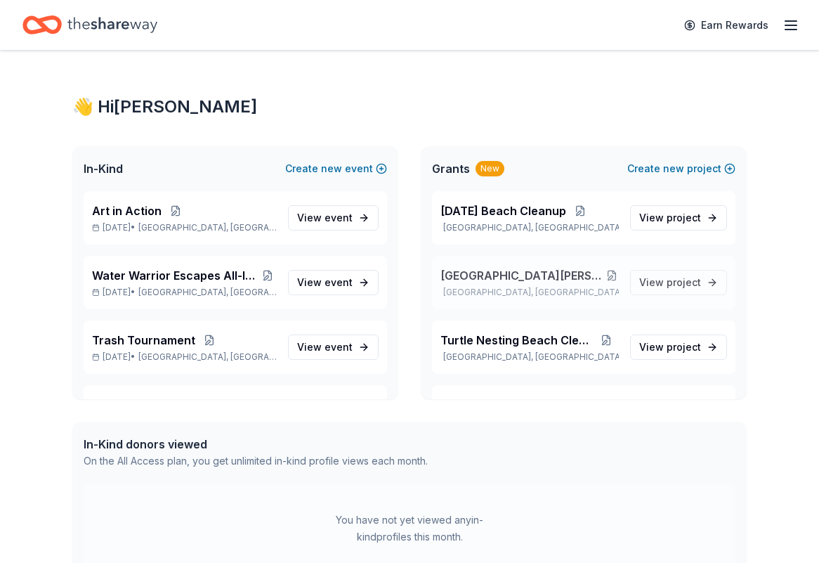
click at [611, 275] on button at bounding box center [611, 275] width 13 height 11
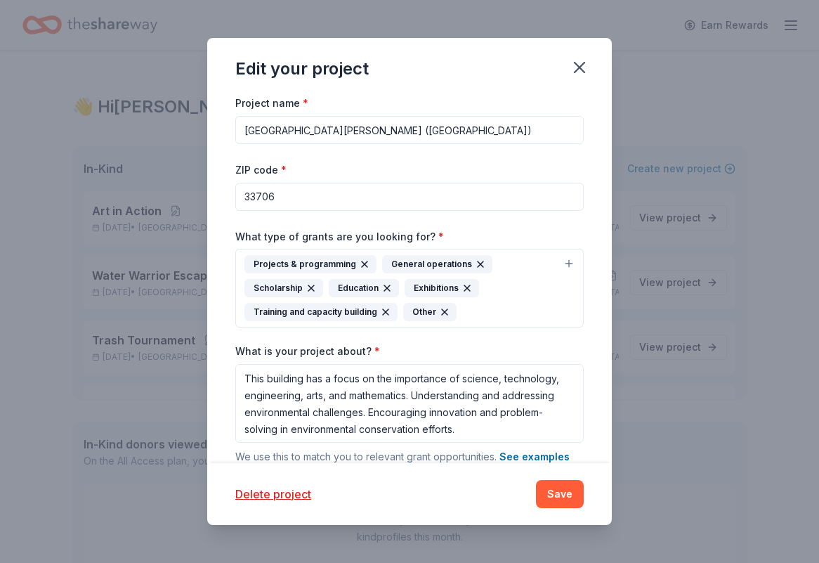
click at [334, 202] on input "33706" at bounding box center [409, 197] width 348 height 28
type input "33701"
click at [568, 485] on button "Save" at bounding box center [560, 494] width 48 height 28
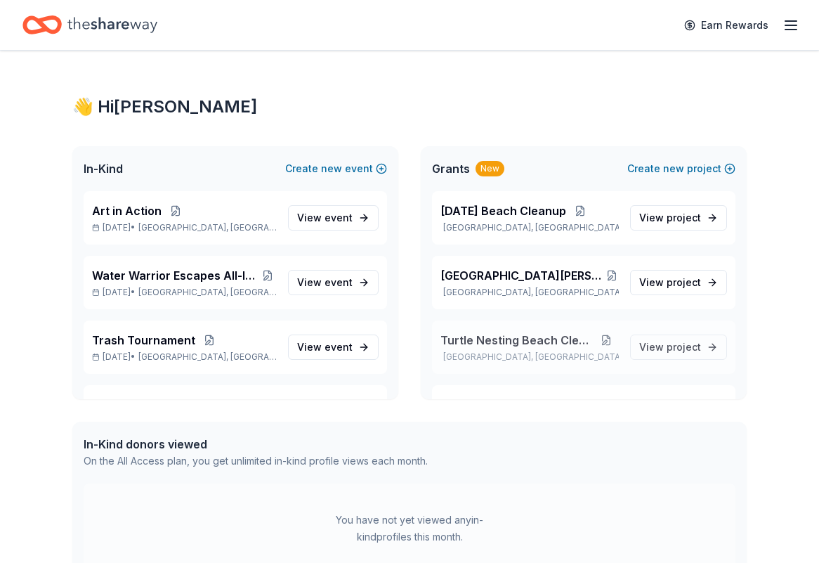
click at [608, 340] on button at bounding box center [606, 339] width 26 height 11
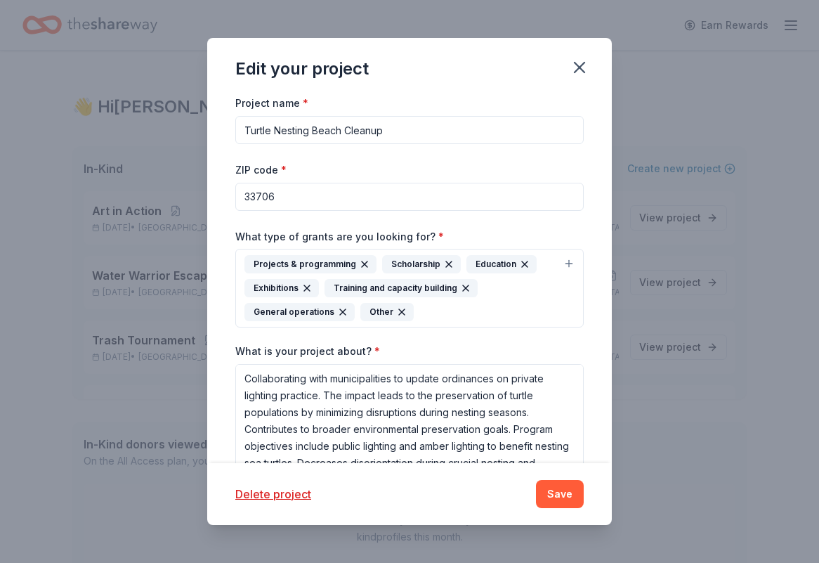
click at [329, 187] on input "33706" at bounding box center [409, 197] width 348 height 28
click at [328, 194] on input "33706" at bounding box center [409, 197] width 348 height 28
type input "33701"
click at [573, 497] on button "Save" at bounding box center [560, 494] width 48 height 28
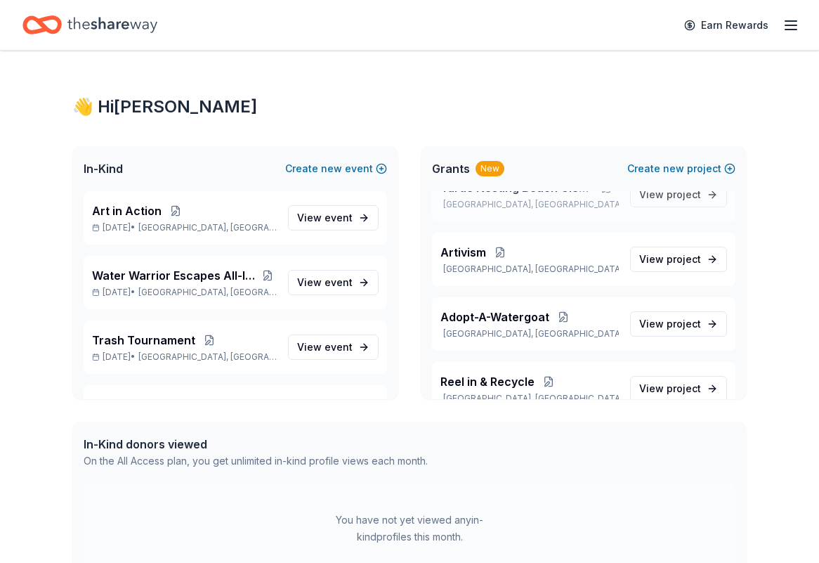
scroll to position [165, 0]
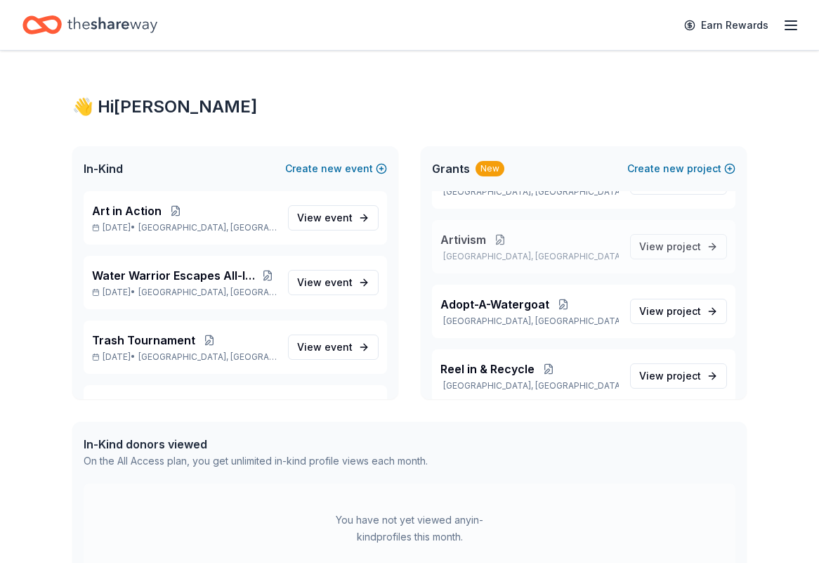
click at [499, 235] on button at bounding box center [500, 239] width 28 height 11
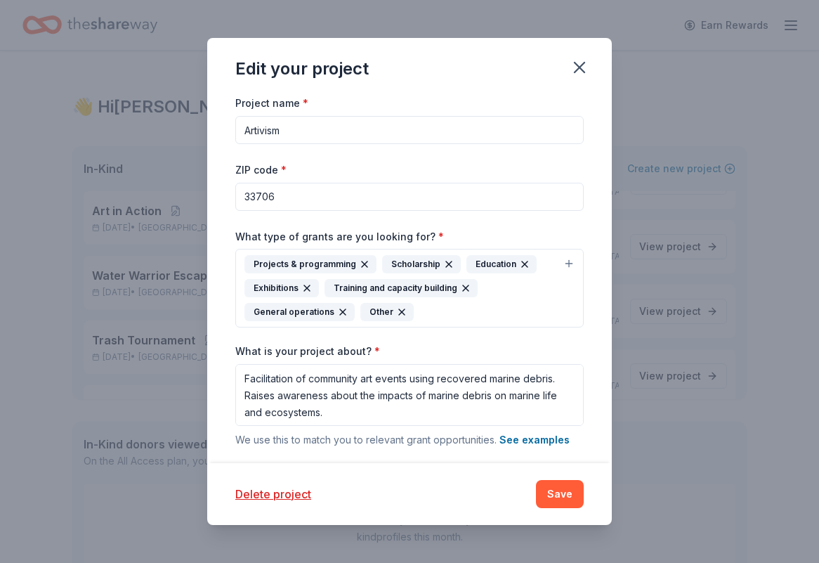
click at [295, 195] on input "33706" at bounding box center [409, 197] width 348 height 28
type input "33701"
click at [563, 497] on button "Save" at bounding box center [560, 494] width 48 height 28
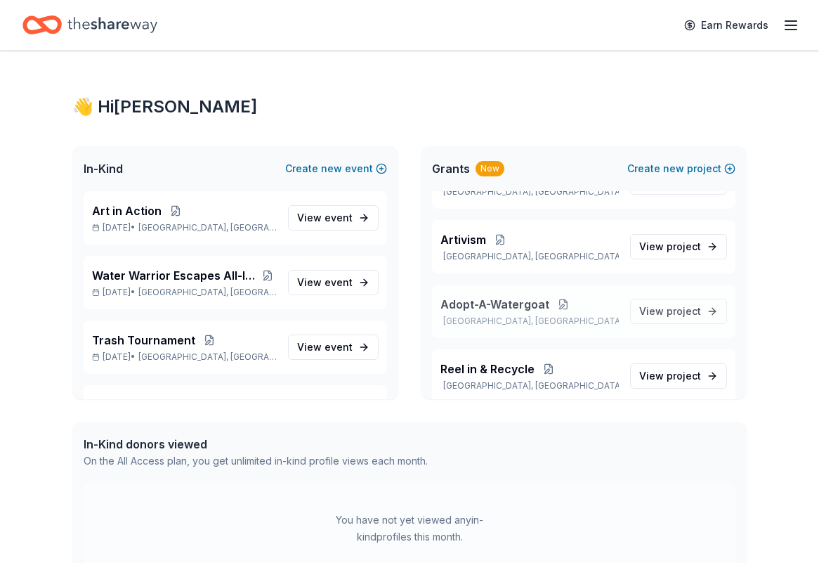
click at [562, 301] on button at bounding box center [563, 304] width 28 height 11
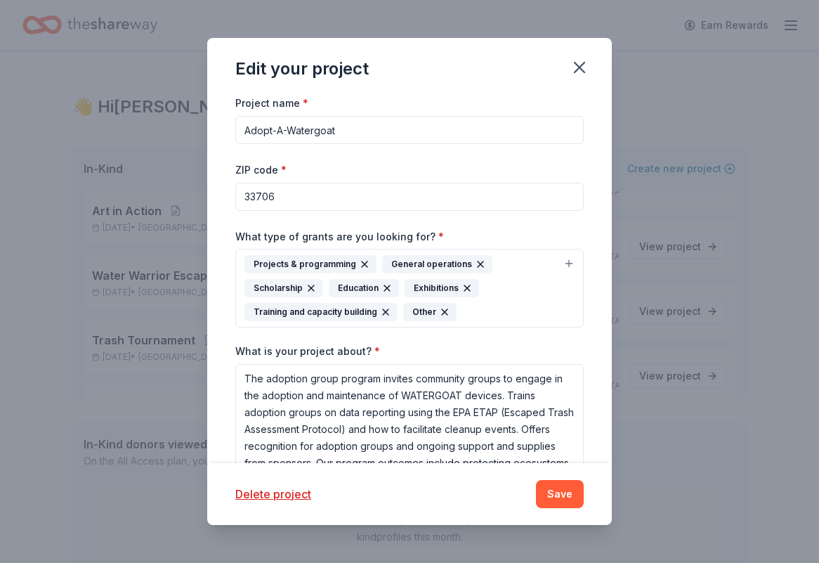
click at [292, 192] on input "33706" at bounding box center [409, 197] width 348 height 28
type input "33701"
click at [564, 488] on button "Save" at bounding box center [560, 494] width 48 height 28
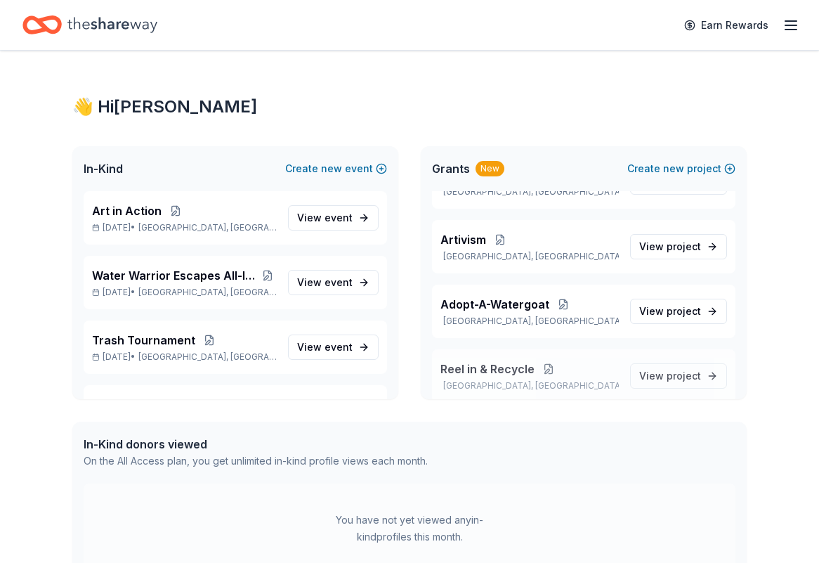
click at [546, 367] on button at bounding box center [549, 368] width 28 height 11
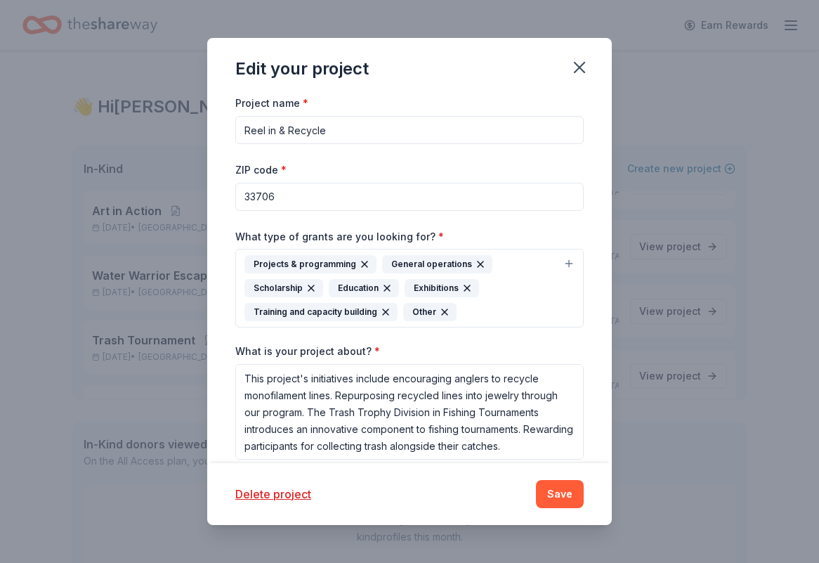
click at [285, 198] on input "33706" at bounding box center [409, 197] width 348 height 28
type input "33701"
click at [561, 503] on button "Save" at bounding box center [560, 494] width 48 height 28
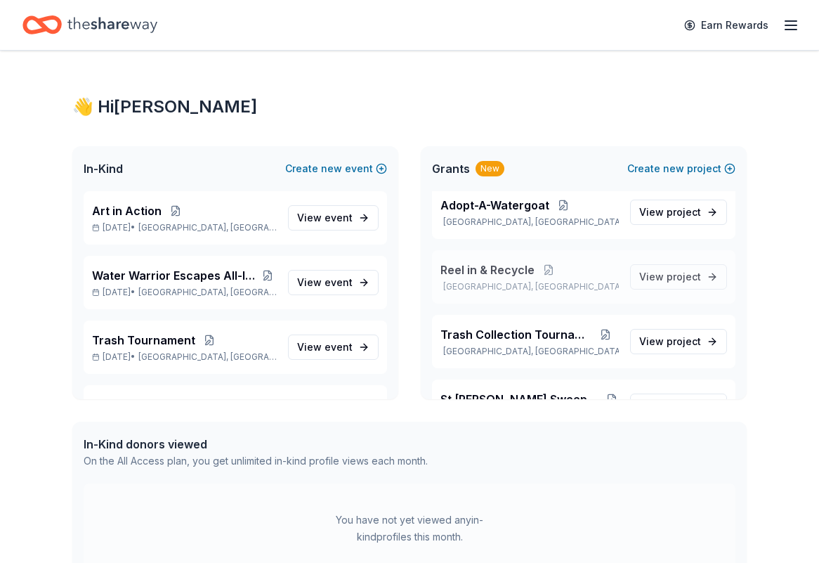
scroll to position [271, 0]
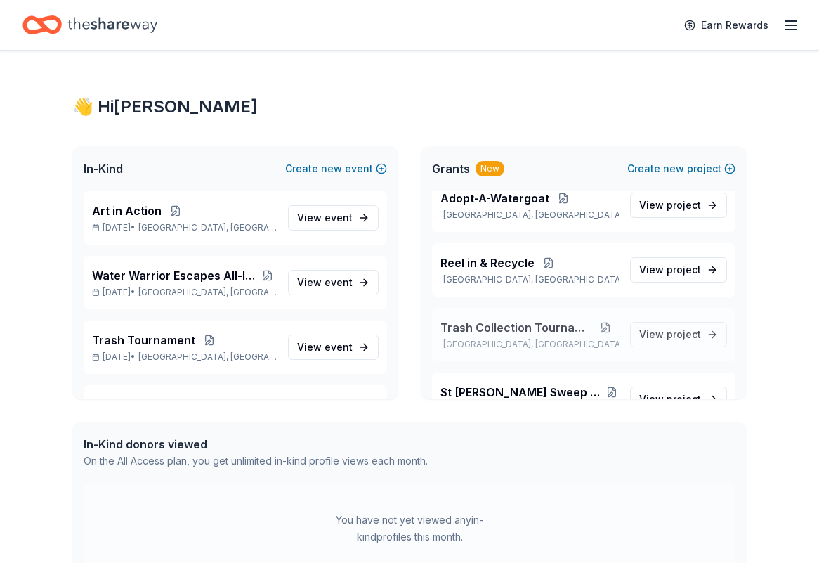
click at [617, 323] on button at bounding box center [606, 327] width 26 height 11
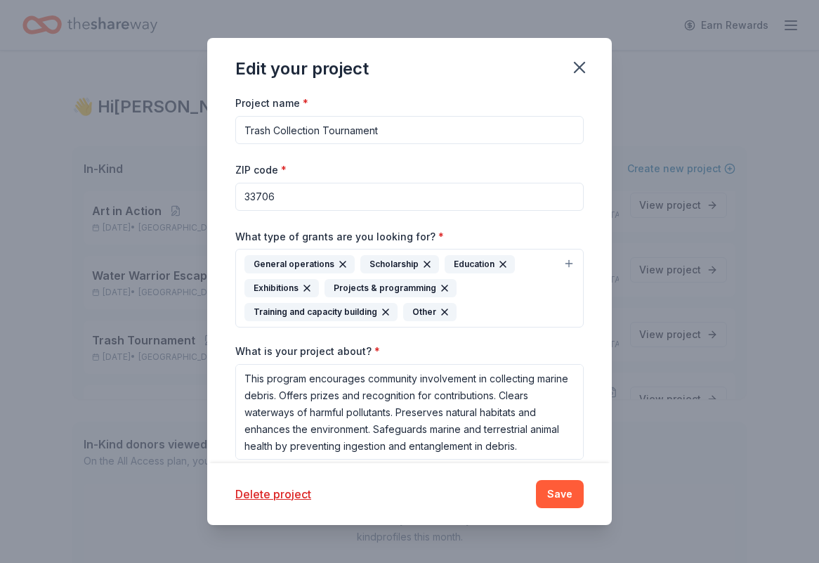
click at [356, 195] on input "33706" at bounding box center [409, 197] width 348 height 28
type input "33701"
click at [572, 491] on button "Save" at bounding box center [560, 494] width 48 height 28
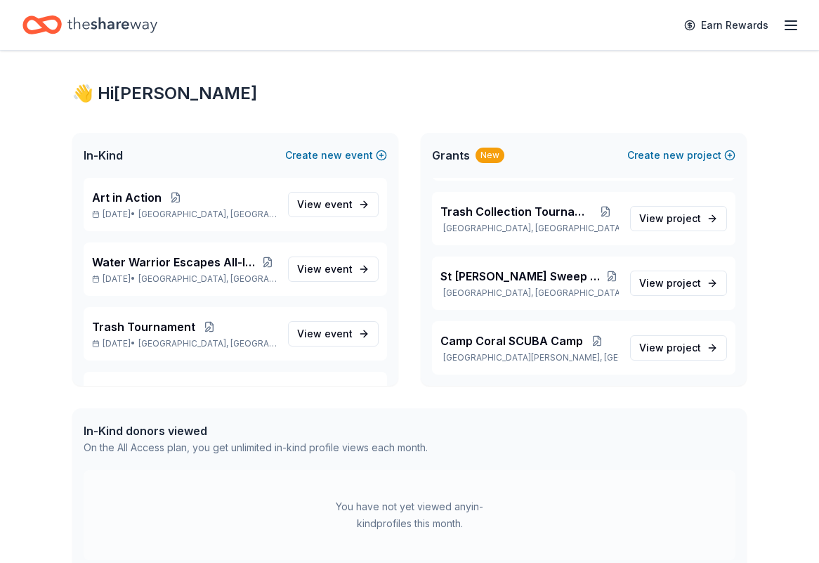
scroll to position [0, 0]
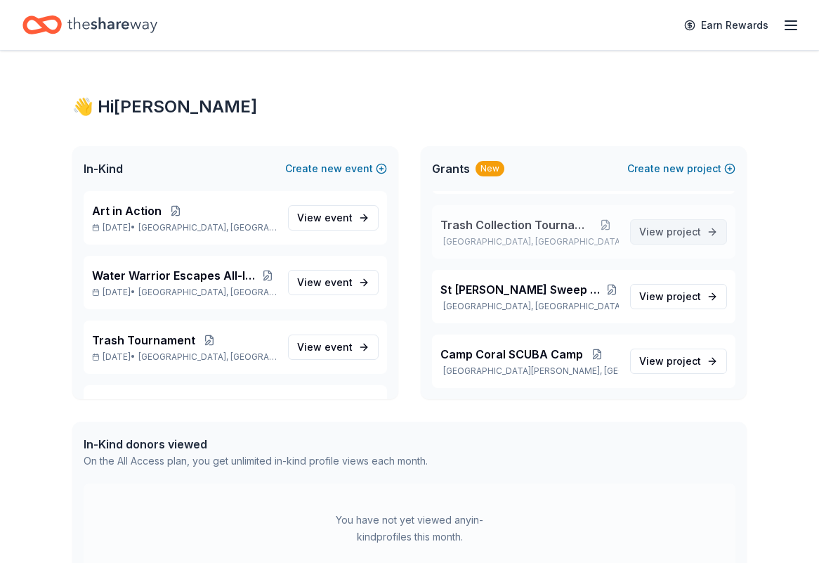
click at [674, 235] on span "project" at bounding box center [684, 231] width 34 height 12
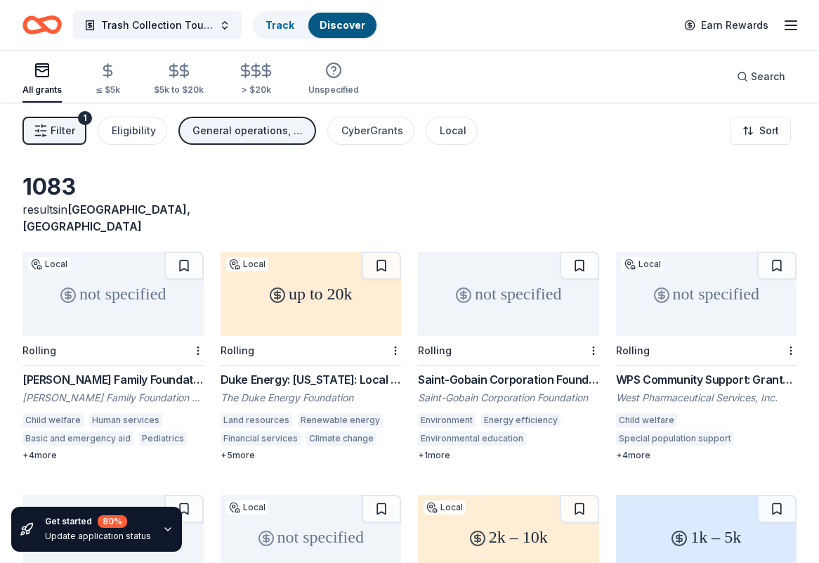
click at [337, 317] on div "up to 20k" at bounding box center [311, 293] width 181 height 84
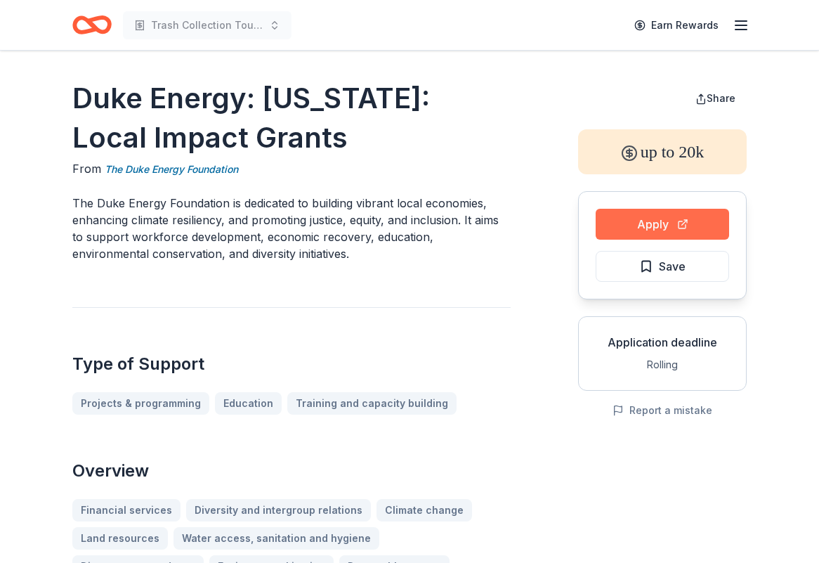
click at [683, 228] on button "Apply" at bounding box center [662, 224] width 133 height 31
